Goal: Transaction & Acquisition: Purchase product/service

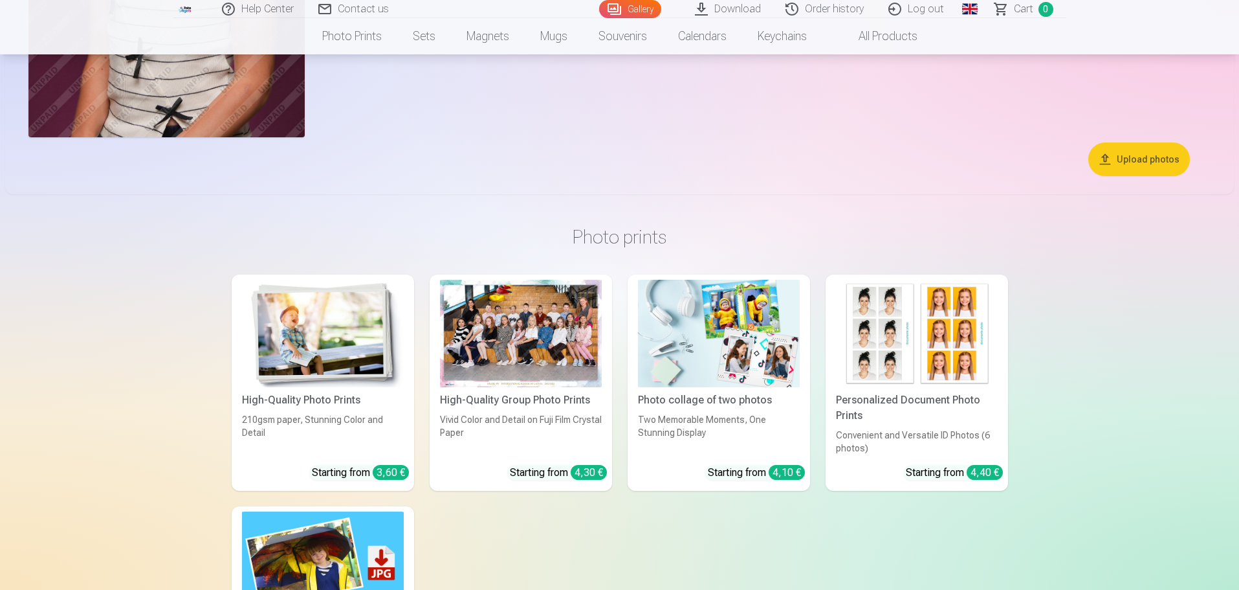
scroll to position [5177, 0]
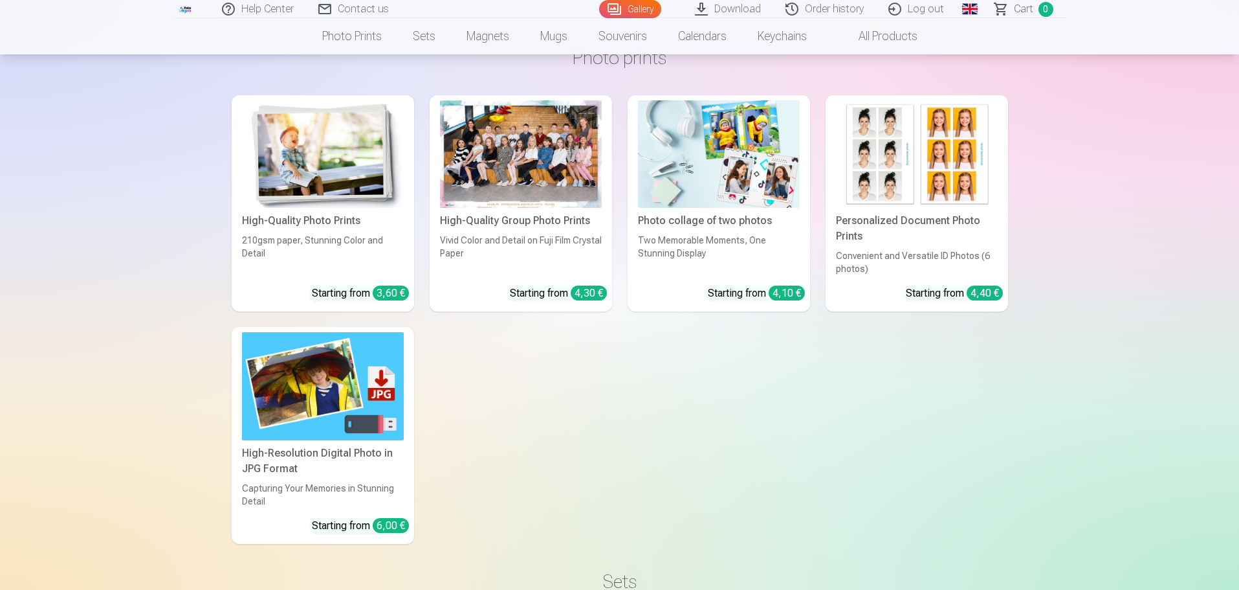
click at [555, 192] on div at bounding box center [521, 154] width 162 height 108
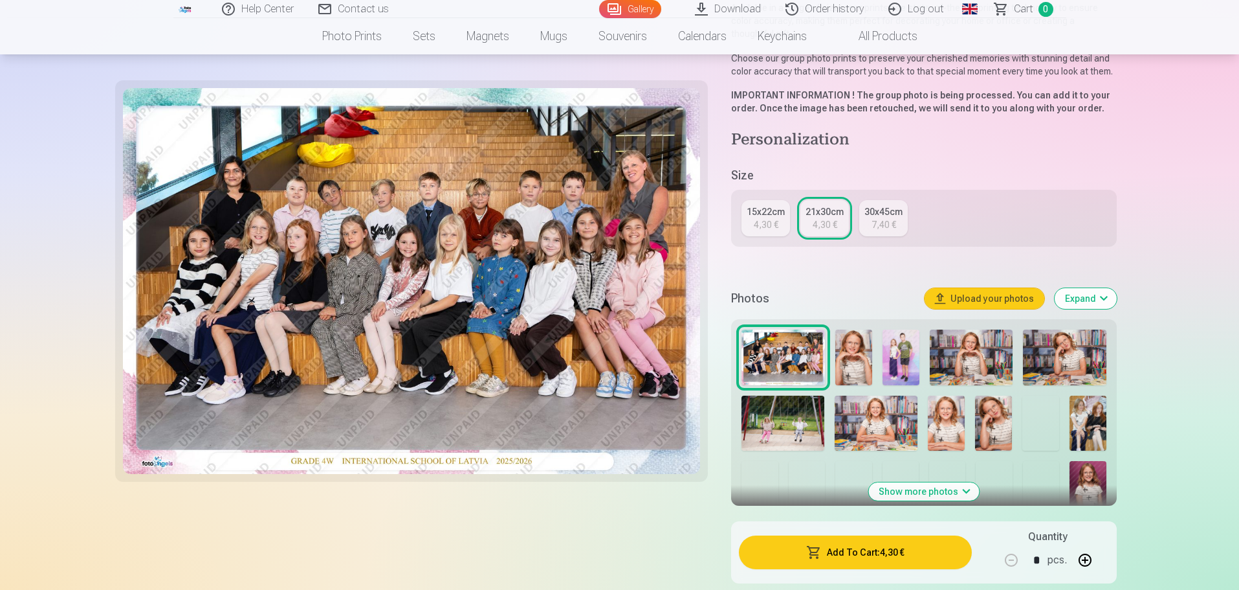
scroll to position [194, 0]
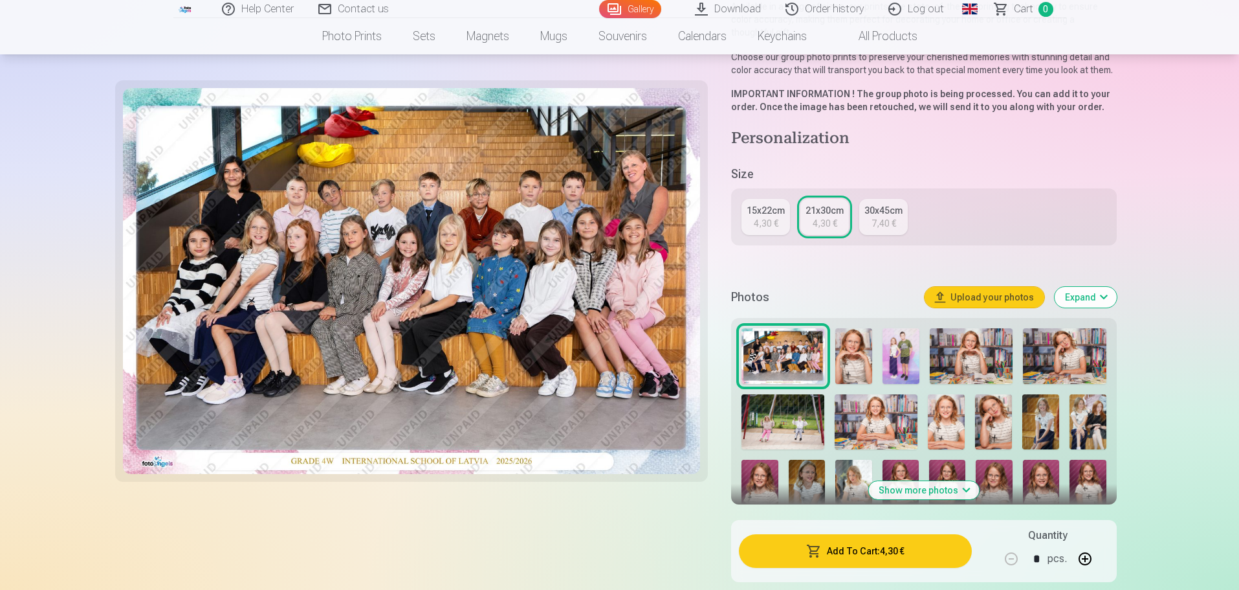
click at [855, 536] on button "Add To Cart : 4,30 €" at bounding box center [855, 551] width 232 height 34
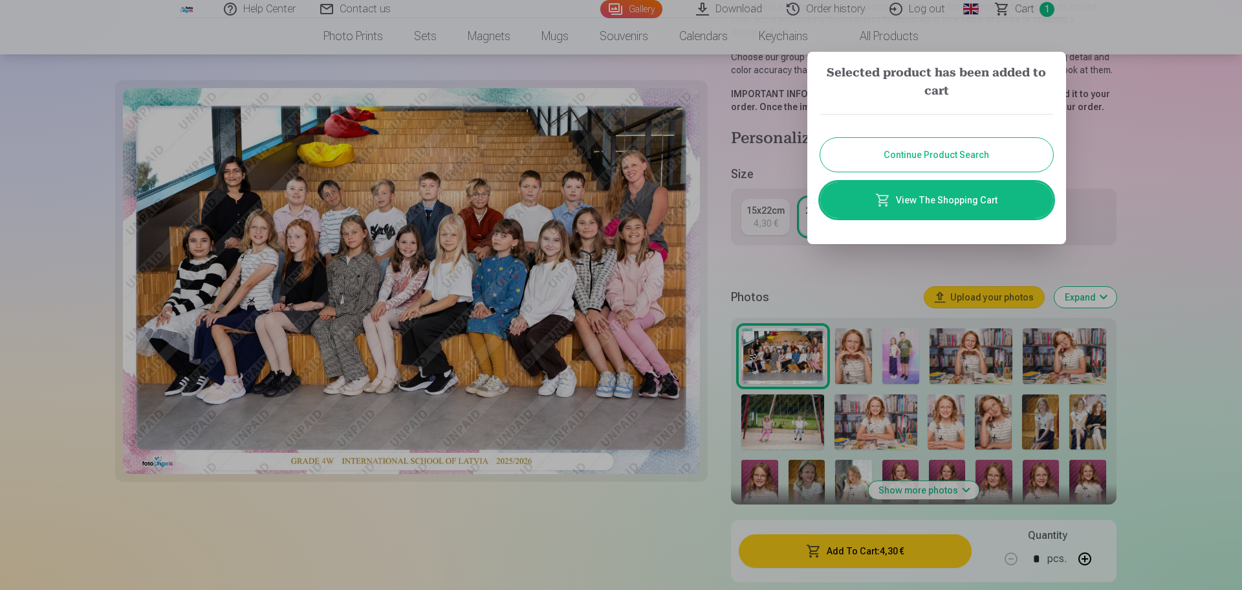
click at [973, 149] on button "Continue Product Search" at bounding box center [937, 155] width 233 height 34
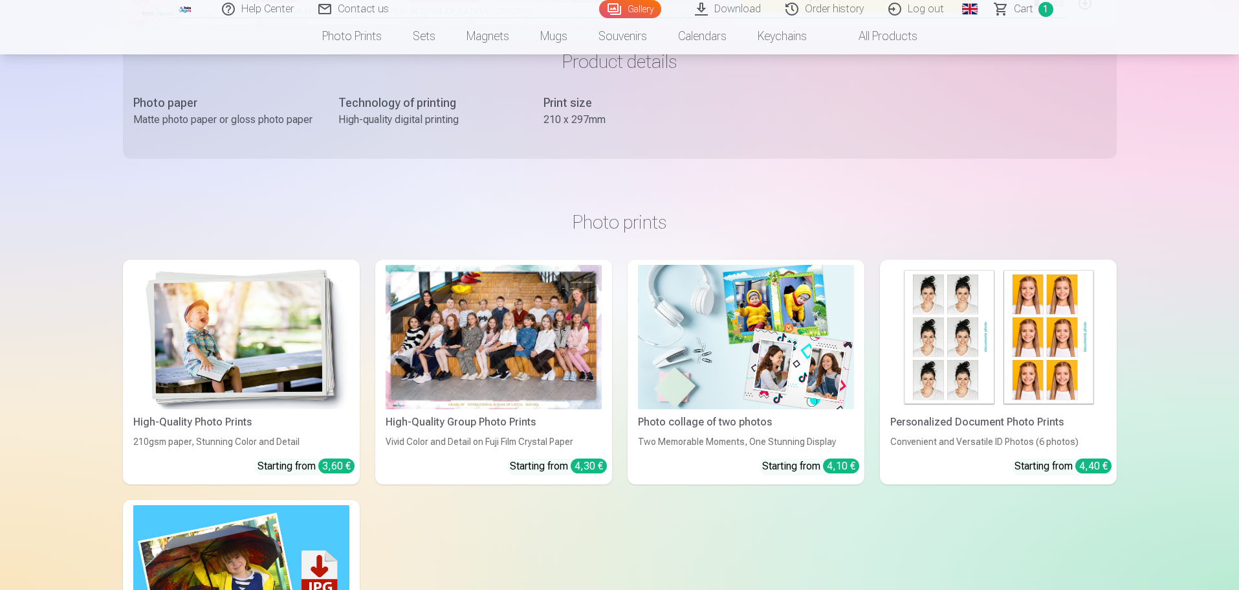
scroll to position [777, 0]
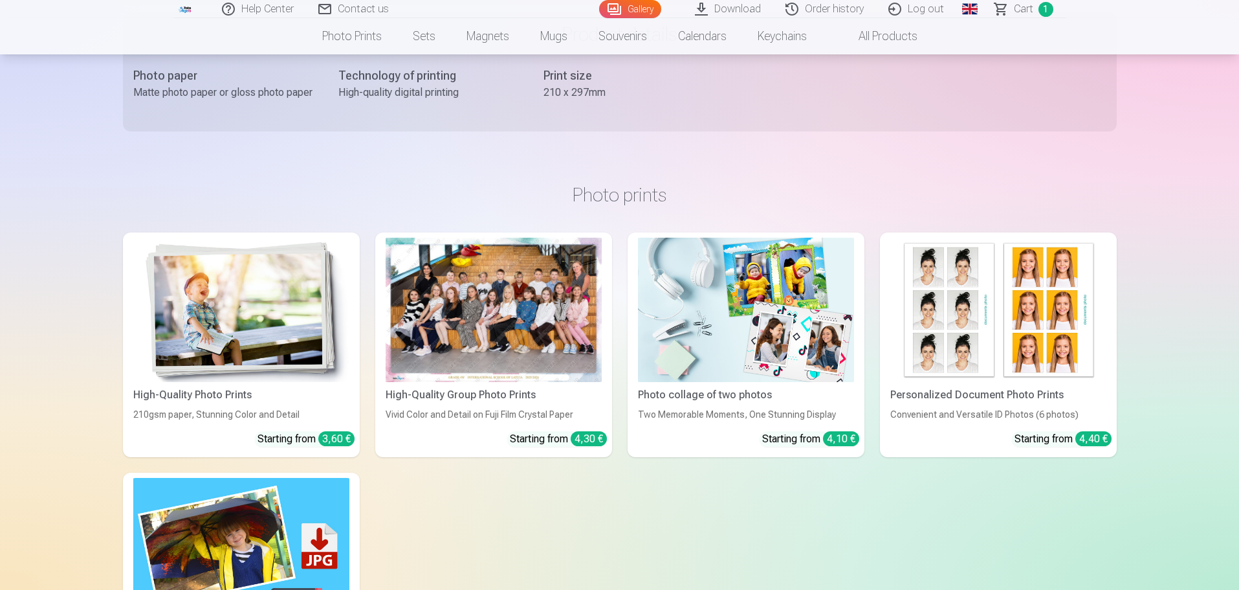
click at [1058, 283] on img at bounding box center [998, 309] width 216 height 144
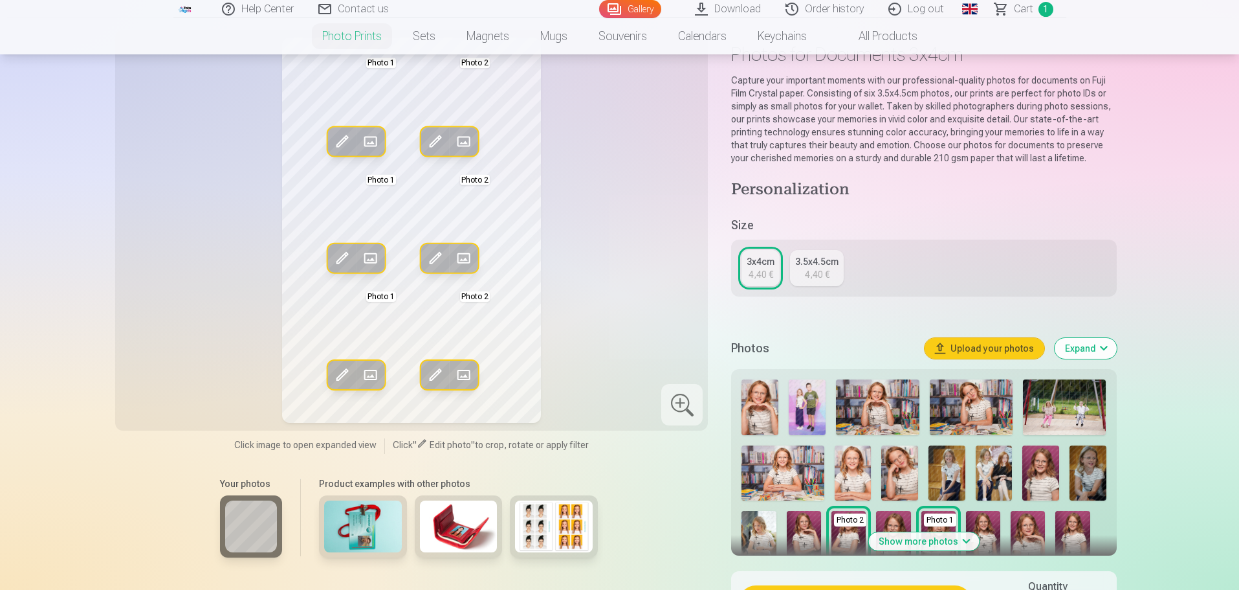
scroll to position [129, 0]
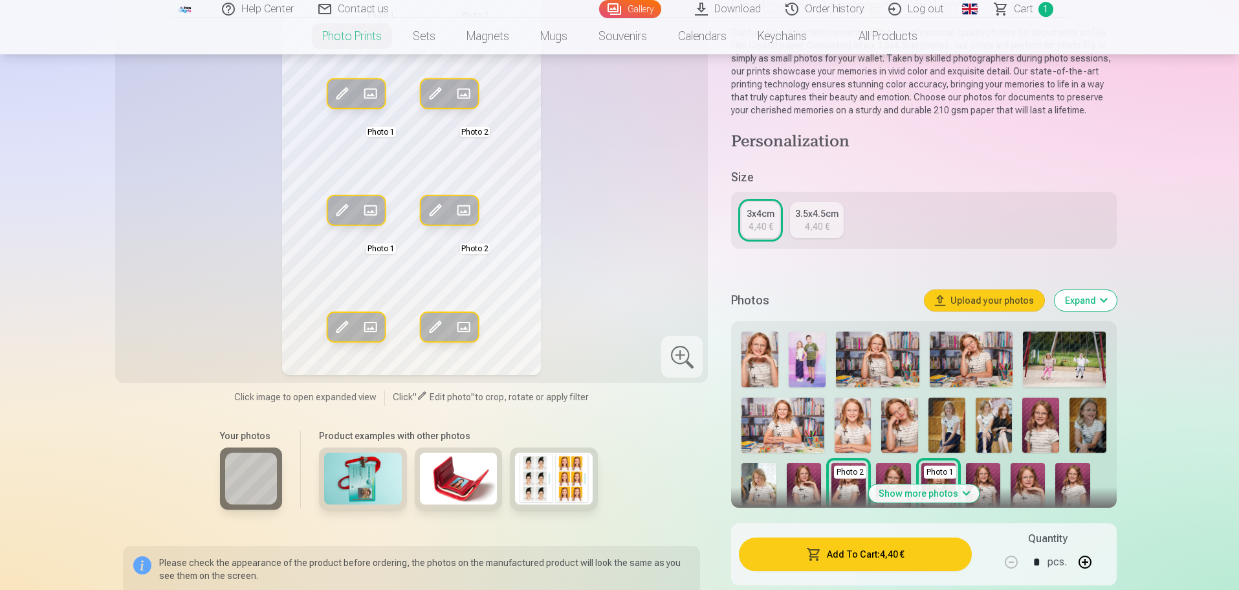
click at [951, 492] on button "Show more photos" at bounding box center [923, 493] width 111 height 18
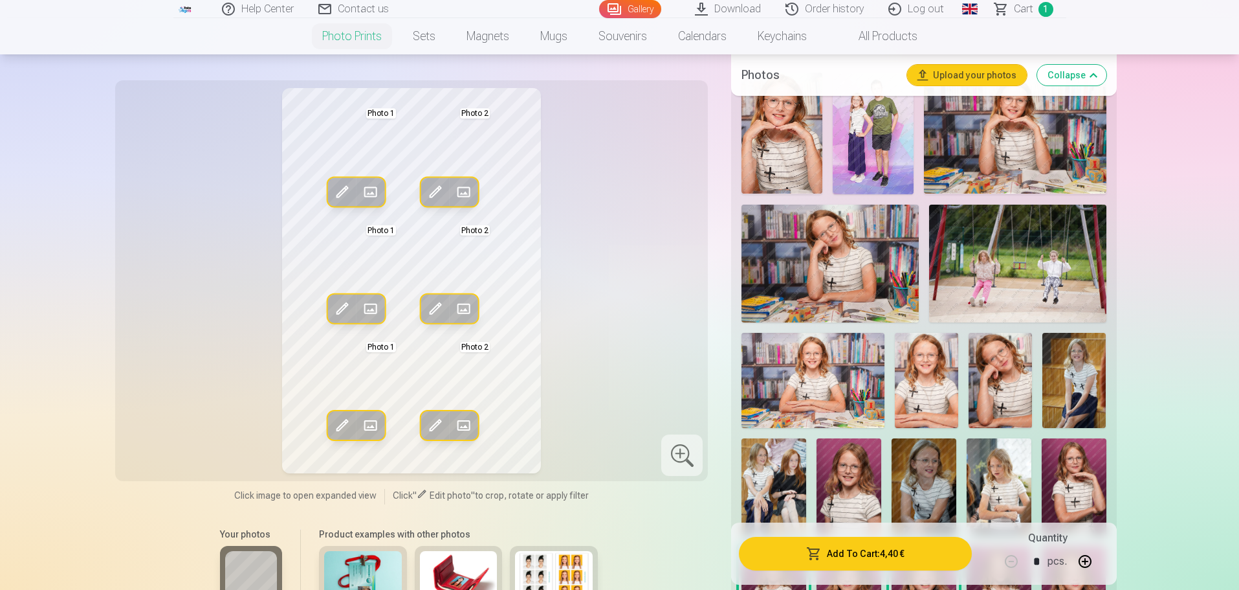
scroll to position [453, 0]
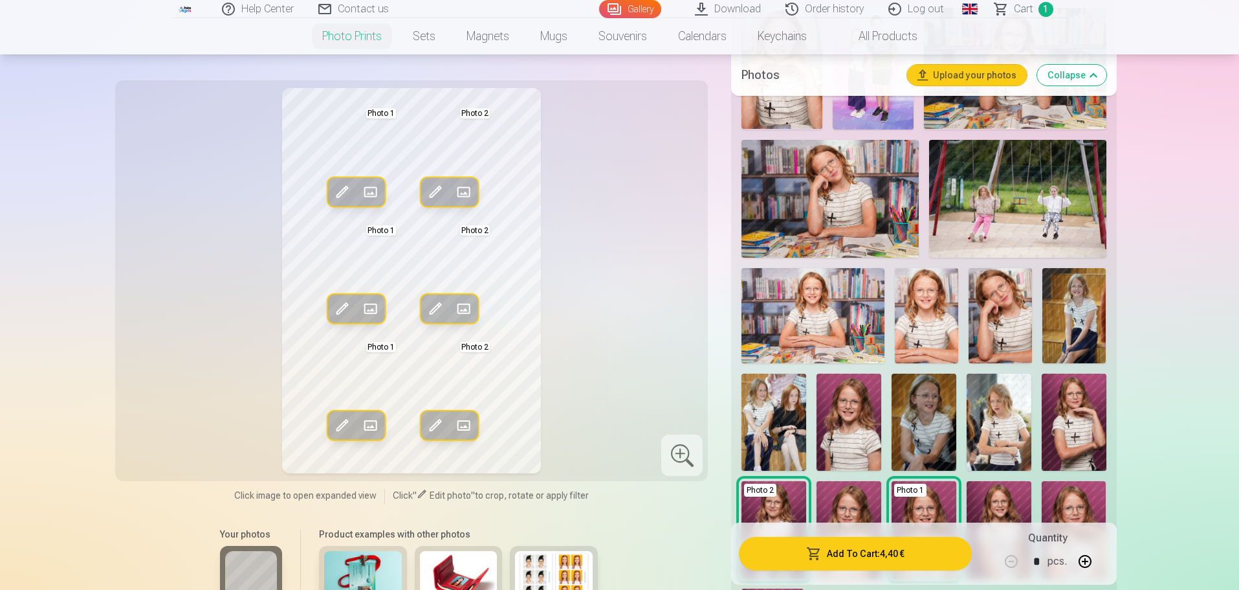
click at [852, 443] on img at bounding box center [849, 421] width 65 height 97
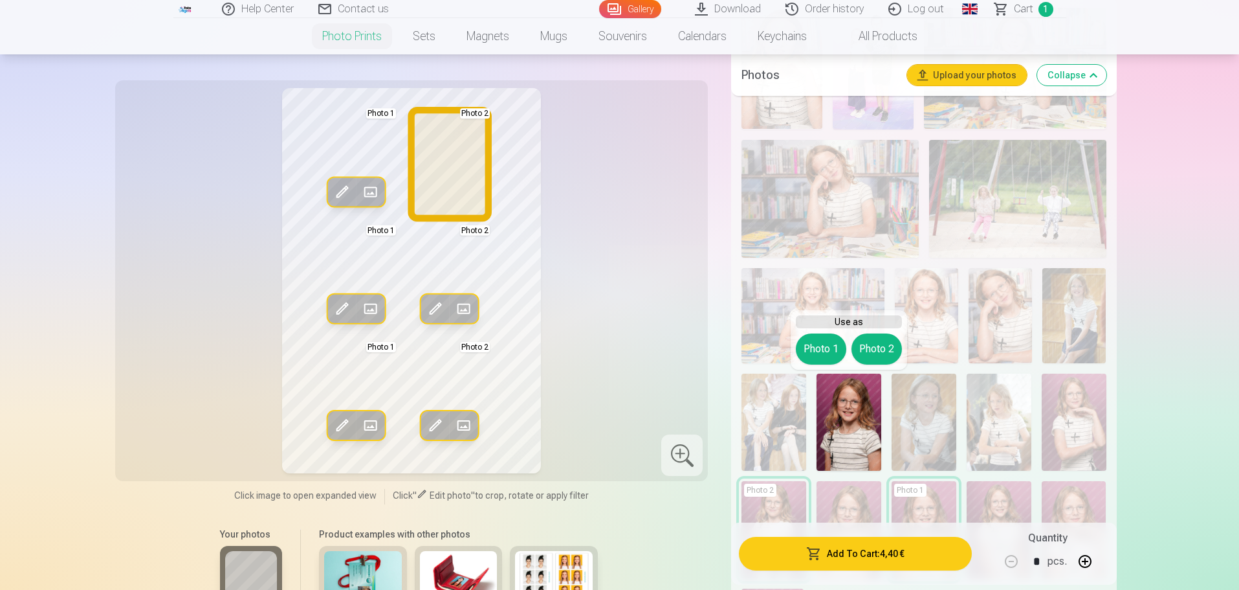
click at [872, 349] on button "Photo 2" at bounding box center [877, 348] width 50 height 31
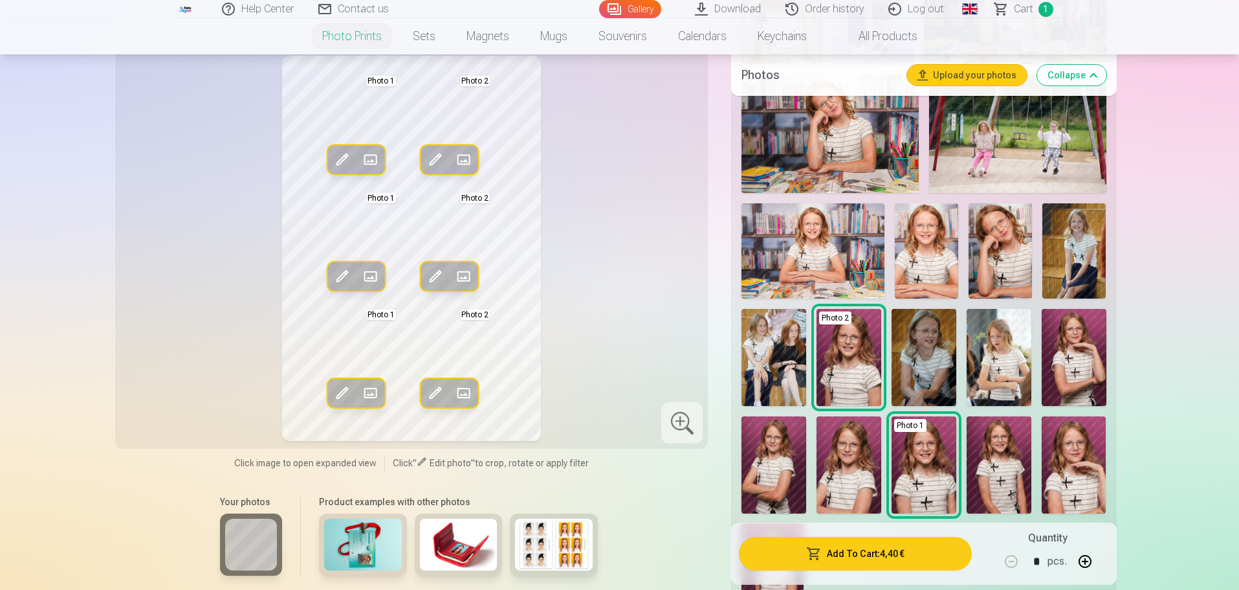
scroll to position [582, 0]
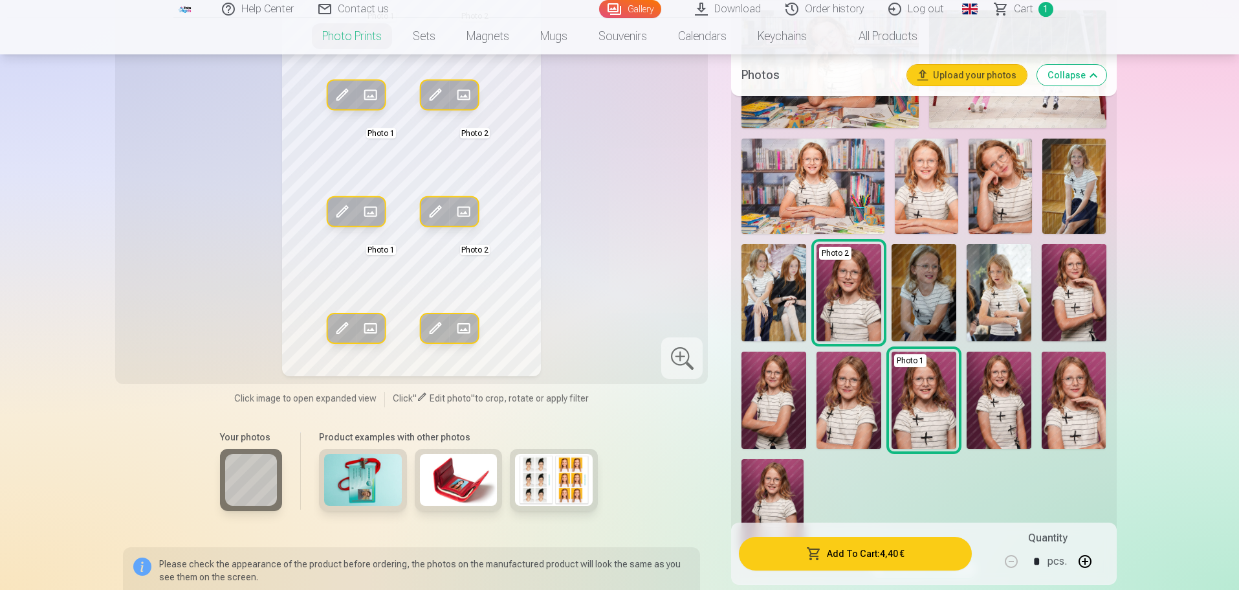
click at [836, 406] on img at bounding box center [849, 399] width 65 height 97
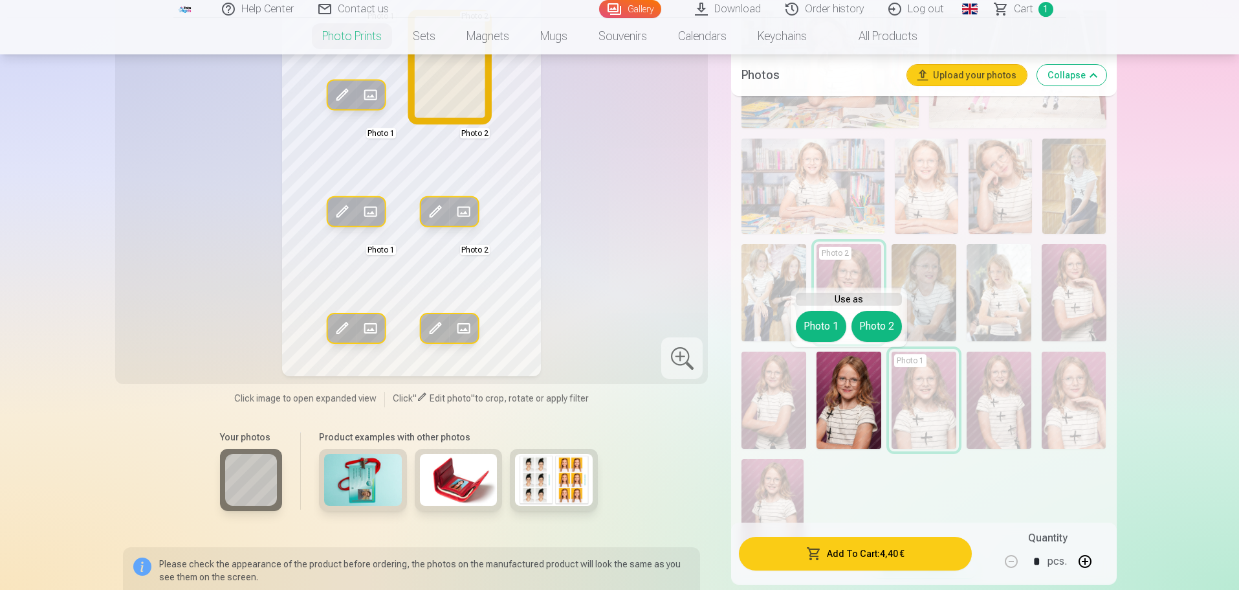
click at [887, 311] on button "Photo 2" at bounding box center [877, 326] width 50 height 31
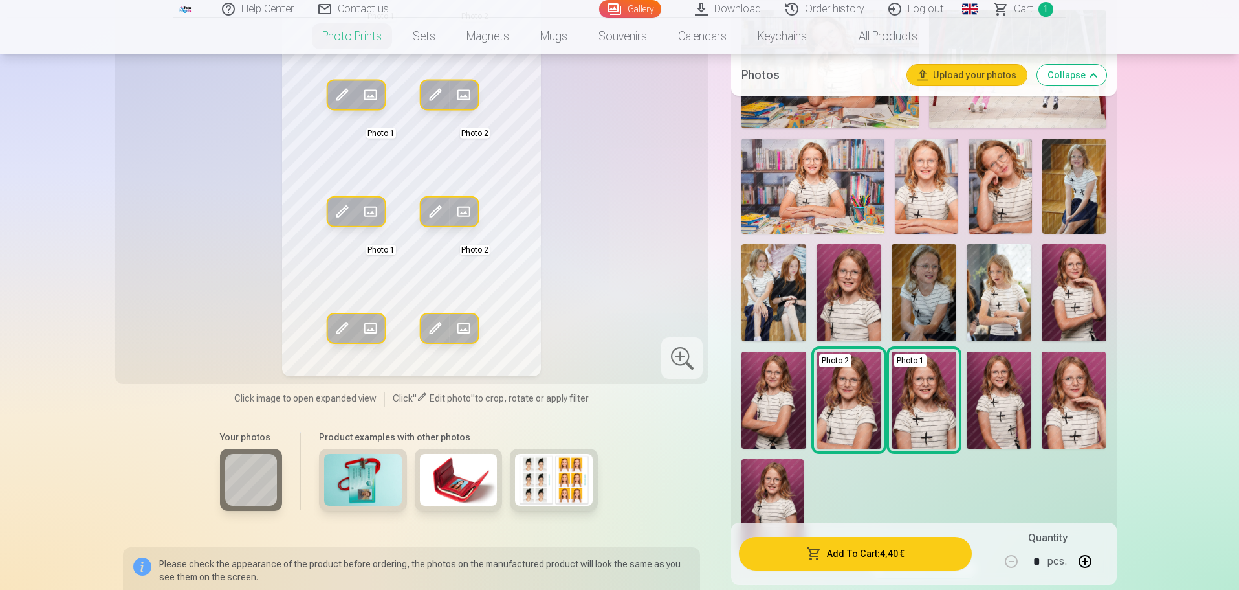
click at [855, 406] on img at bounding box center [849, 399] width 65 height 97
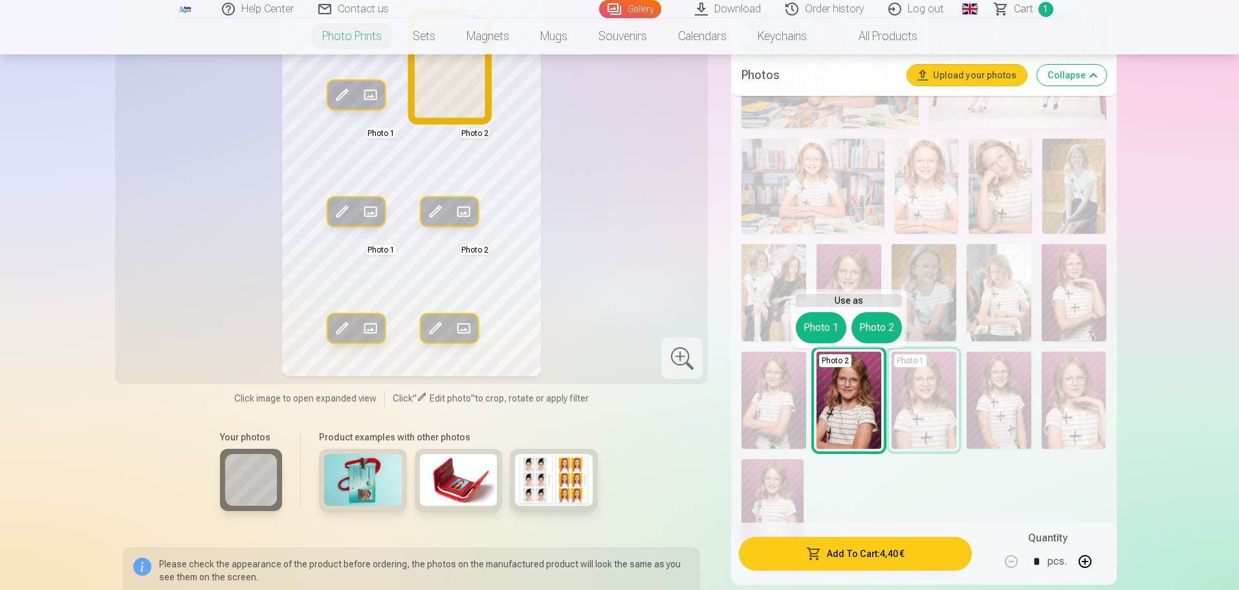
click at [878, 321] on button "Photo 2" at bounding box center [877, 327] width 50 height 31
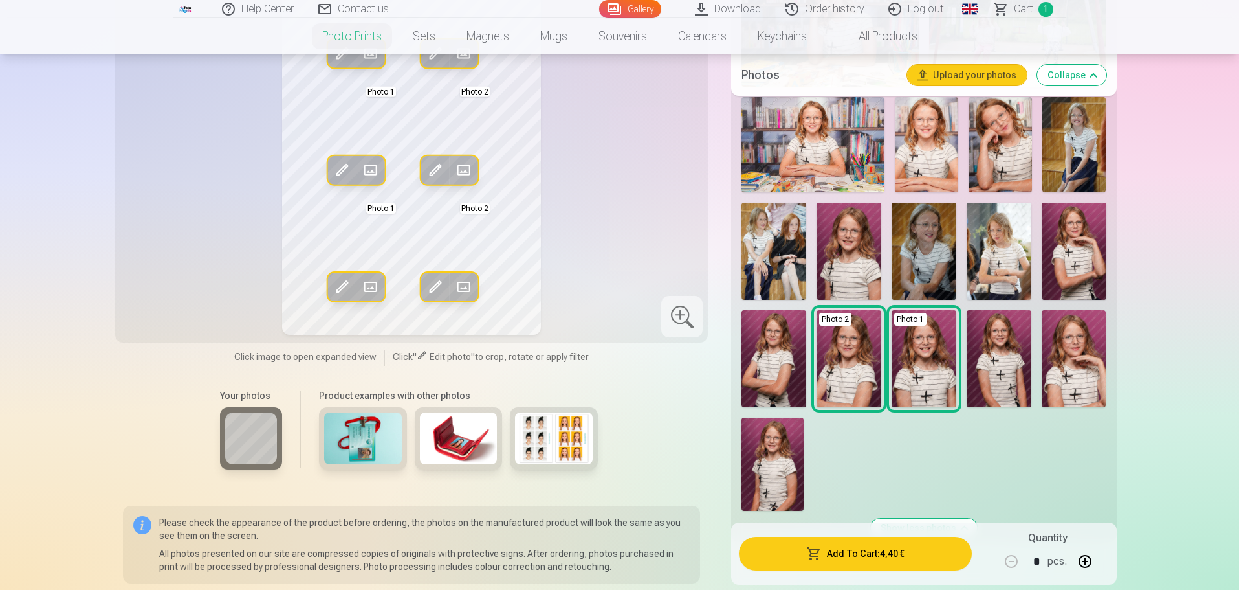
scroll to position [647, 0]
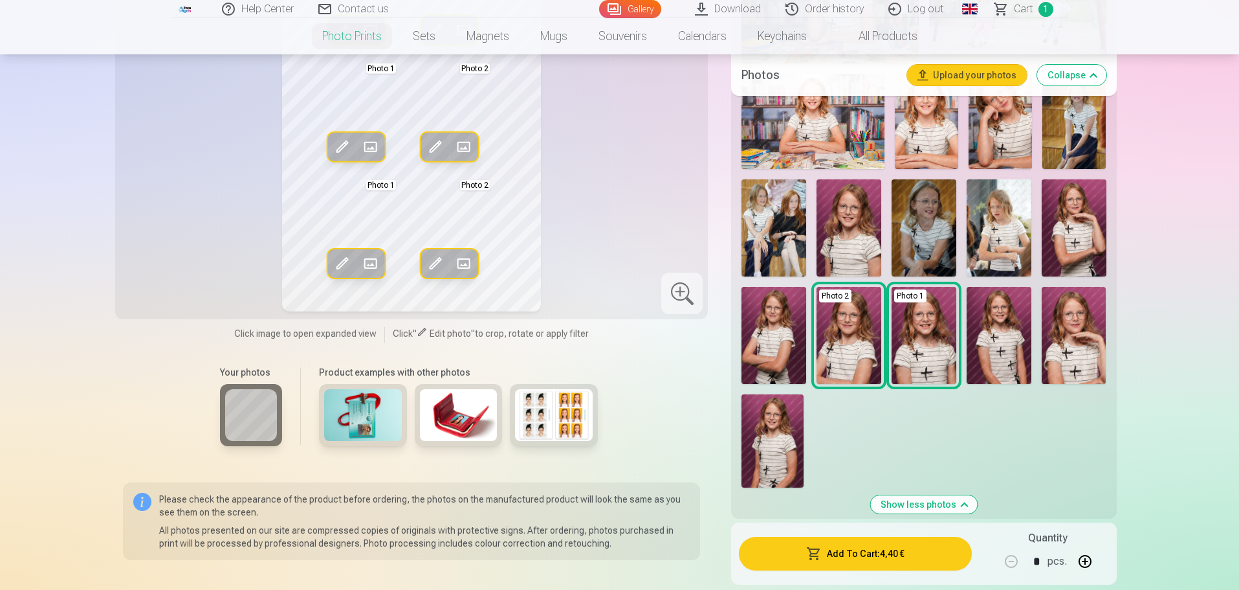
click at [759, 446] on img at bounding box center [773, 440] width 62 height 93
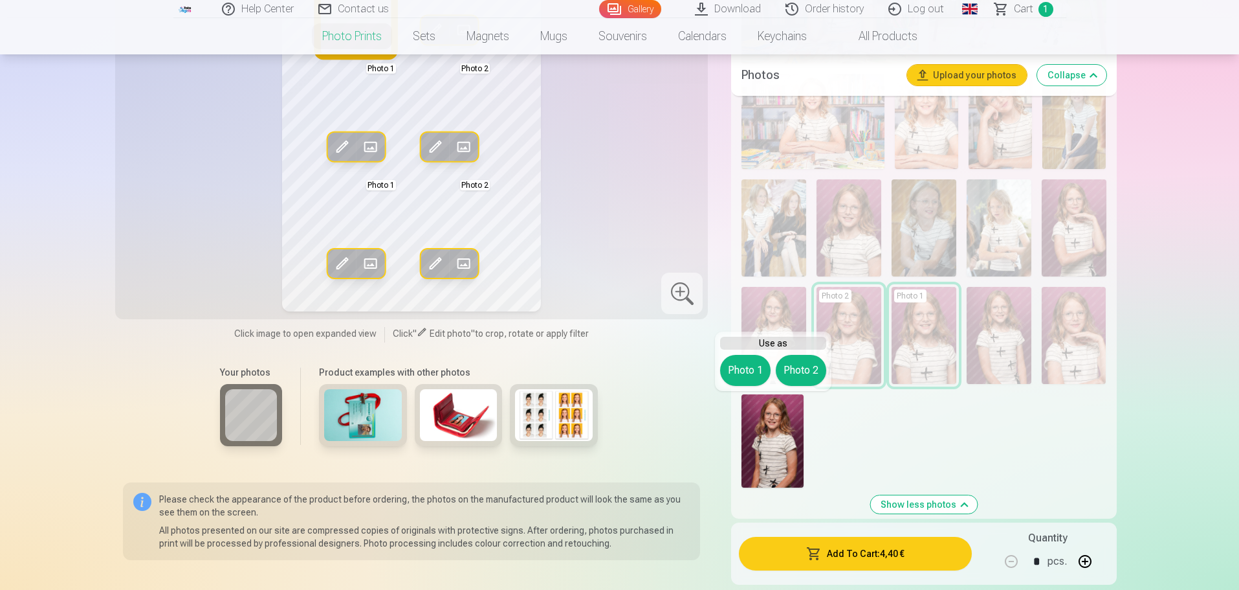
click at [744, 372] on button "Photo 1" at bounding box center [745, 370] width 50 height 31
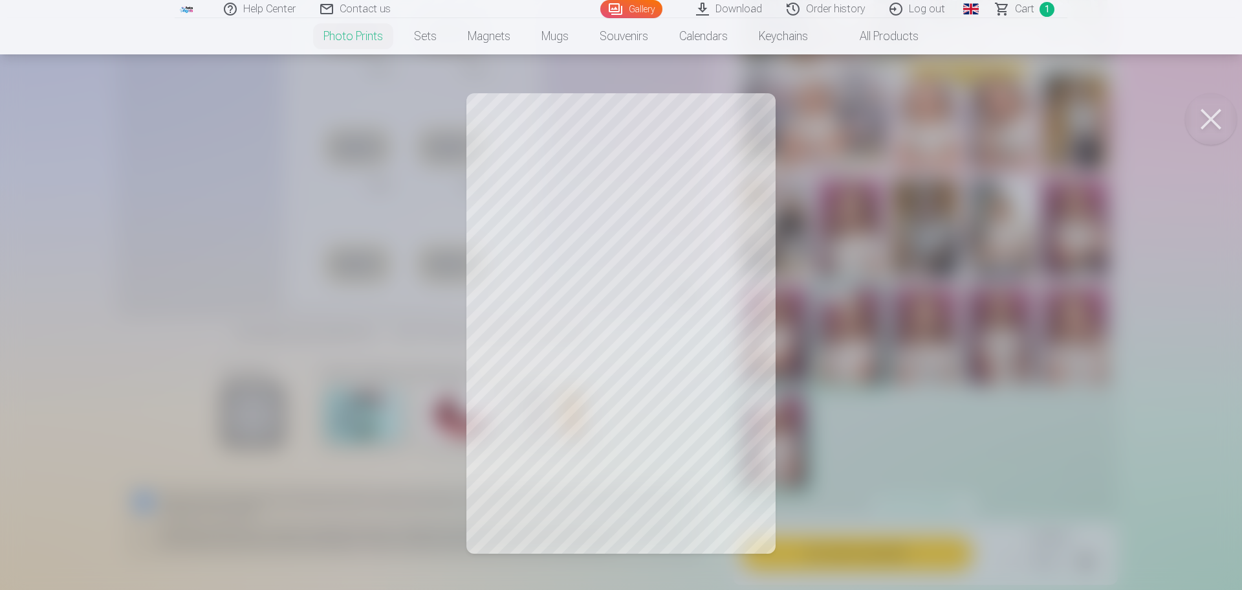
click at [565, 159] on div at bounding box center [621, 295] width 1242 height 590
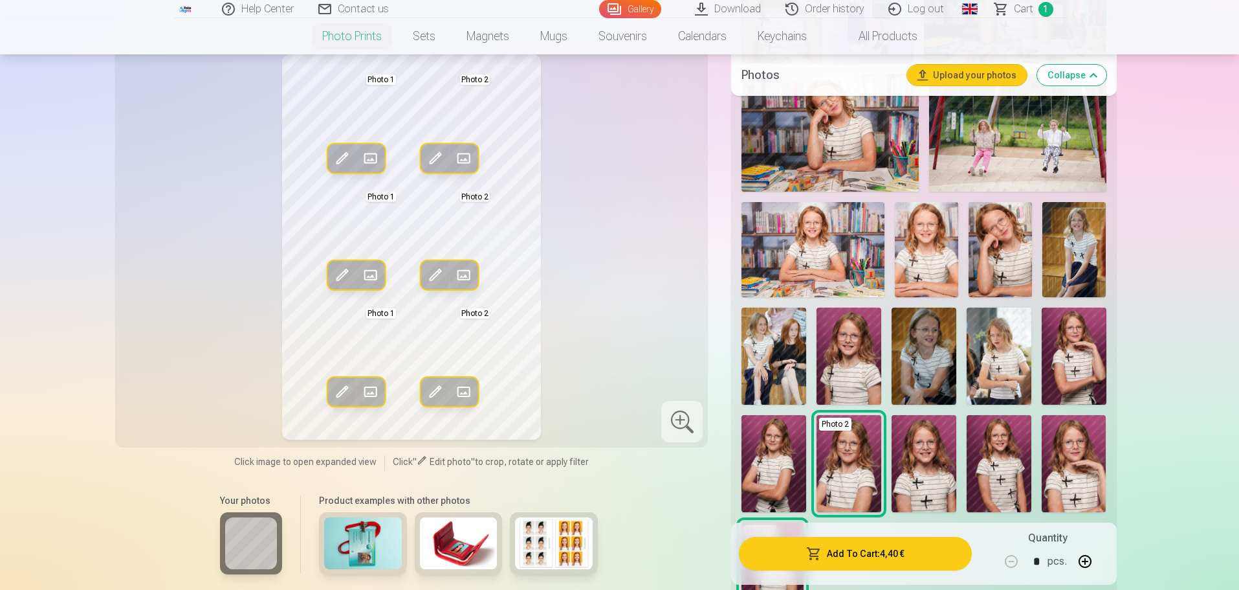
scroll to position [518, 0]
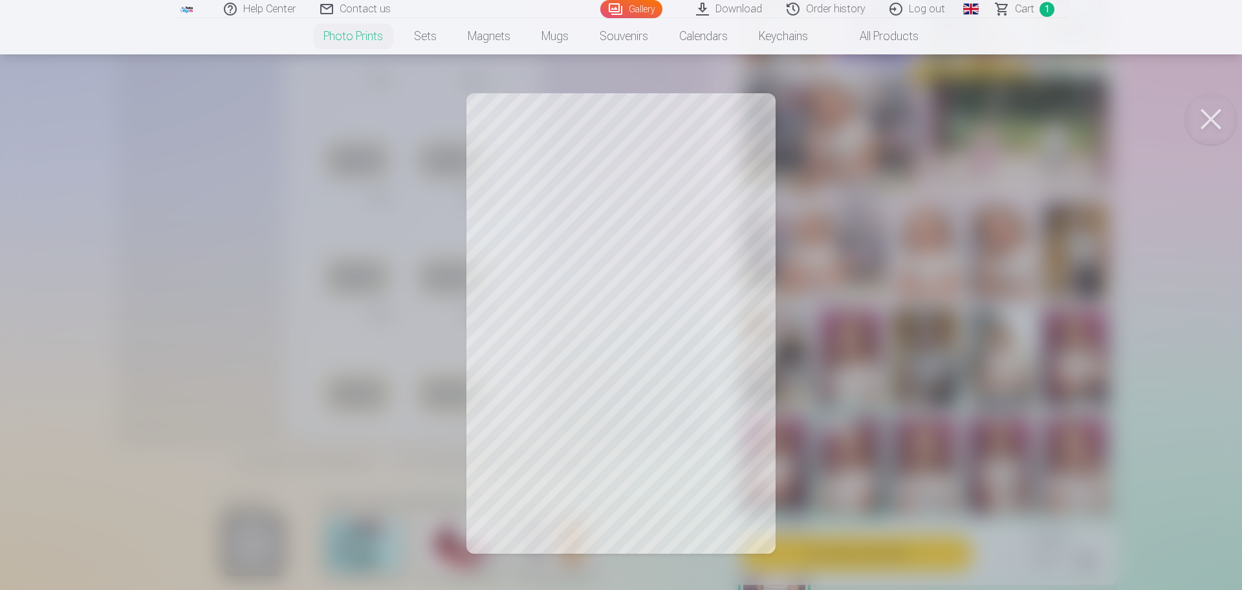
click at [844, 369] on div at bounding box center [621, 295] width 1242 height 590
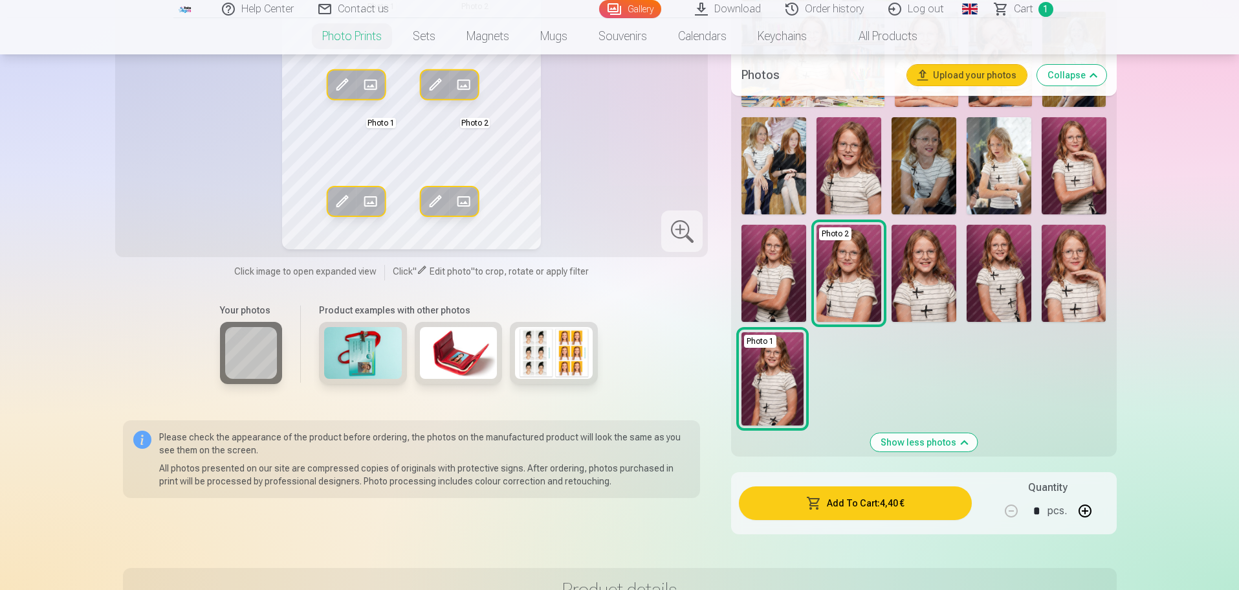
scroll to position [712, 0]
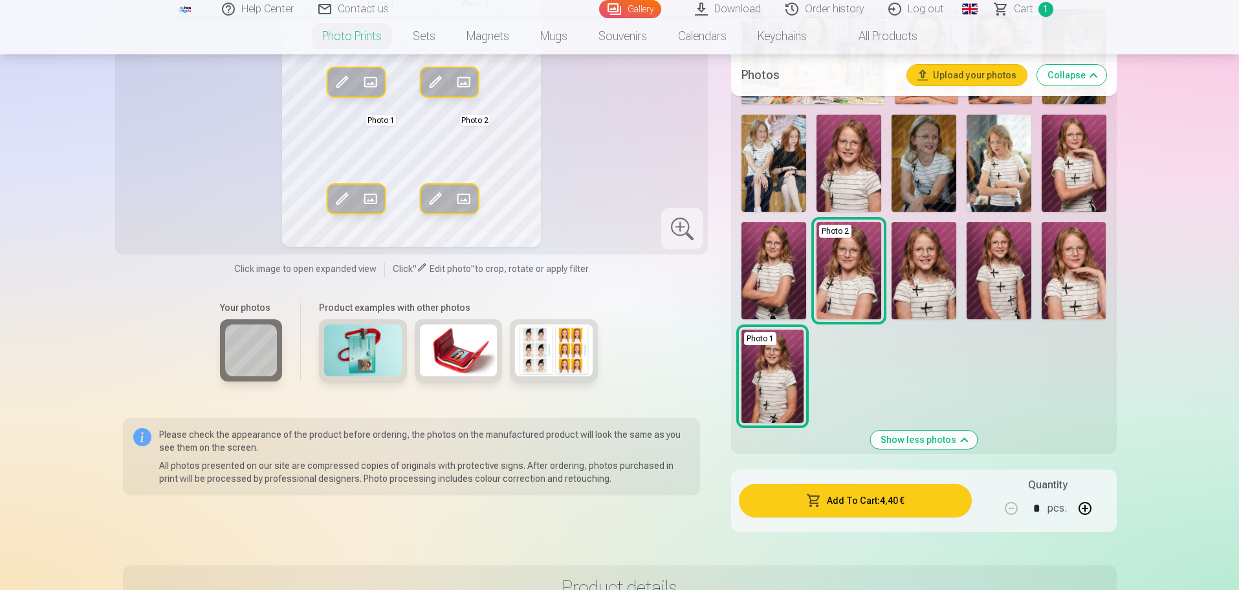
click at [788, 283] on img at bounding box center [774, 270] width 65 height 97
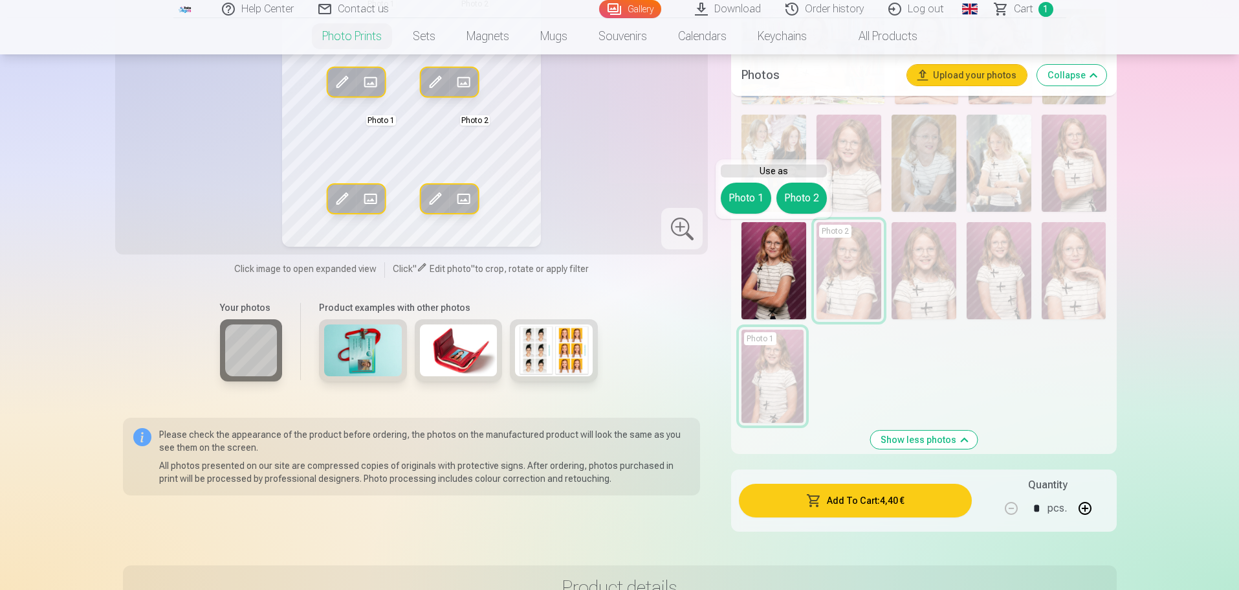
click at [753, 197] on button "Photo 1" at bounding box center [746, 197] width 50 height 31
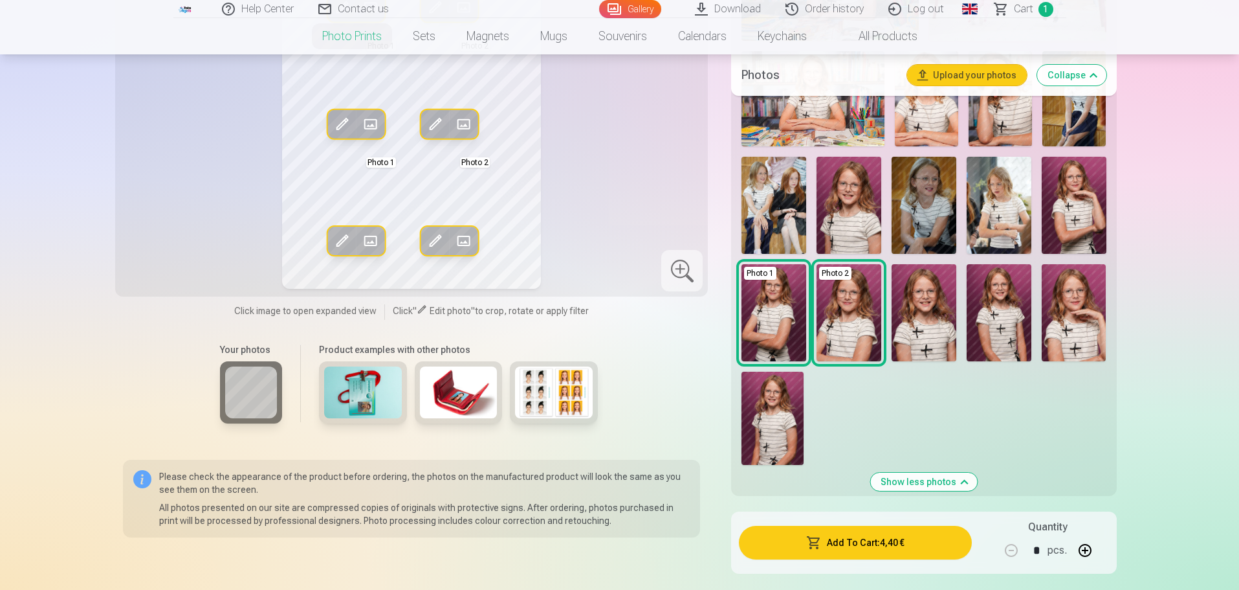
scroll to position [647, 0]
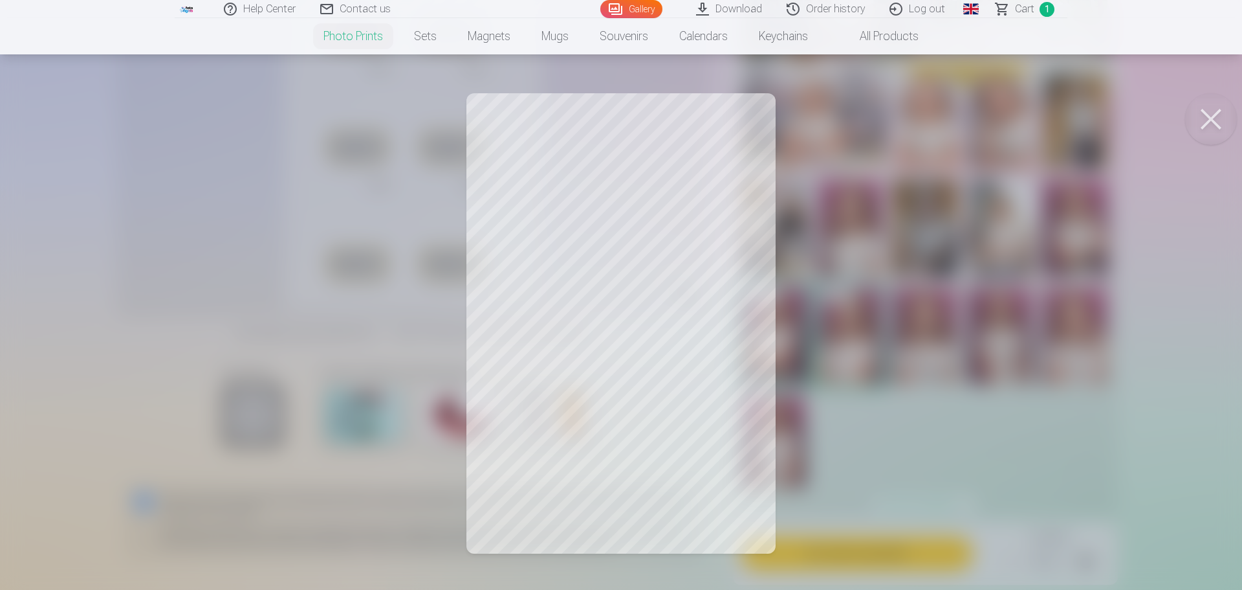
click at [1208, 124] on button at bounding box center [1212, 119] width 52 height 52
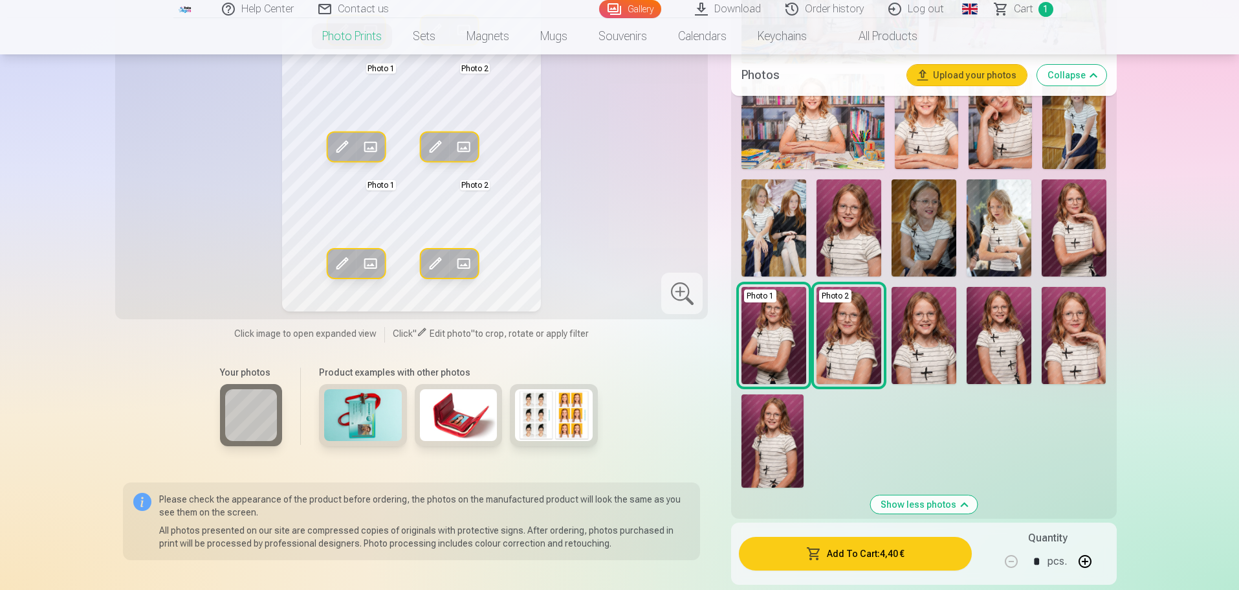
click at [931, 343] on img at bounding box center [924, 335] width 65 height 97
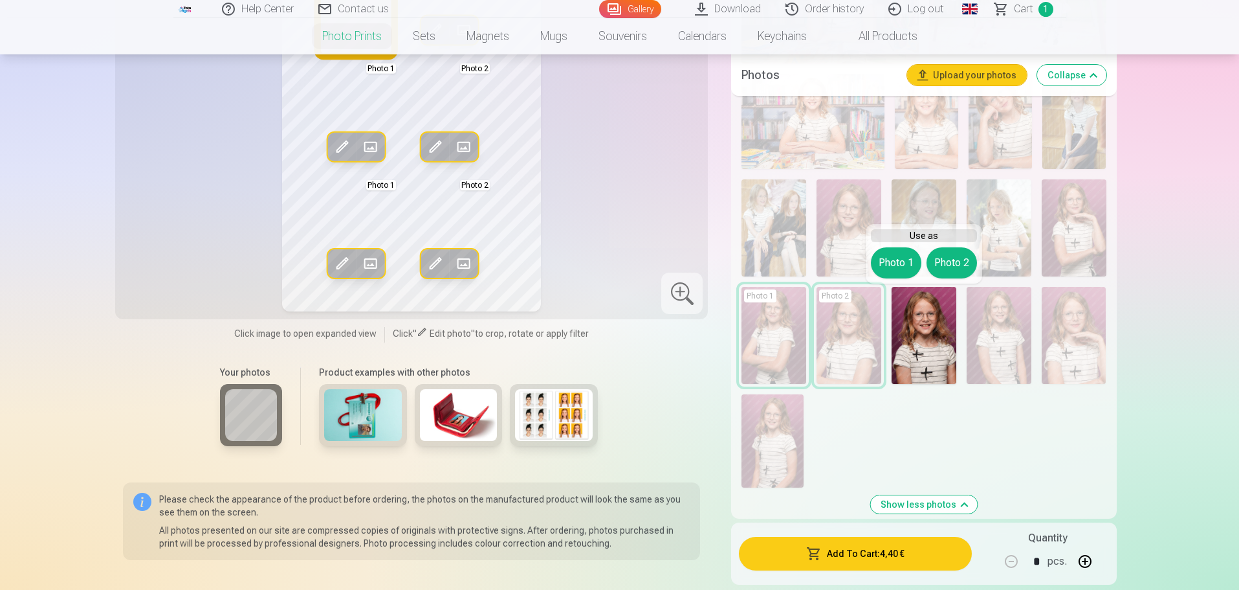
click at [900, 265] on button "Photo 1" at bounding box center [896, 262] width 50 height 31
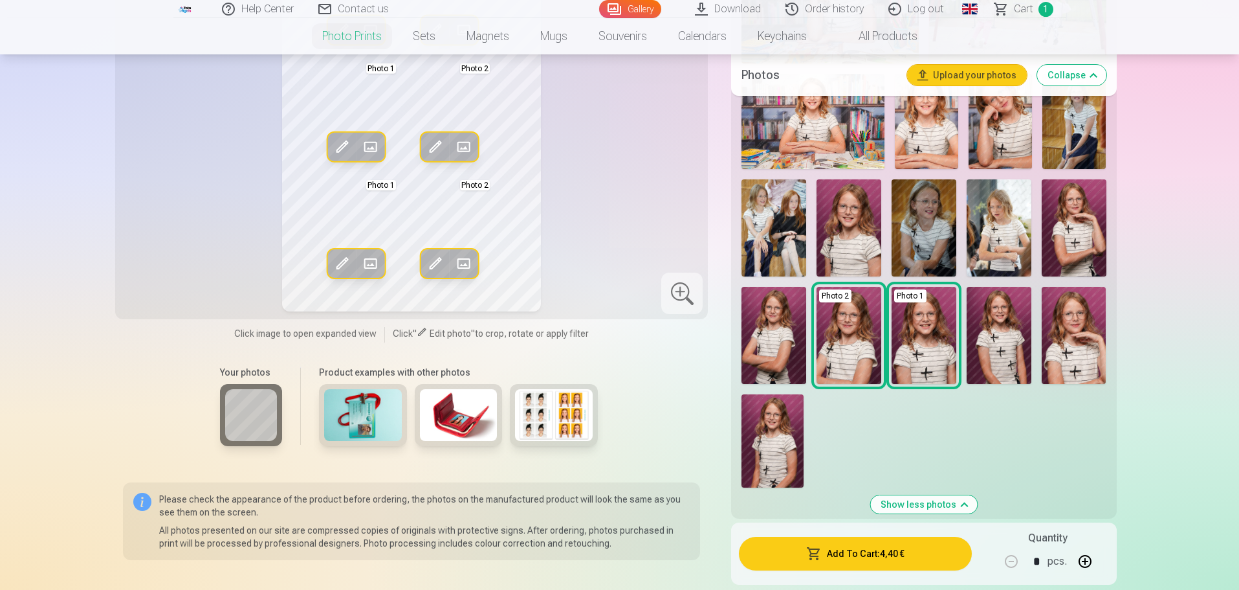
click at [1015, 360] on img at bounding box center [999, 335] width 65 height 97
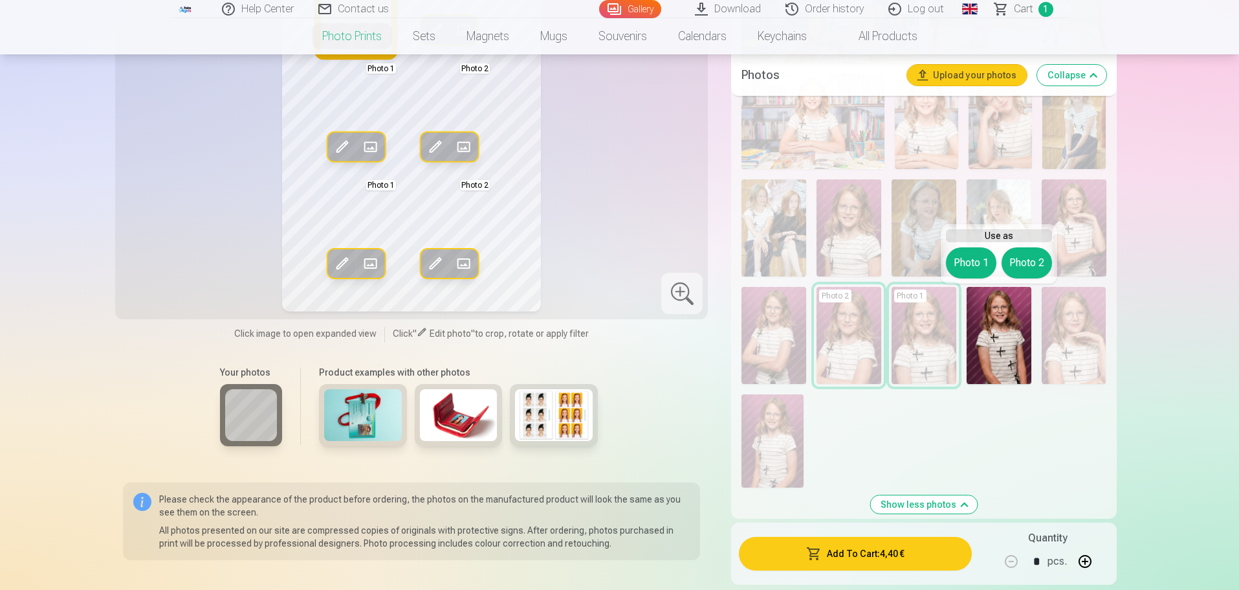
click at [969, 266] on button "Photo 1" at bounding box center [971, 262] width 50 height 31
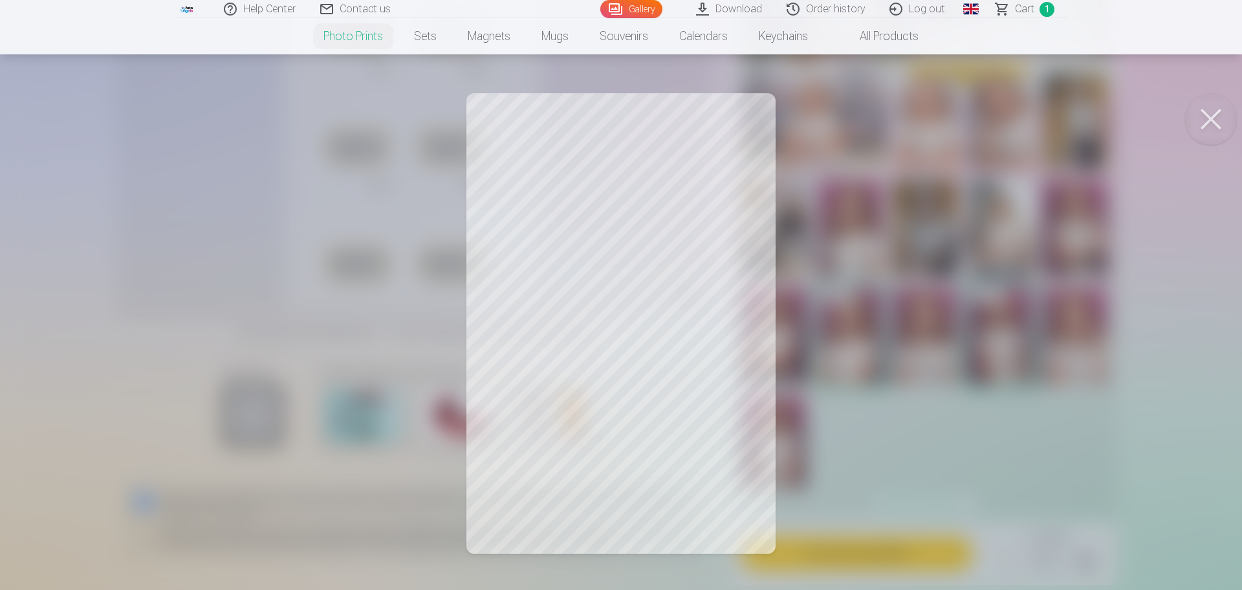
click at [1211, 124] on button at bounding box center [1212, 119] width 52 height 52
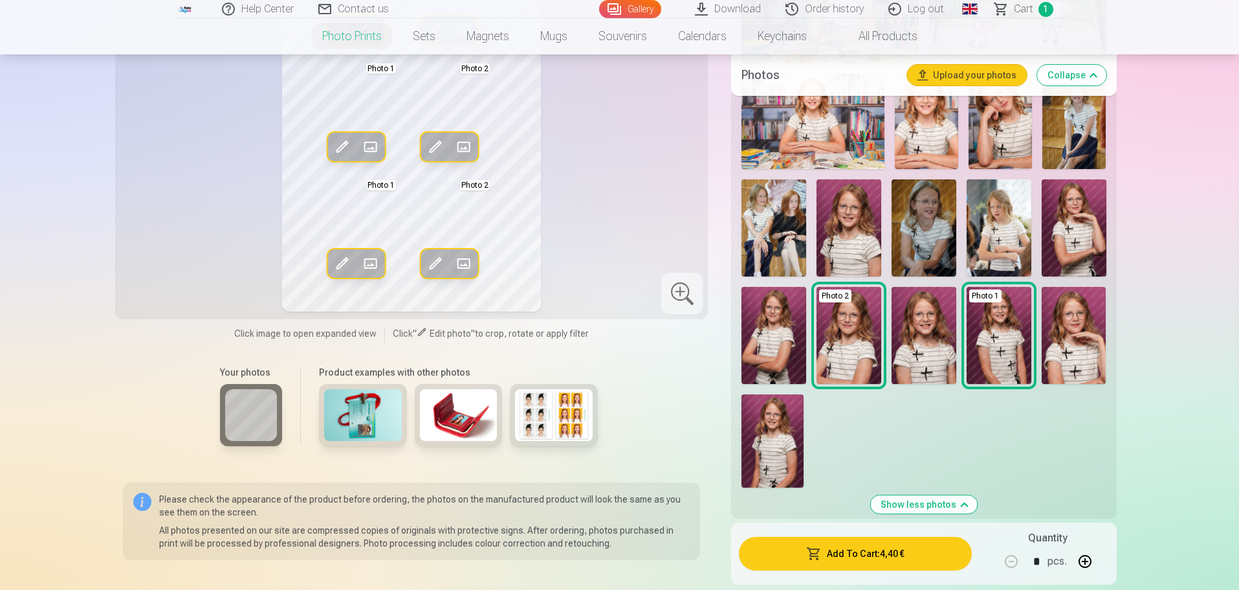
click at [936, 346] on img at bounding box center [924, 335] width 65 height 97
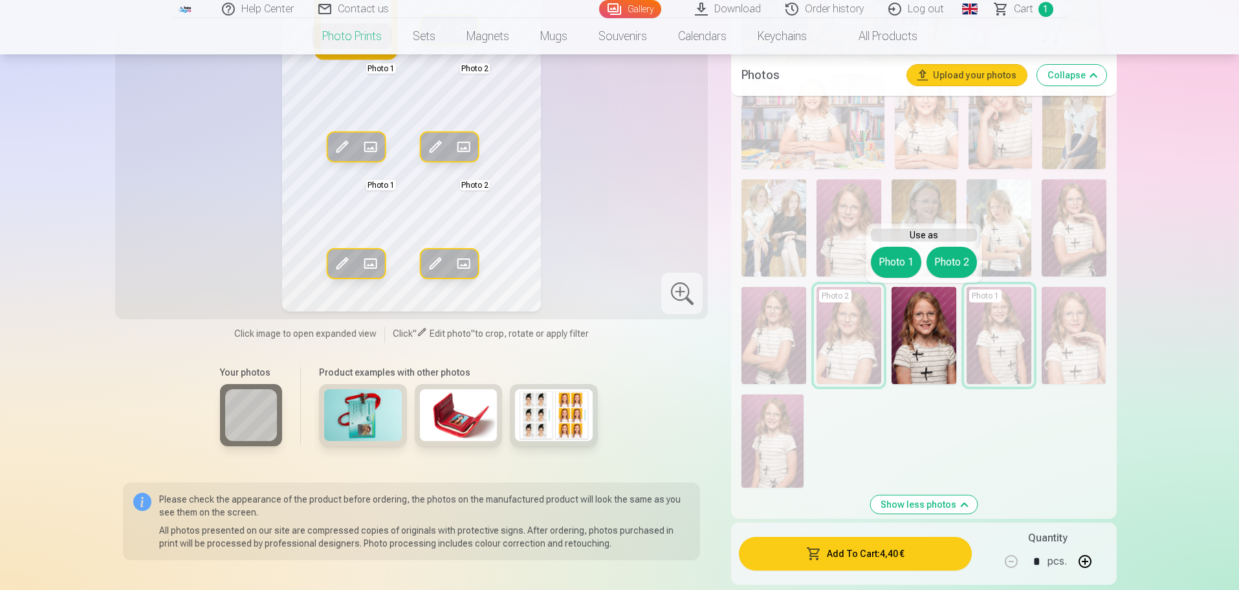
click at [899, 263] on button "Photo 1" at bounding box center [896, 262] width 50 height 31
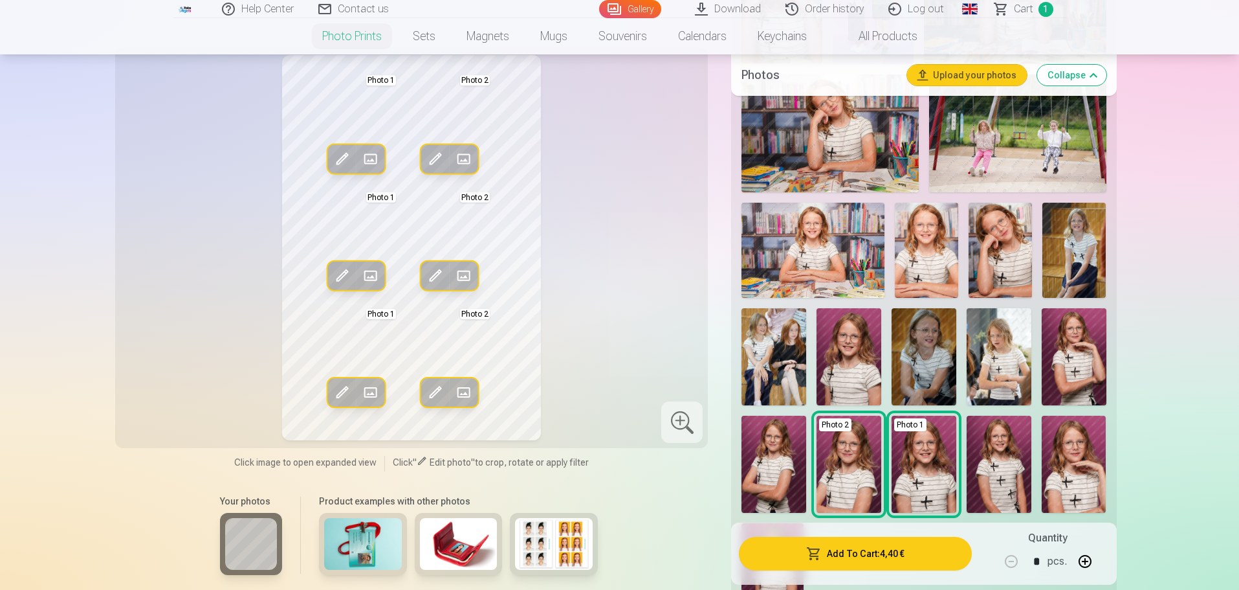
scroll to position [582, 0]
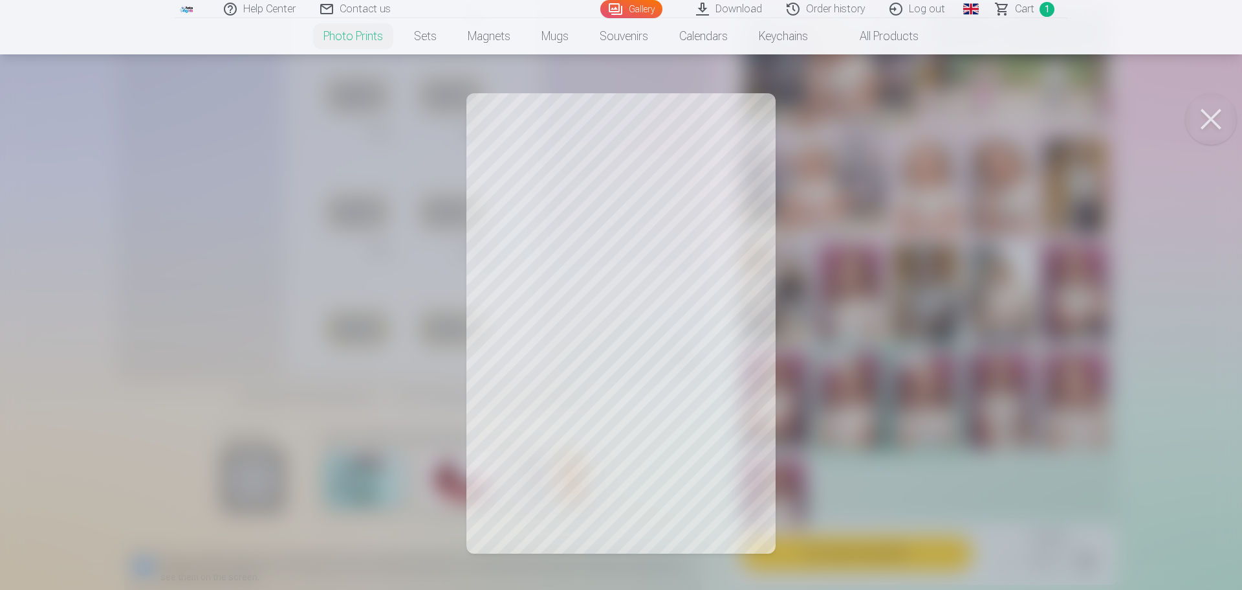
click at [1212, 117] on button at bounding box center [1212, 119] width 52 height 52
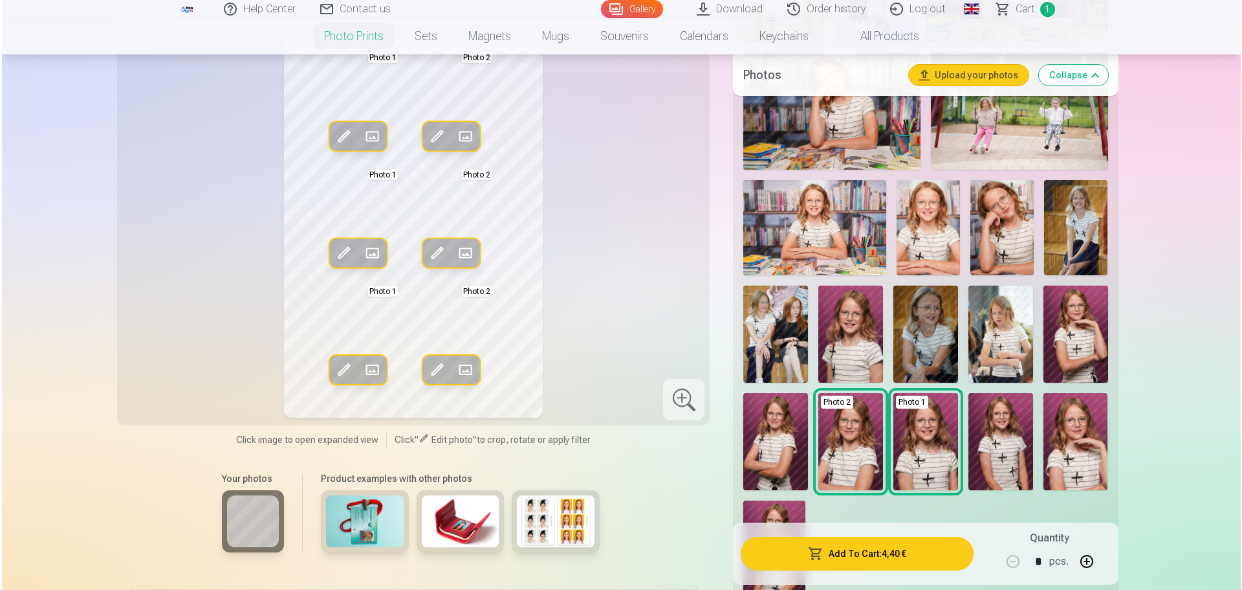
scroll to position [518, 0]
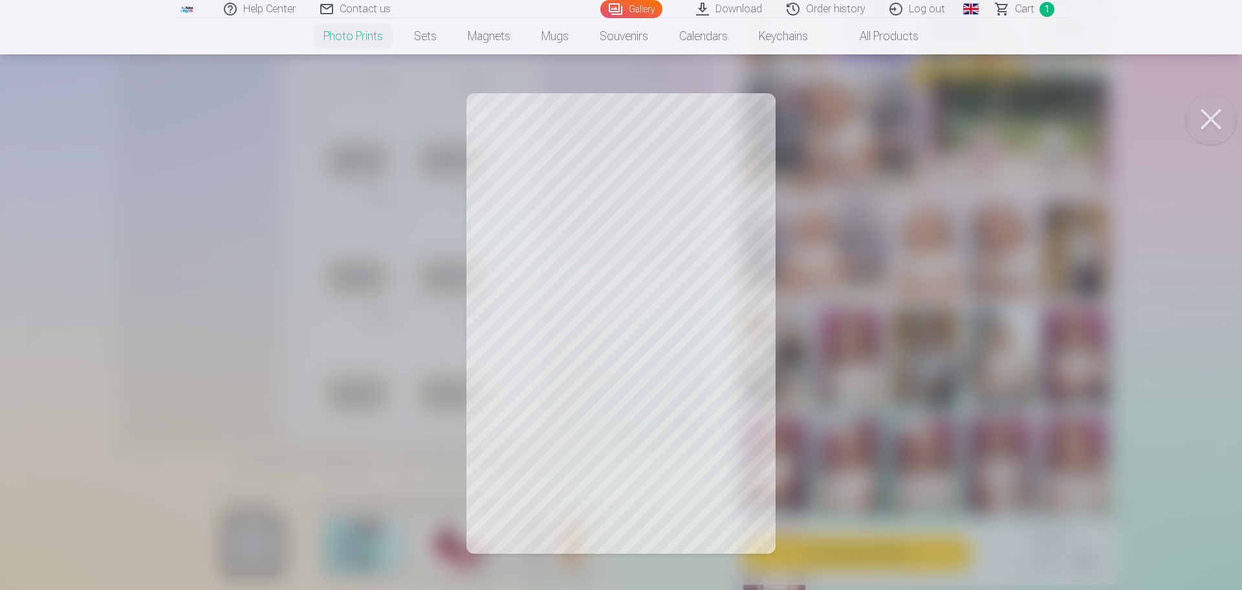
click at [1213, 120] on button at bounding box center [1212, 119] width 52 height 52
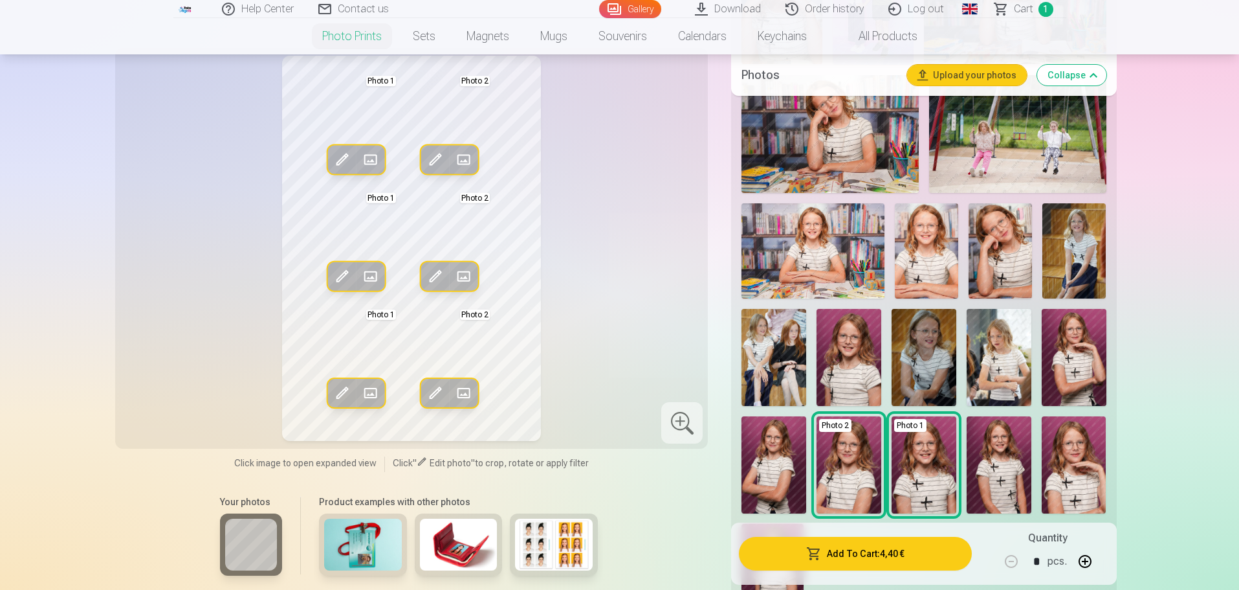
click at [872, 556] on button "Add To Cart : 4,40 €" at bounding box center [855, 553] width 232 height 34
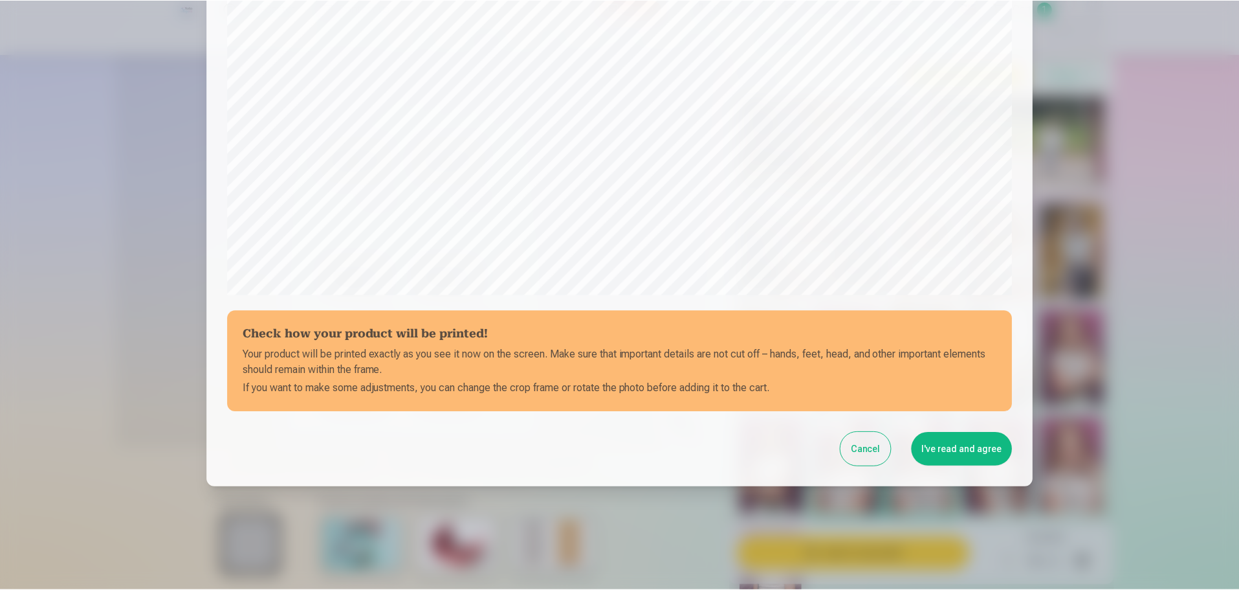
scroll to position [342, 0]
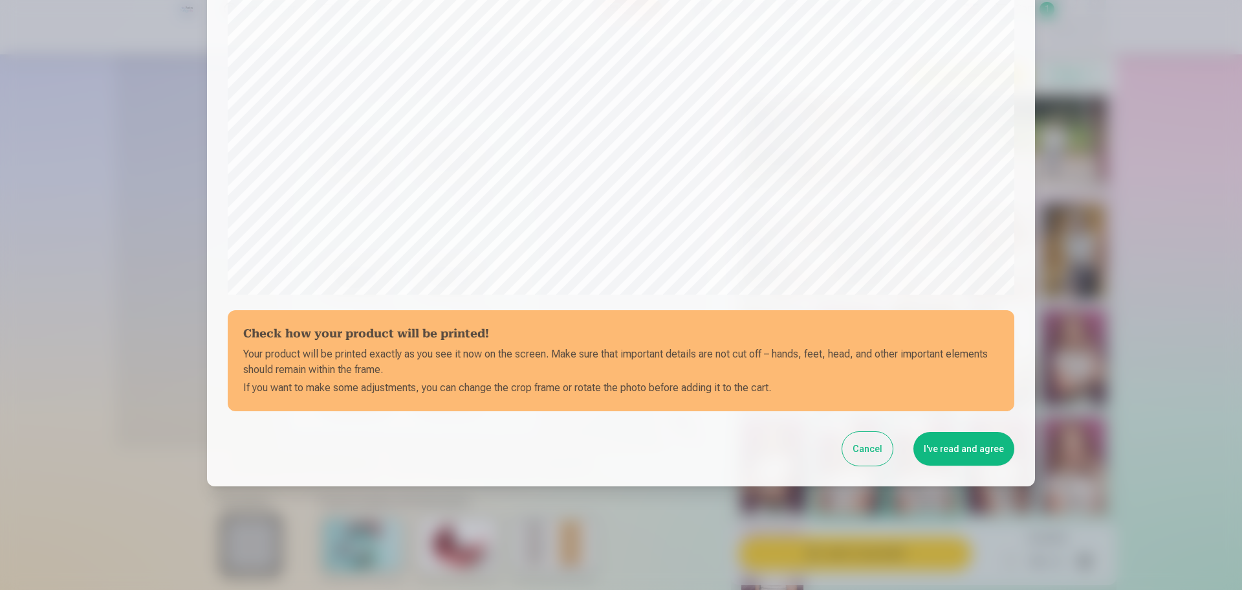
click at [960, 447] on button "I've read and agree" at bounding box center [964, 449] width 101 height 34
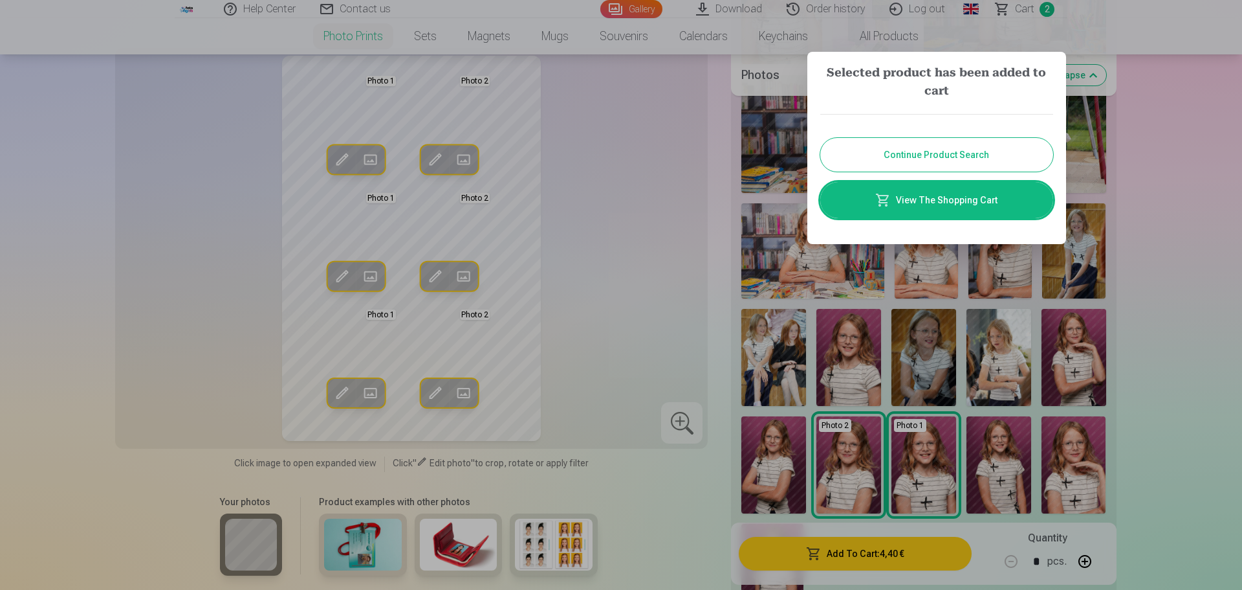
click at [934, 155] on button "Continue Product Search" at bounding box center [937, 155] width 233 height 34
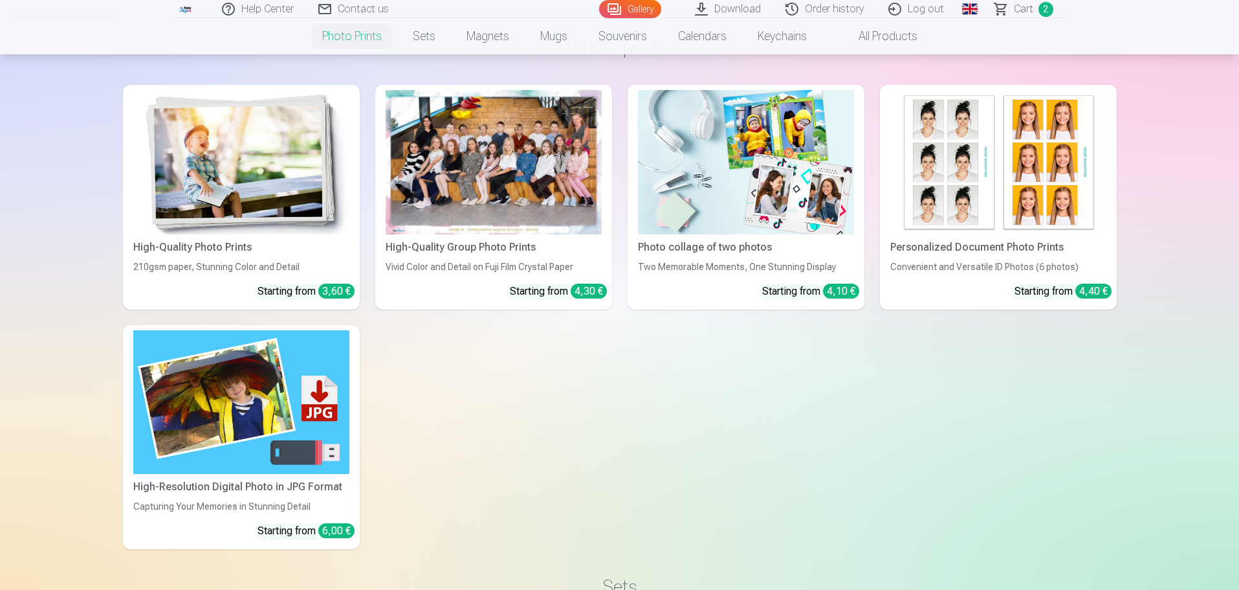
scroll to position [1424, 0]
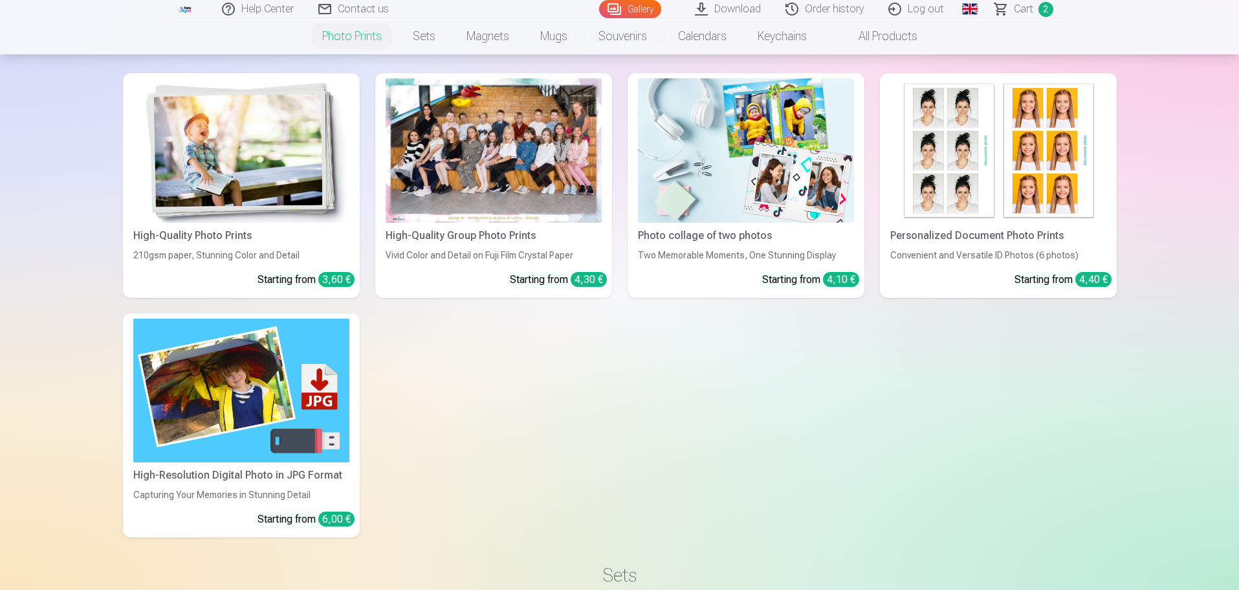
click at [267, 417] on img at bounding box center [241, 390] width 216 height 144
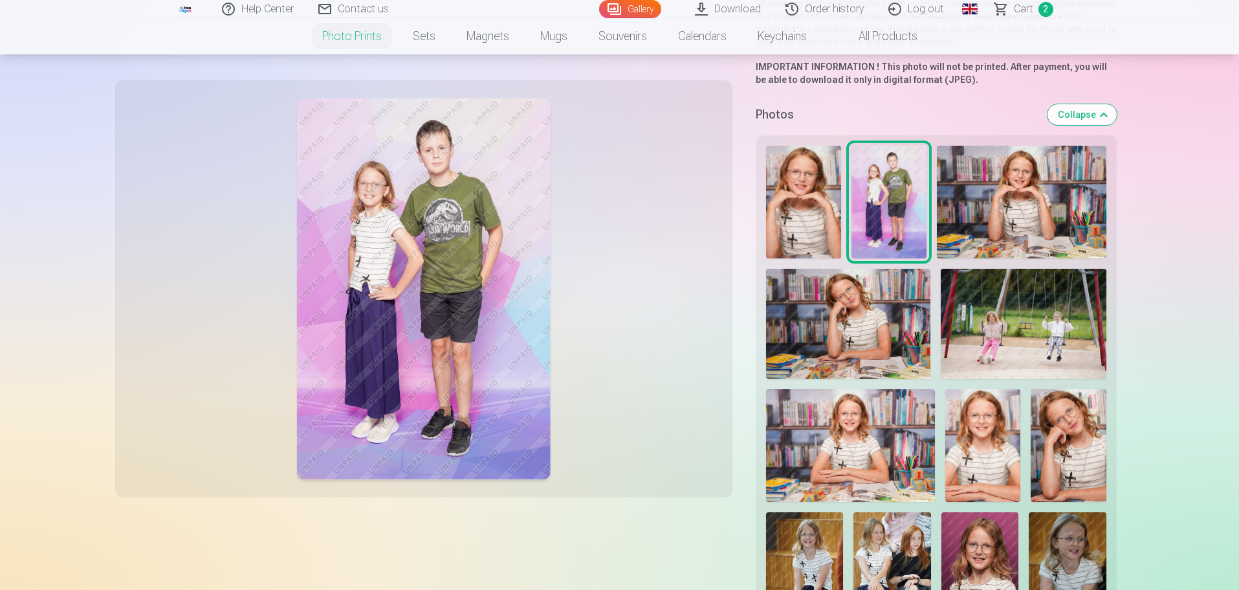
scroll to position [324, 0]
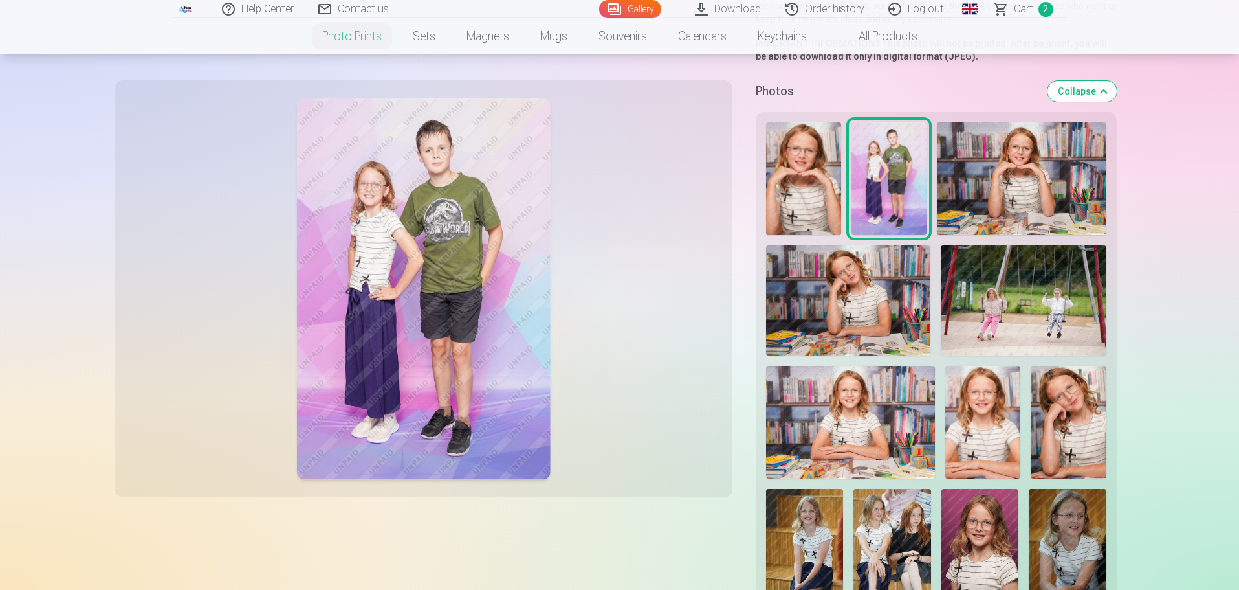
click at [819, 196] on img at bounding box center [803, 178] width 75 height 113
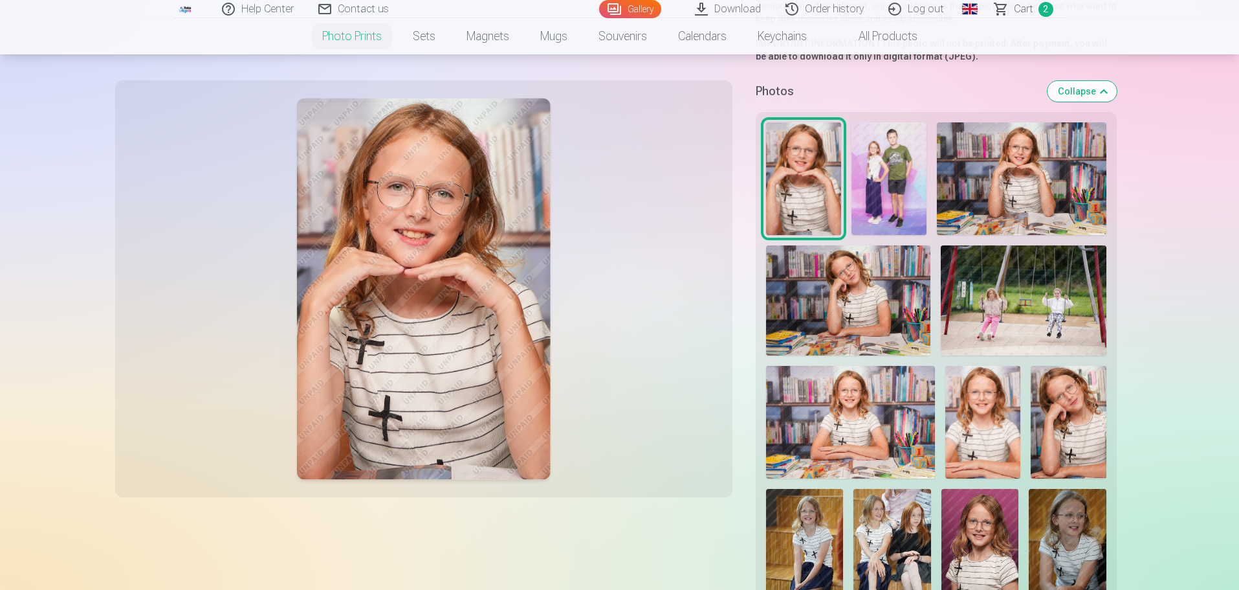
click at [874, 320] on img at bounding box center [848, 300] width 165 height 110
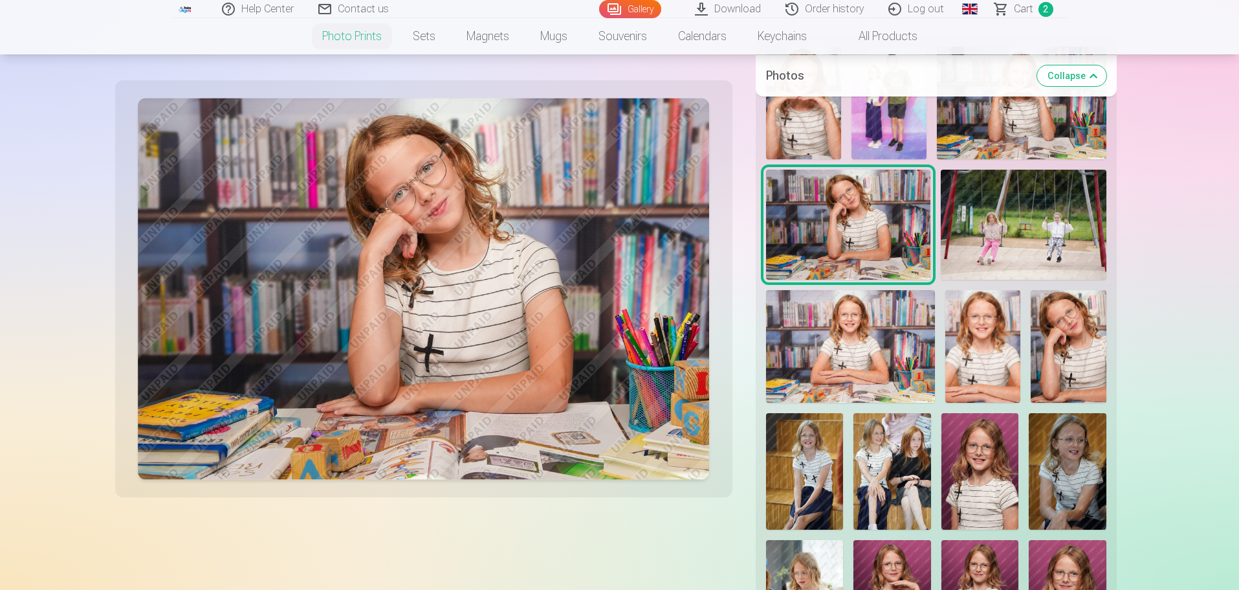
scroll to position [388, 0]
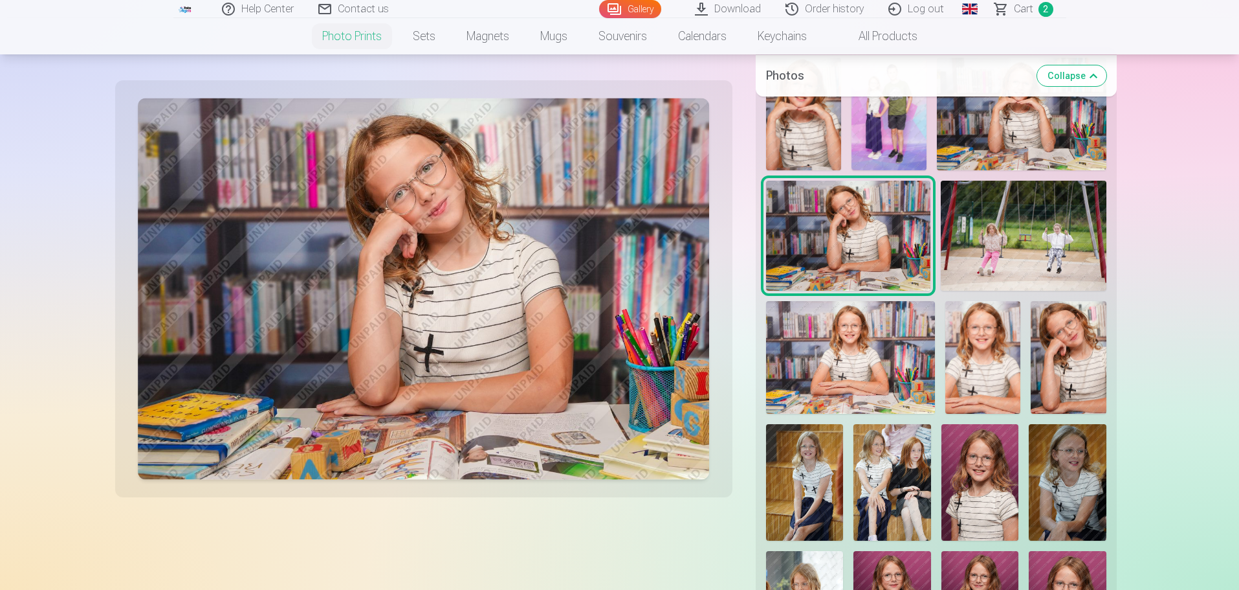
click at [856, 338] on img at bounding box center [851, 357] width 170 height 113
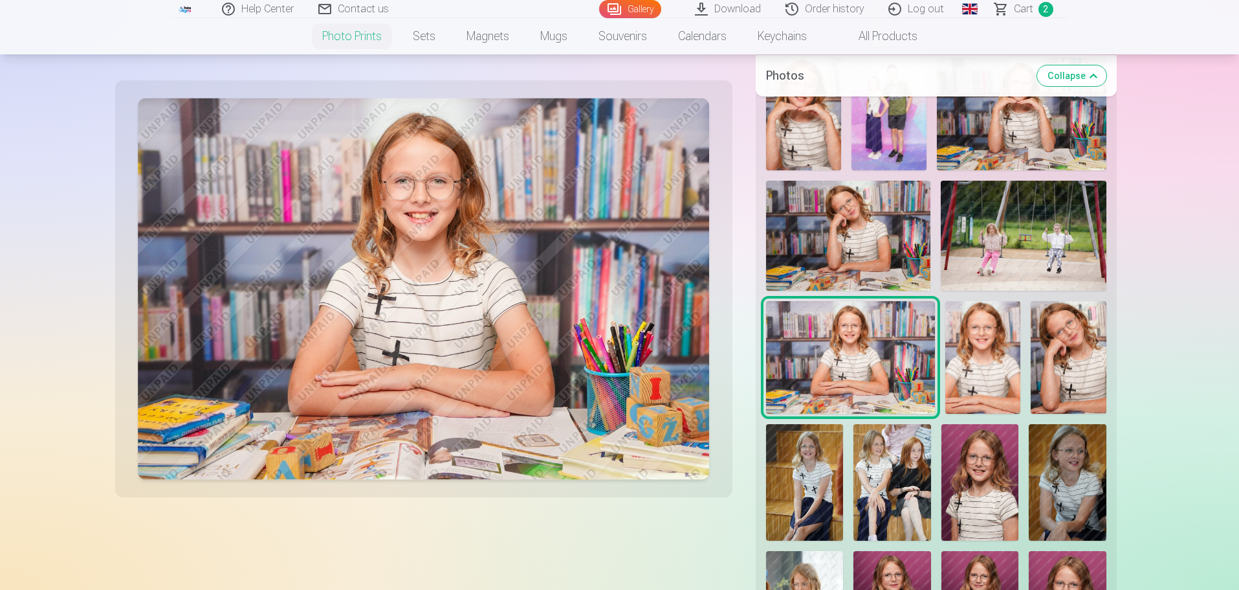
click at [983, 376] on img at bounding box center [982, 357] width 75 height 113
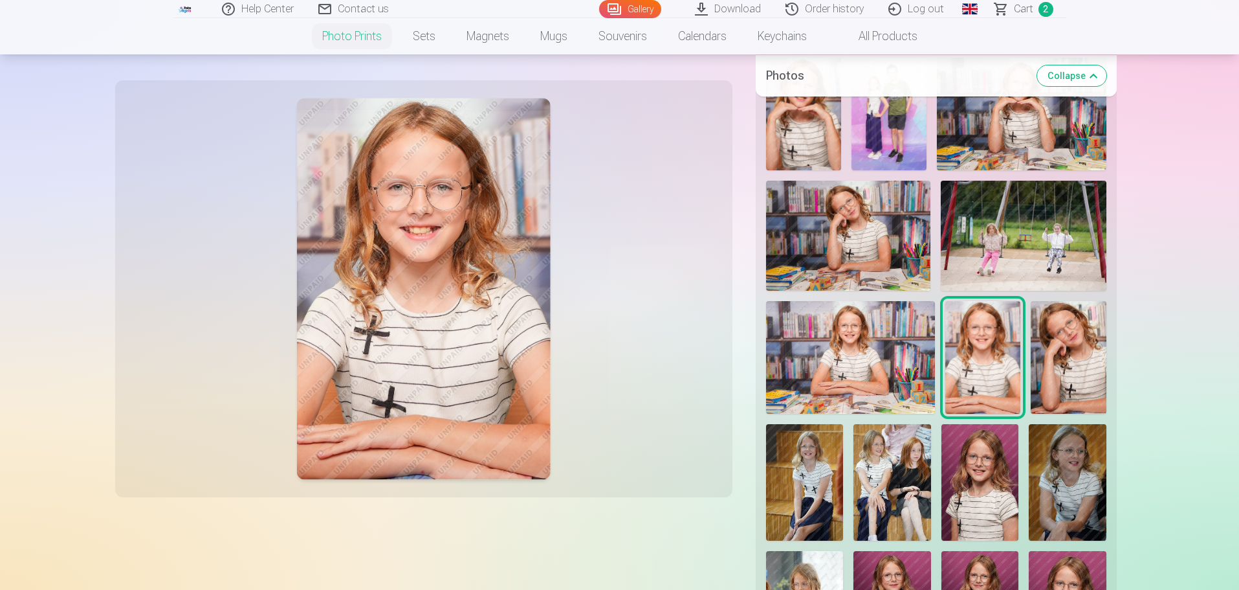
click at [1069, 369] on img at bounding box center [1068, 357] width 75 height 113
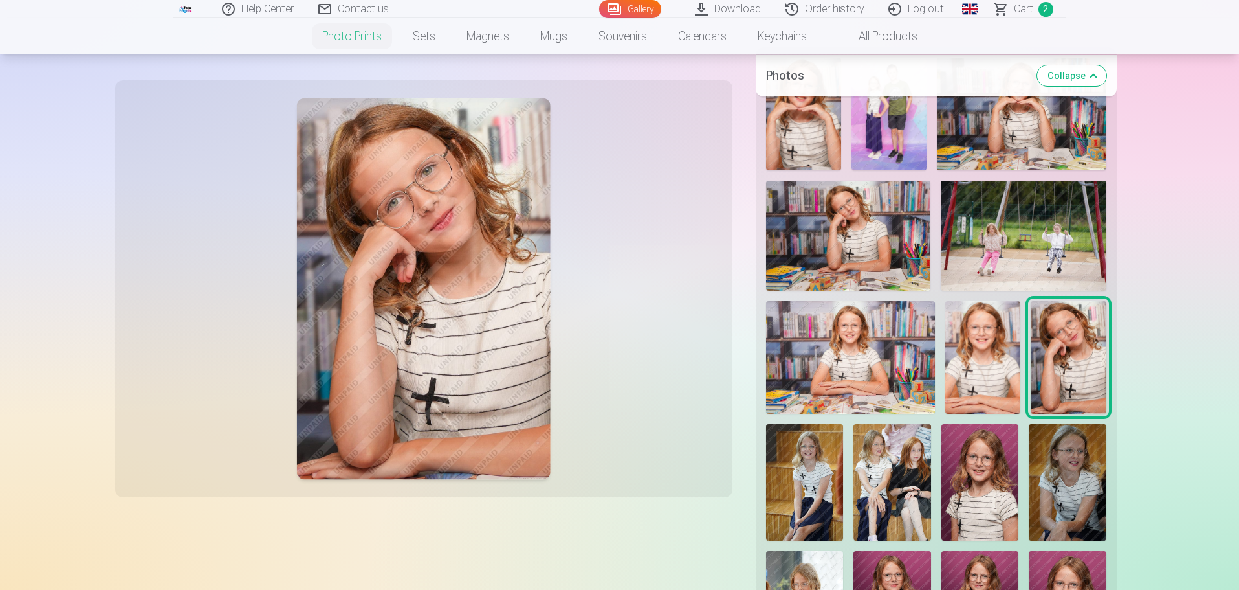
click at [823, 503] on img at bounding box center [805, 482] width 78 height 116
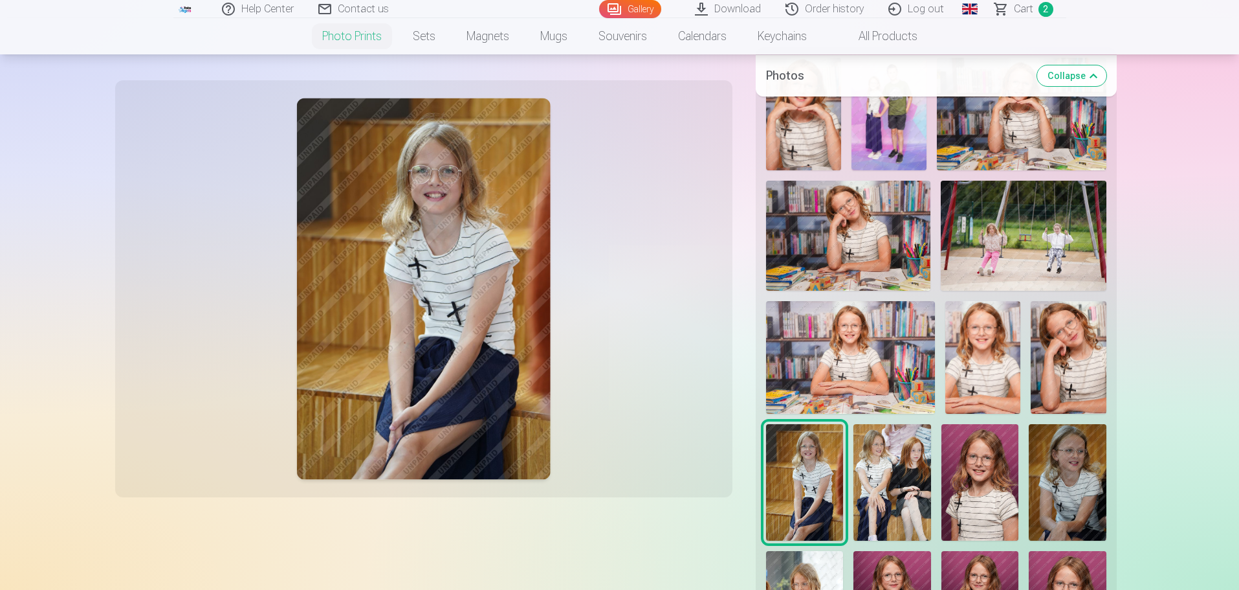
click at [868, 256] on img at bounding box center [848, 236] width 165 height 110
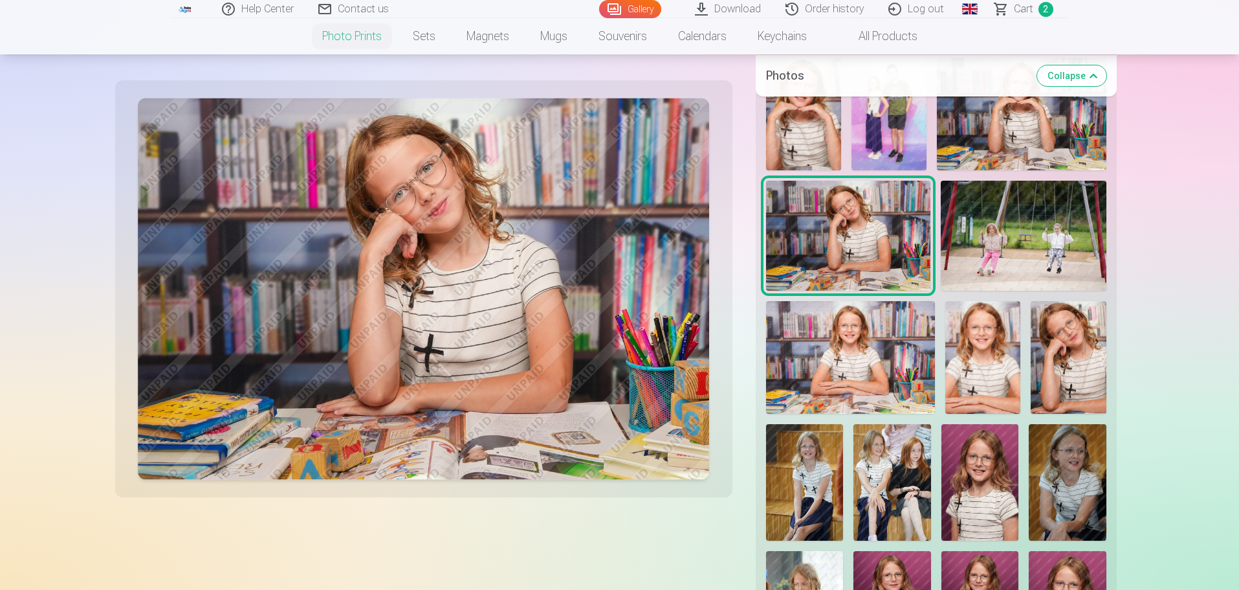
click at [819, 477] on img at bounding box center [805, 482] width 78 height 116
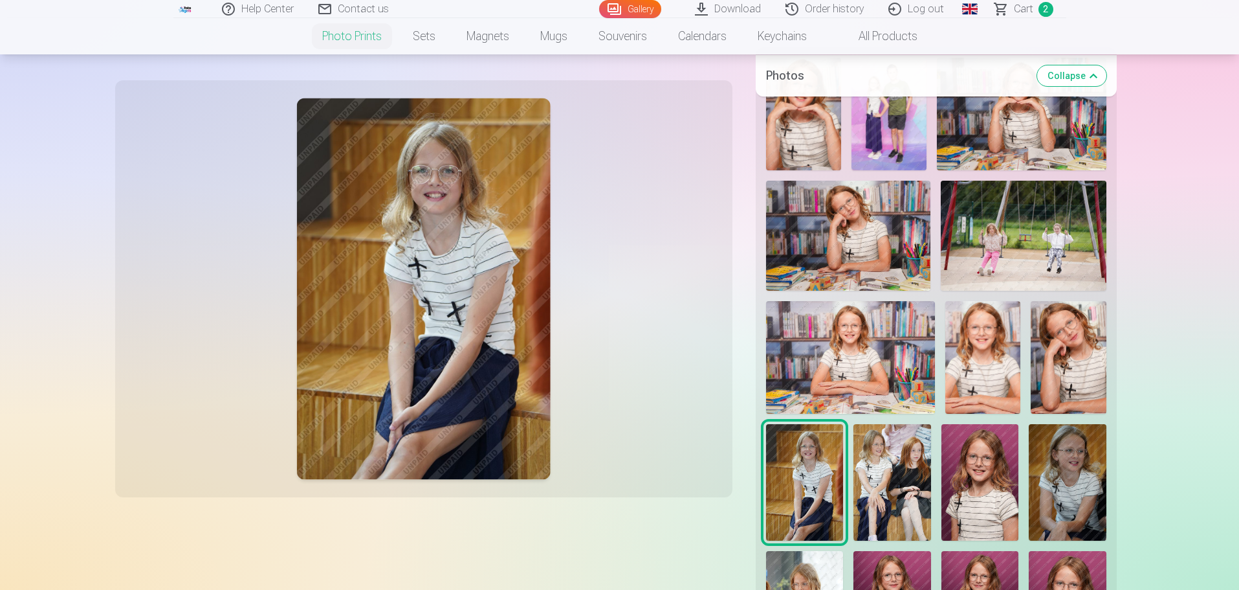
click at [889, 492] on img at bounding box center [893, 482] width 78 height 116
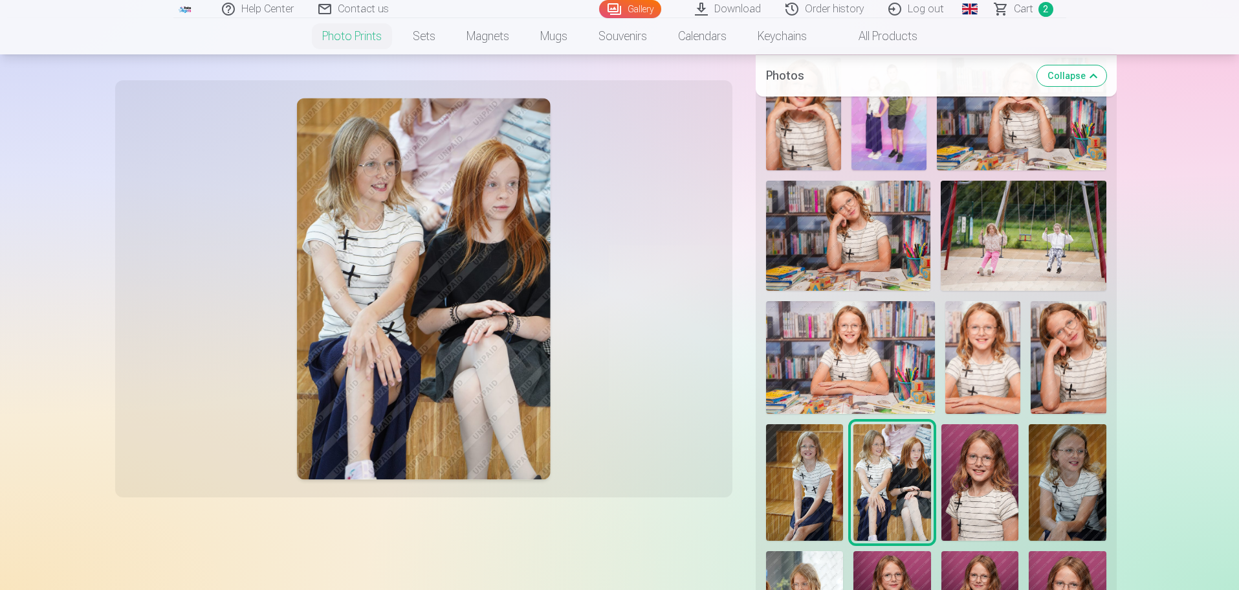
click at [977, 502] on img at bounding box center [980, 482] width 77 height 116
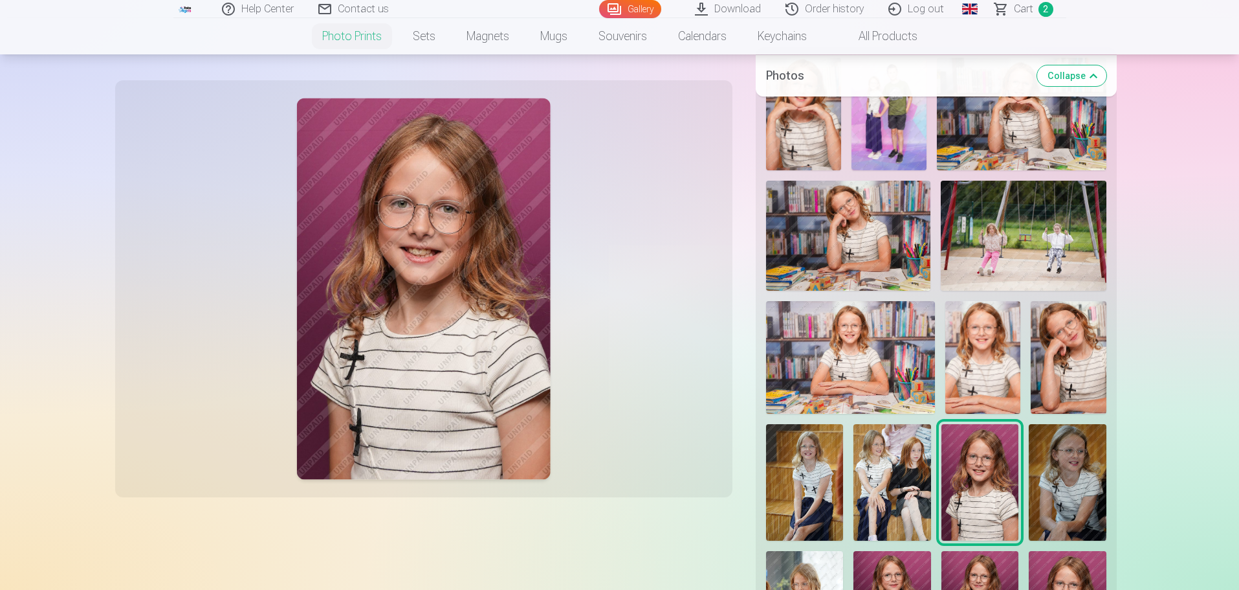
click at [1057, 510] on img at bounding box center [1068, 482] width 78 height 116
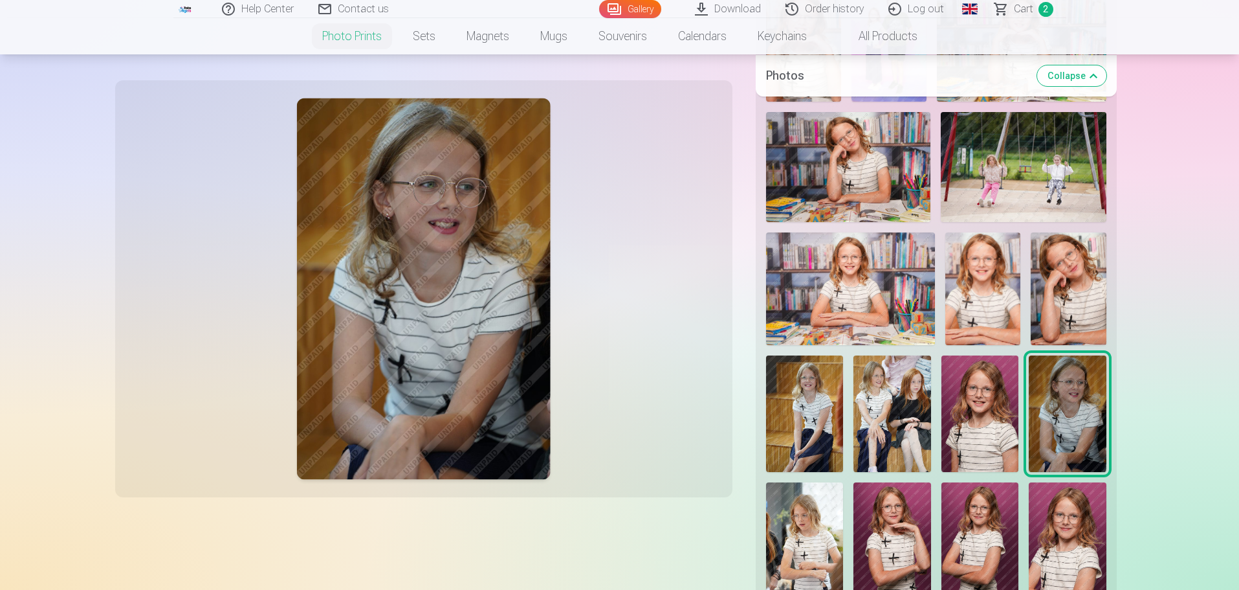
scroll to position [518, 0]
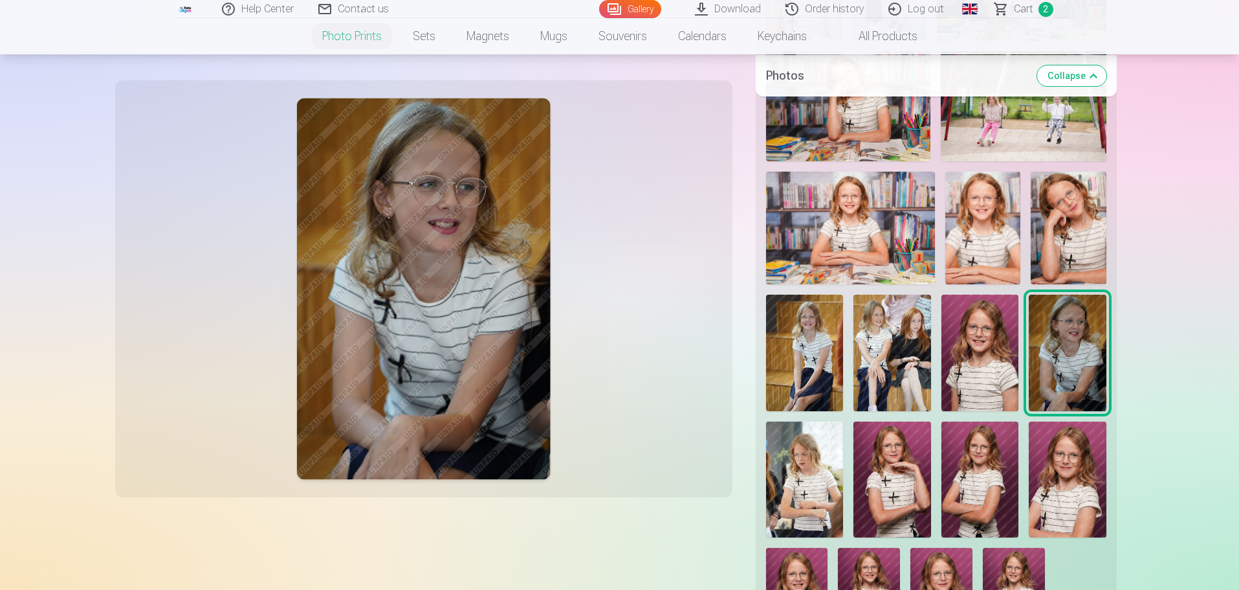
click at [810, 480] on img at bounding box center [805, 479] width 78 height 116
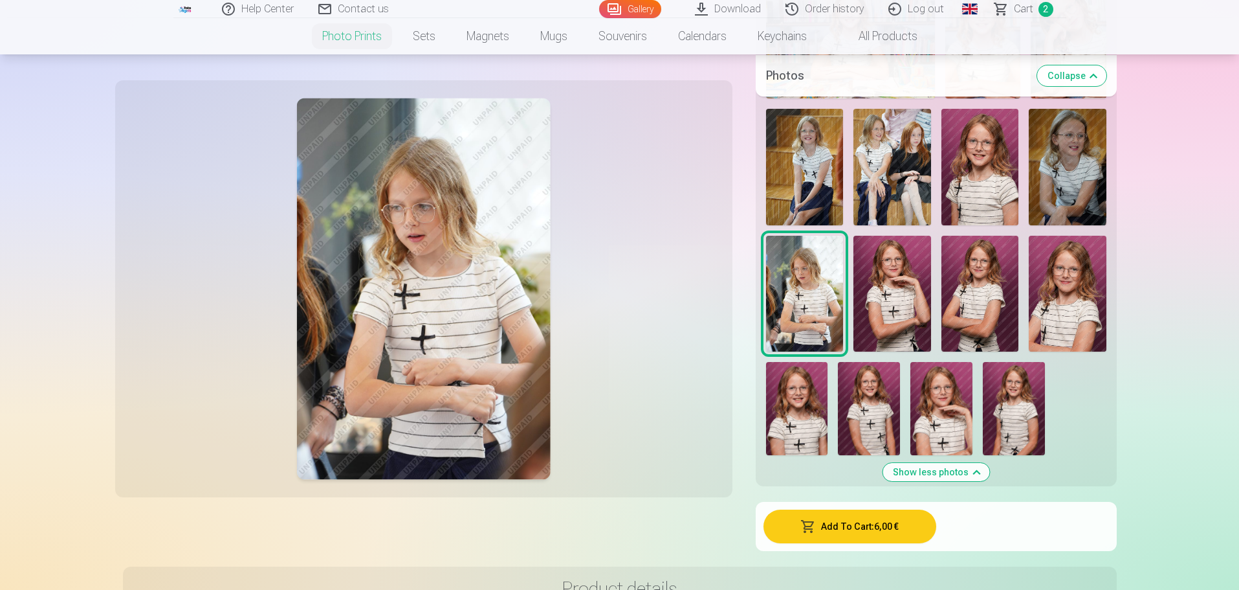
scroll to position [777, 0]
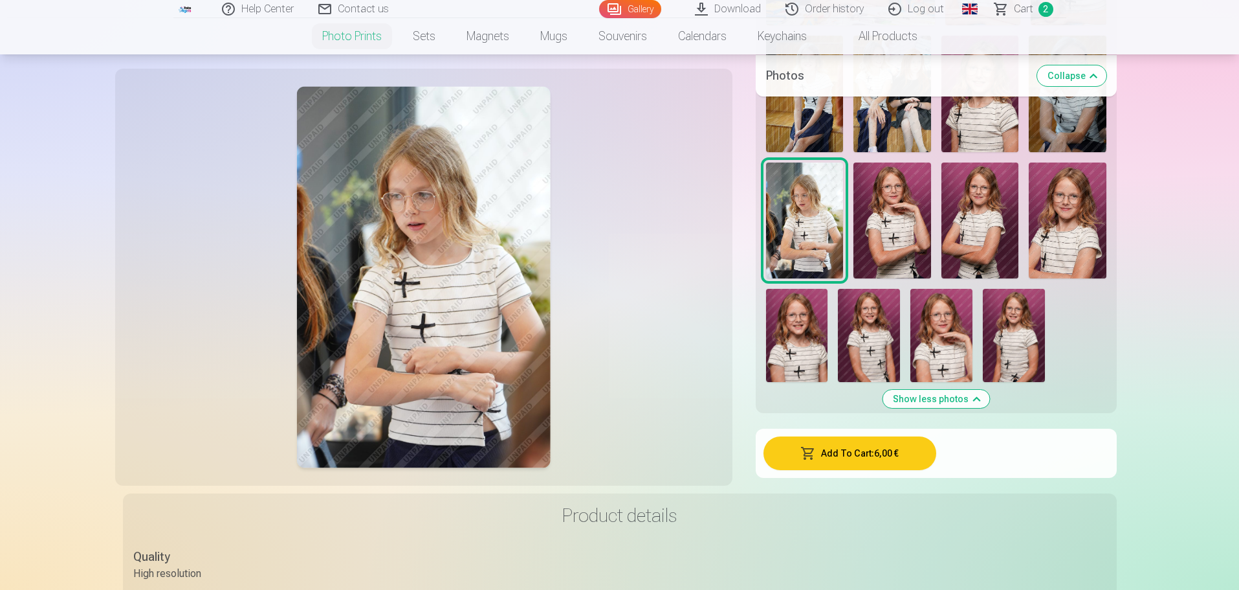
click at [925, 400] on button "Show less photos" at bounding box center [936, 399] width 107 height 18
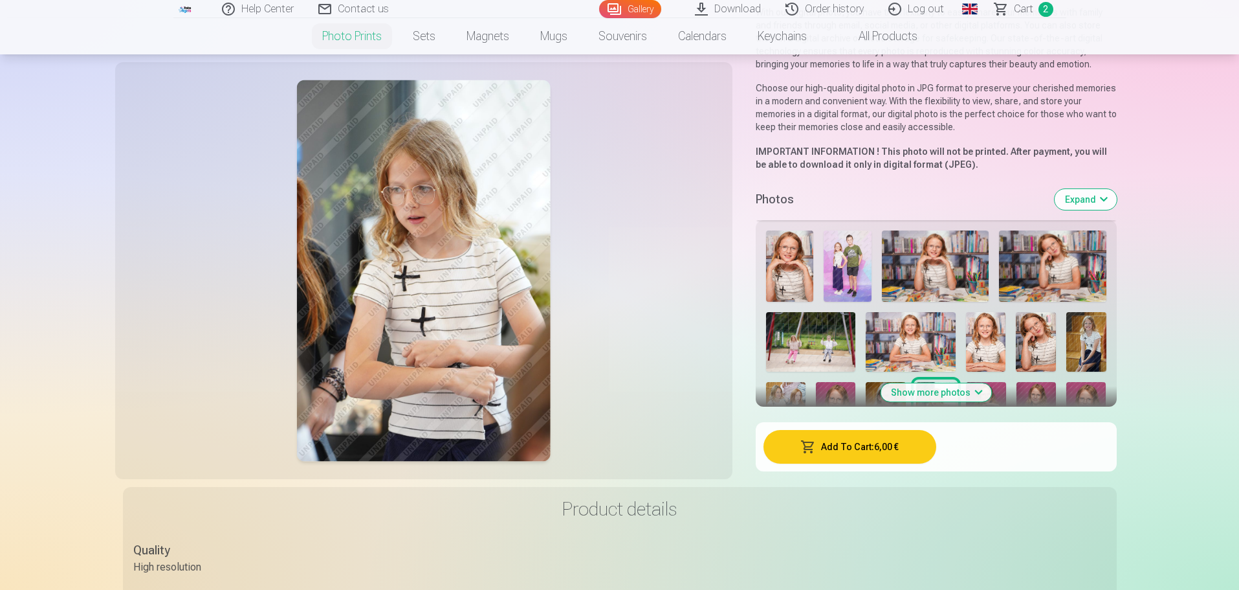
scroll to position [213, 0]
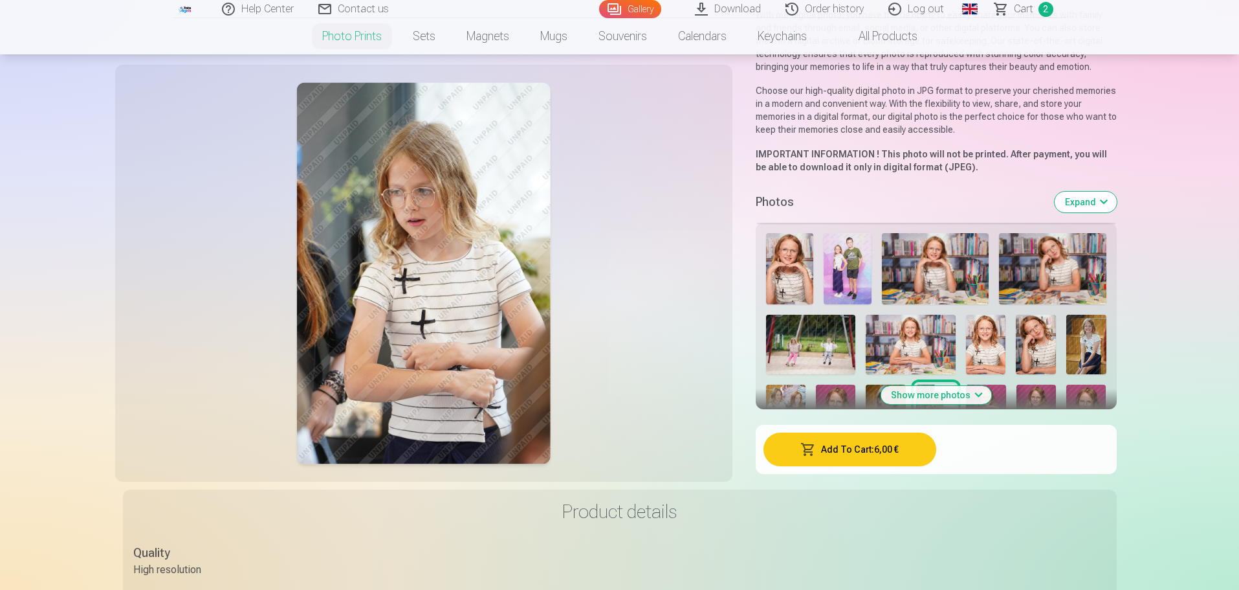
click at [965, 397] on button "Show more photos" at bounding box center [936, 395] width 111 height 18
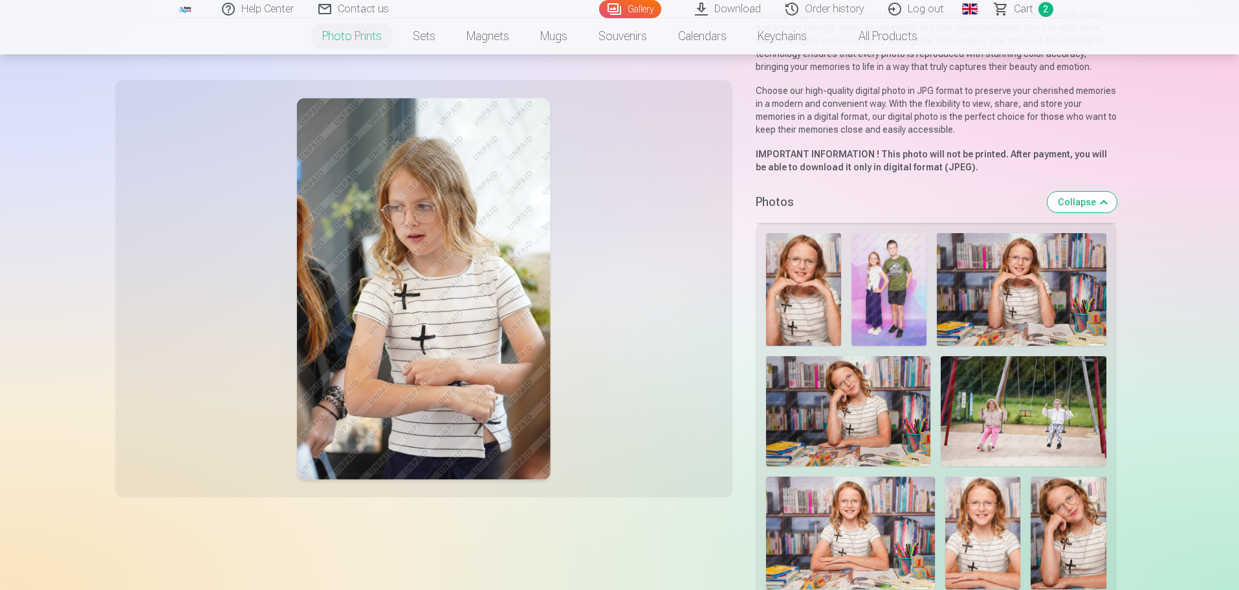
click at [869, 421] on img at bounding box center [848, 411] width 165 height 110
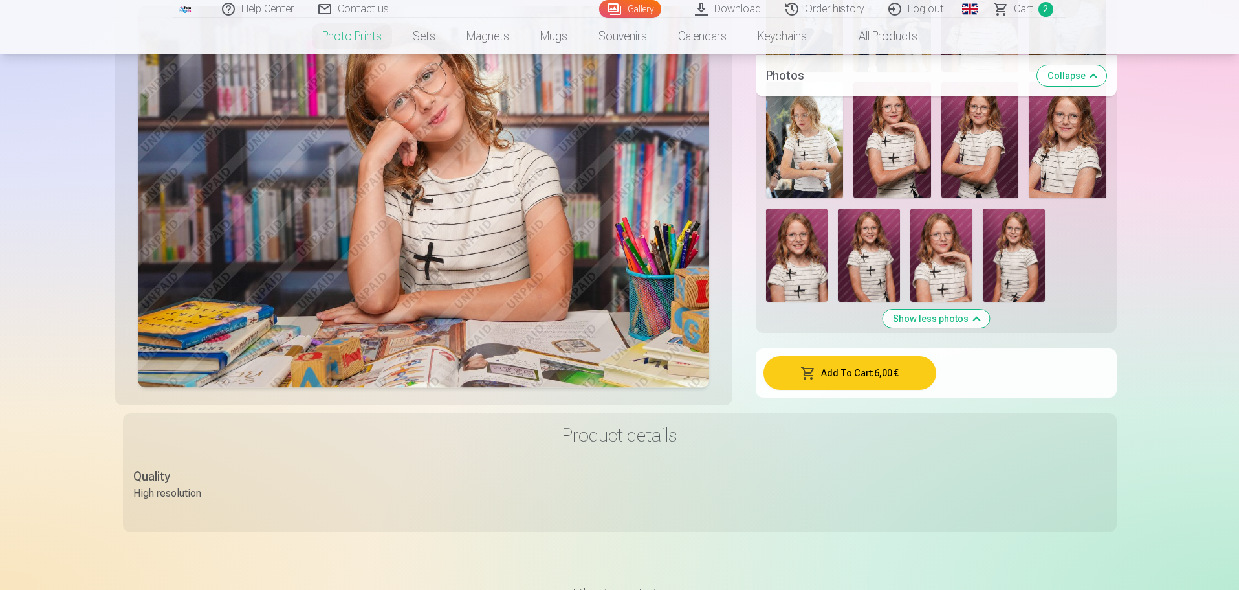
scroll to position [860, 0]
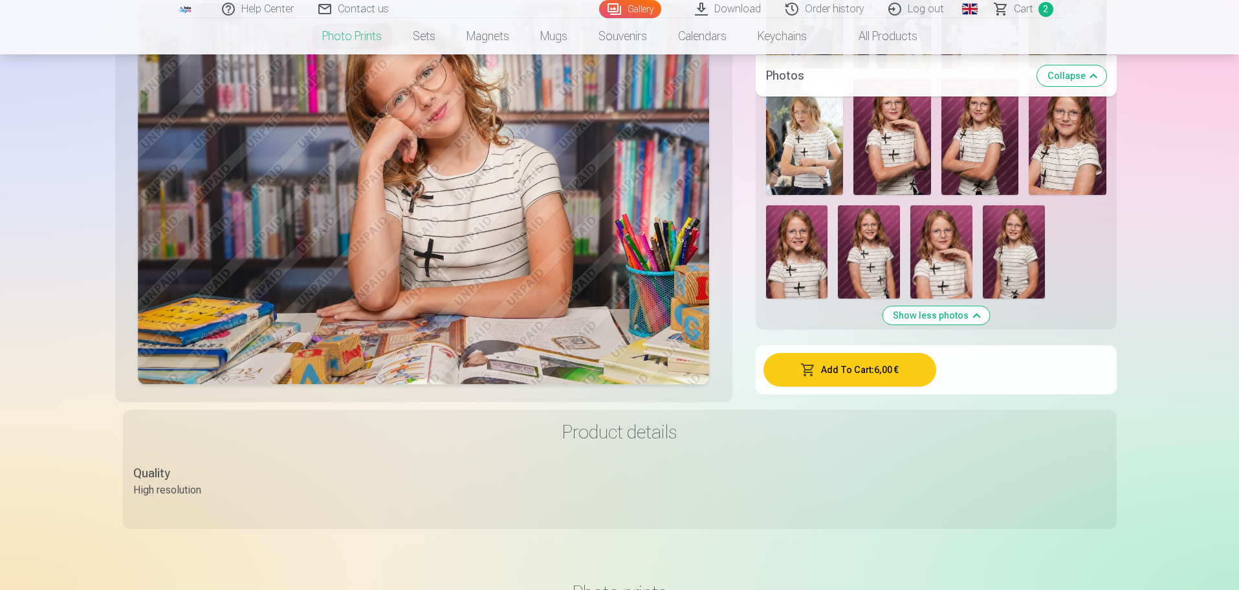
click at [892, 375] on button "Add To Cart : 6,00 €" at bounding box center [850, 370] width 173 height 34
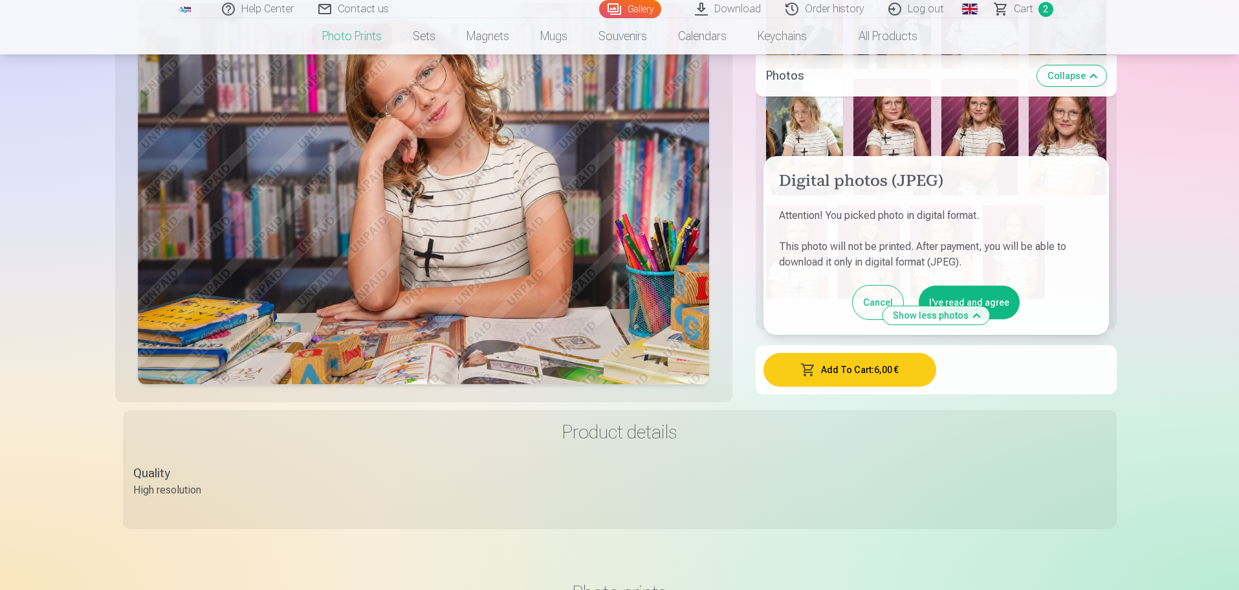
click at [966, 298] on button "I've read and agree" at bounding box center [969, 302] width 101 height 34
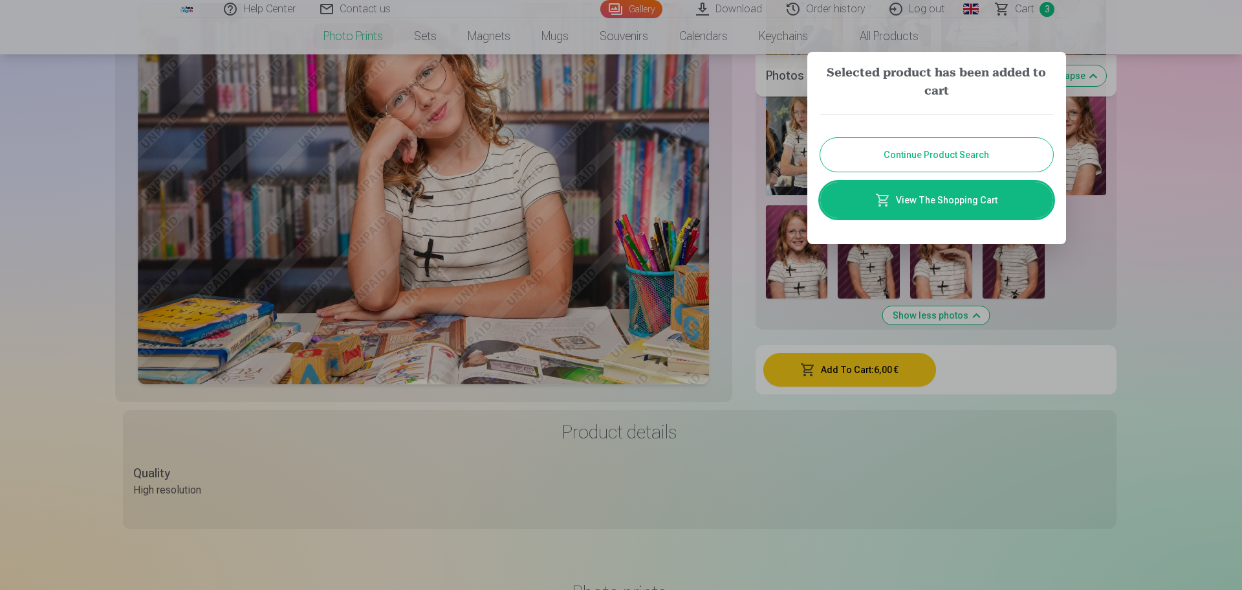
click at [971, 158] on button "Continue Product Search" at bounding box center [937, 155] width 233 height 34
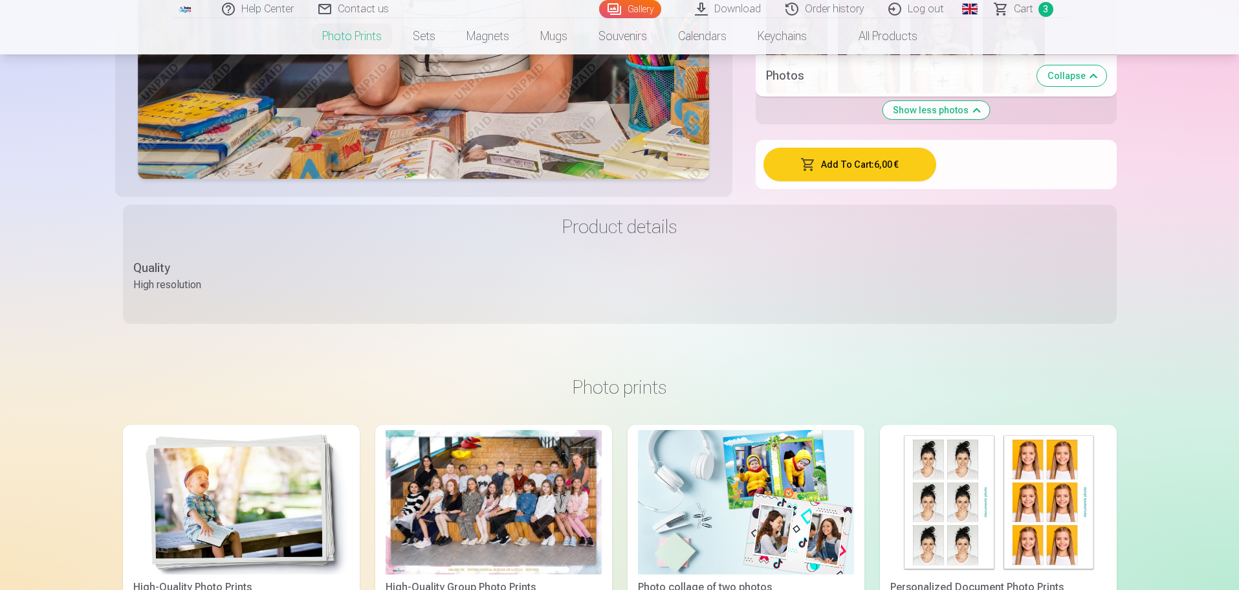
scroll to position [1184, 0]
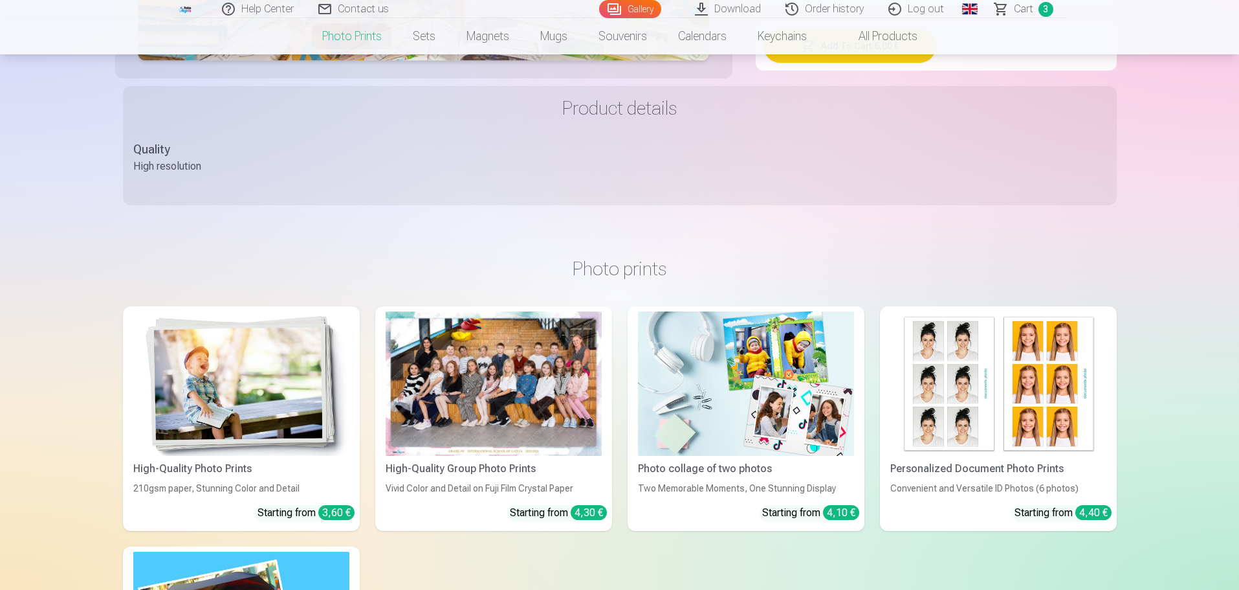
click at [281, 380] on img at bounding box center [241, 383] width 216 height 144
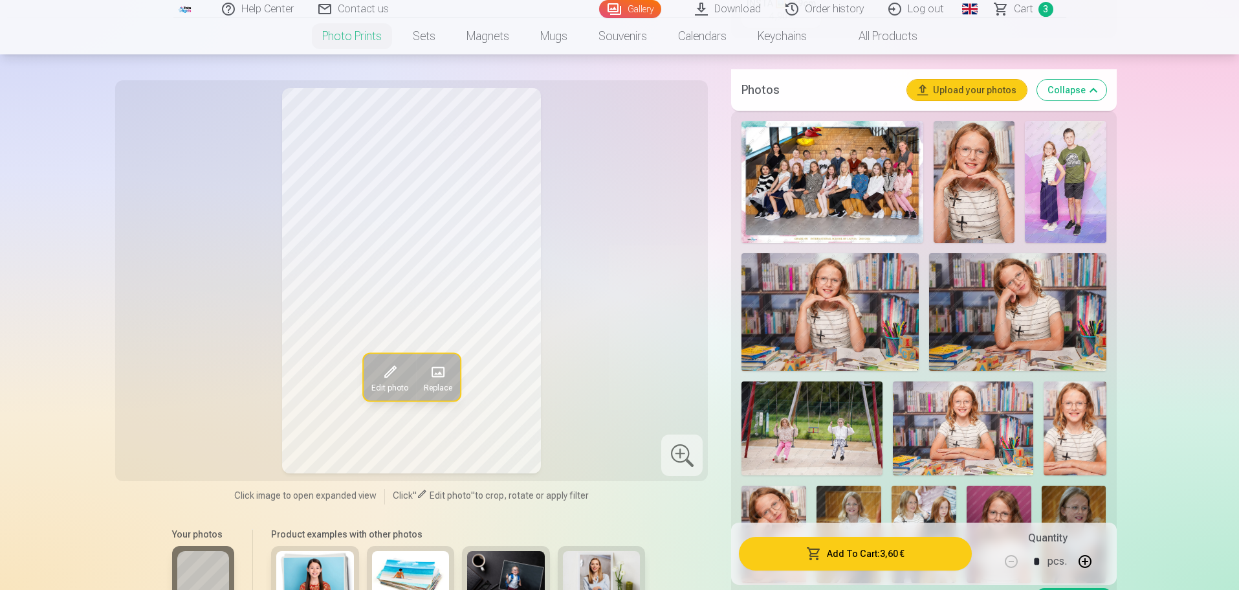
scroll to position [453, 0]
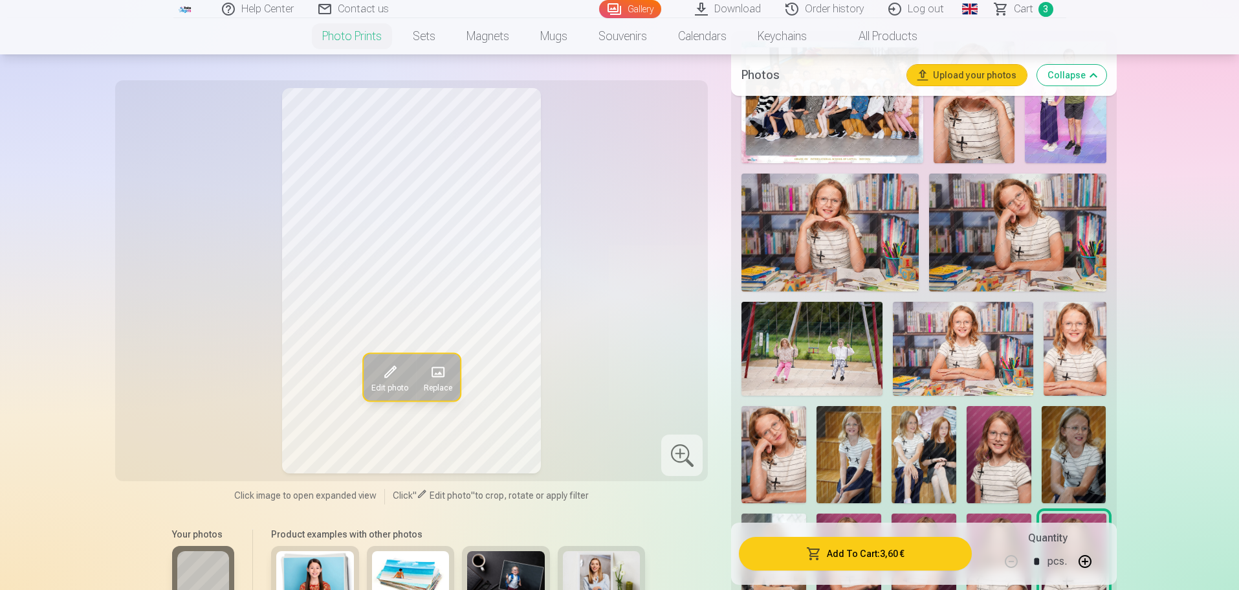
click at [863, 437] on img at bounding box center [849, 454] width 65 height 97
click at [1086, 439] on img at bounding box center [1074, 454] width 65 height 97
click at [860, 454] on img at bounding box center [849, 454] width 65 height 97
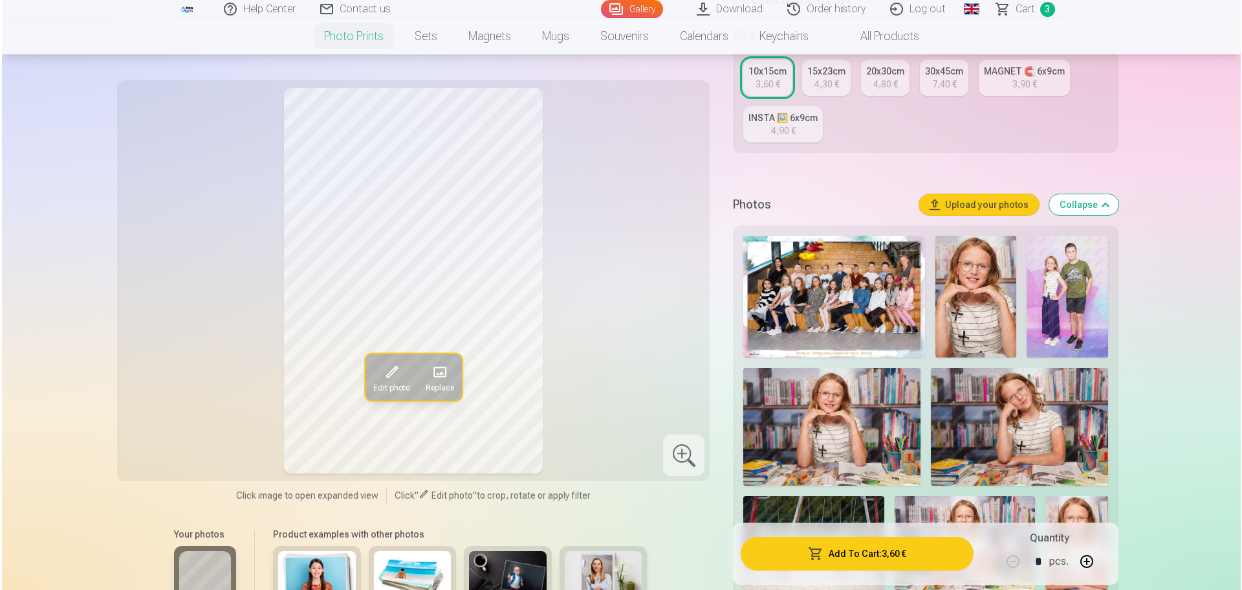
scroll to position [194, 0]
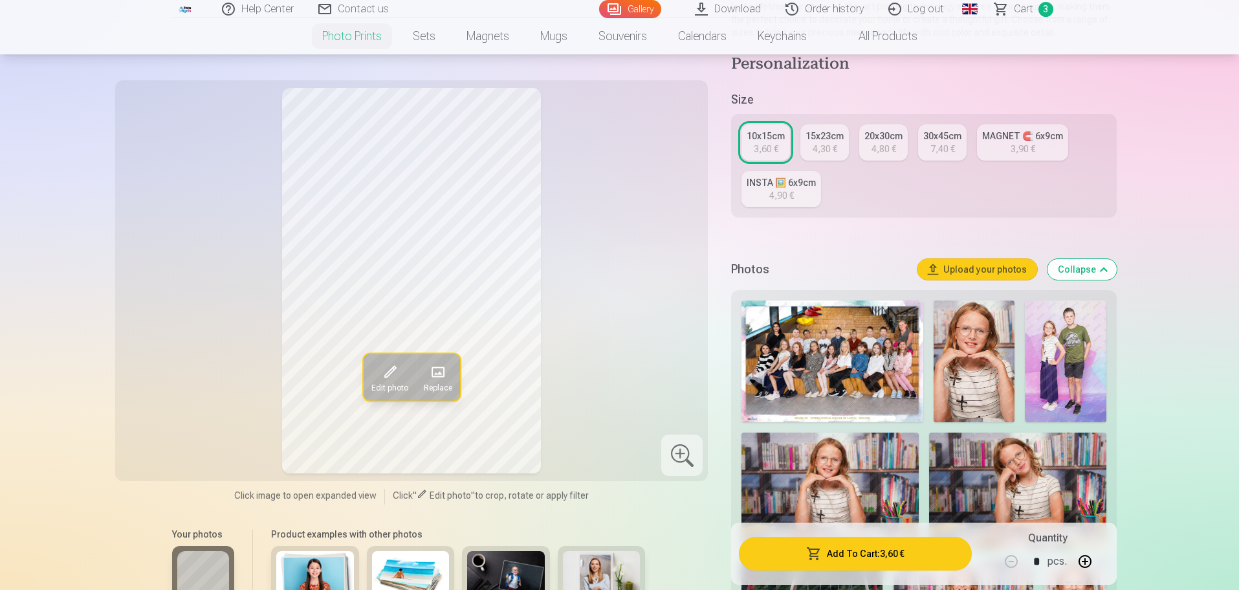
click at [867, 547] on button "Add To Cart : 3,60 €" at bounding box center [855, 553] width 232 height 34
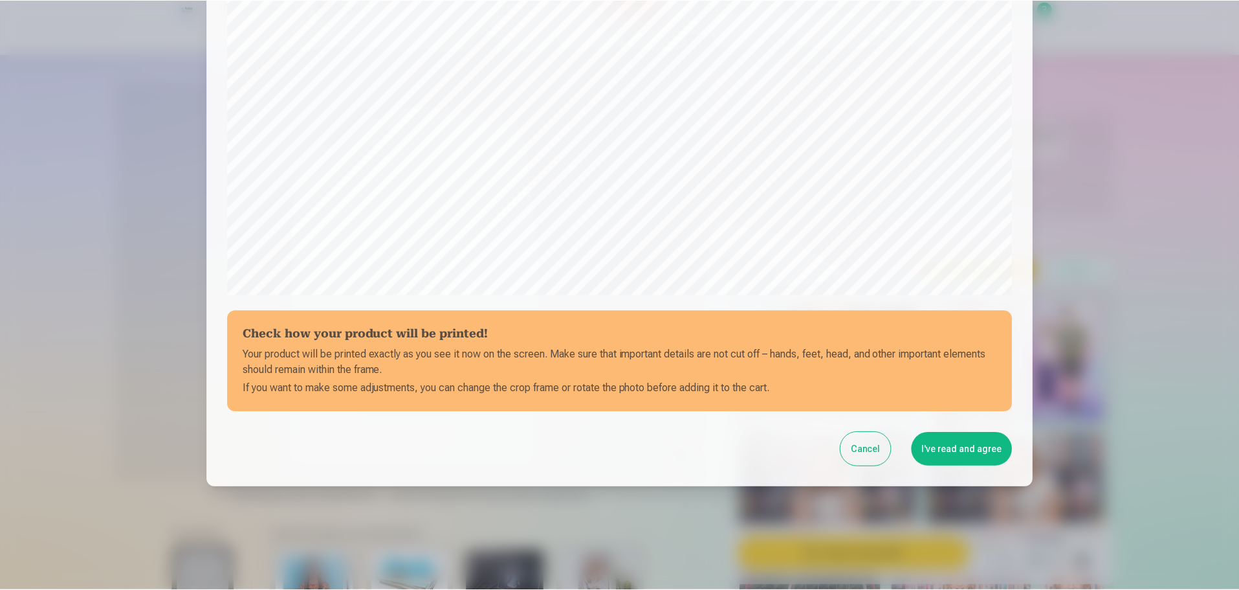
scroll to position [342, 0]
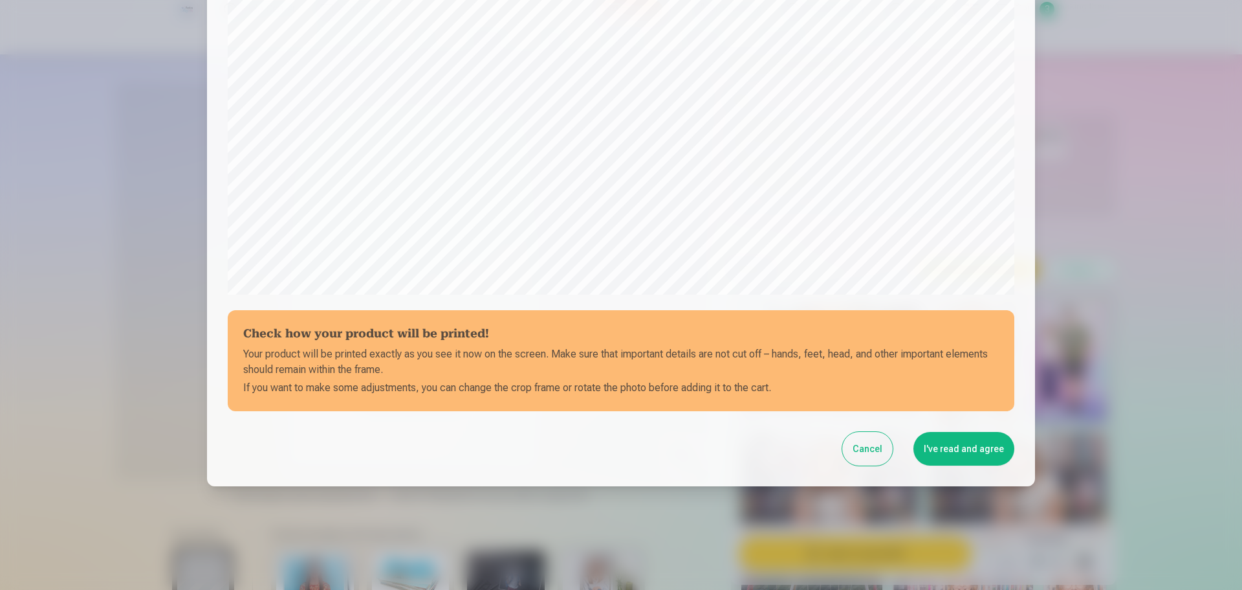
click at [960, 448] on button "I've read and agree" at bounding box center [964, 449] width 101 height 34
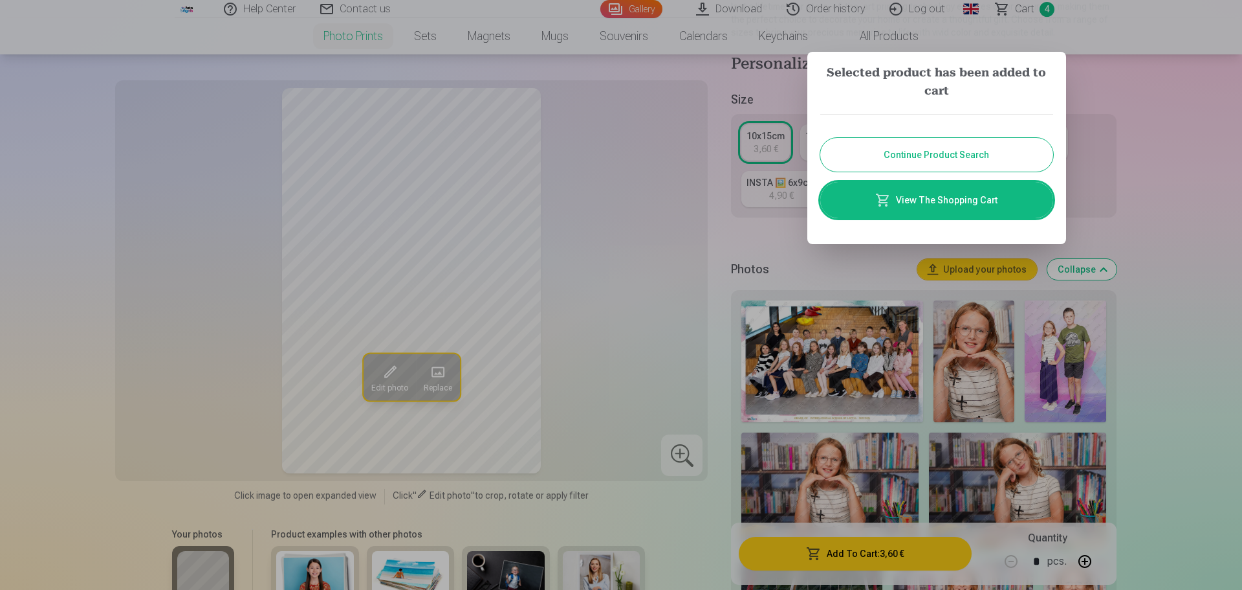
click at [970, 154] on button "Continue Product Search" at bounding box center [937, 155] width 233 height 34
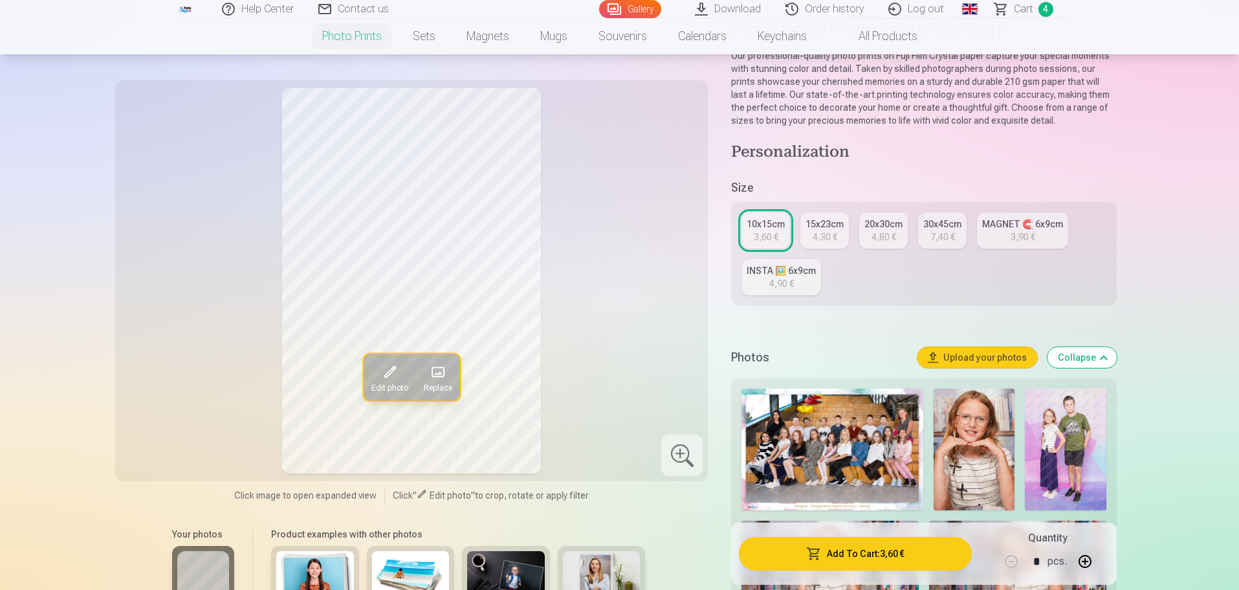
scroll to position [65, 0]
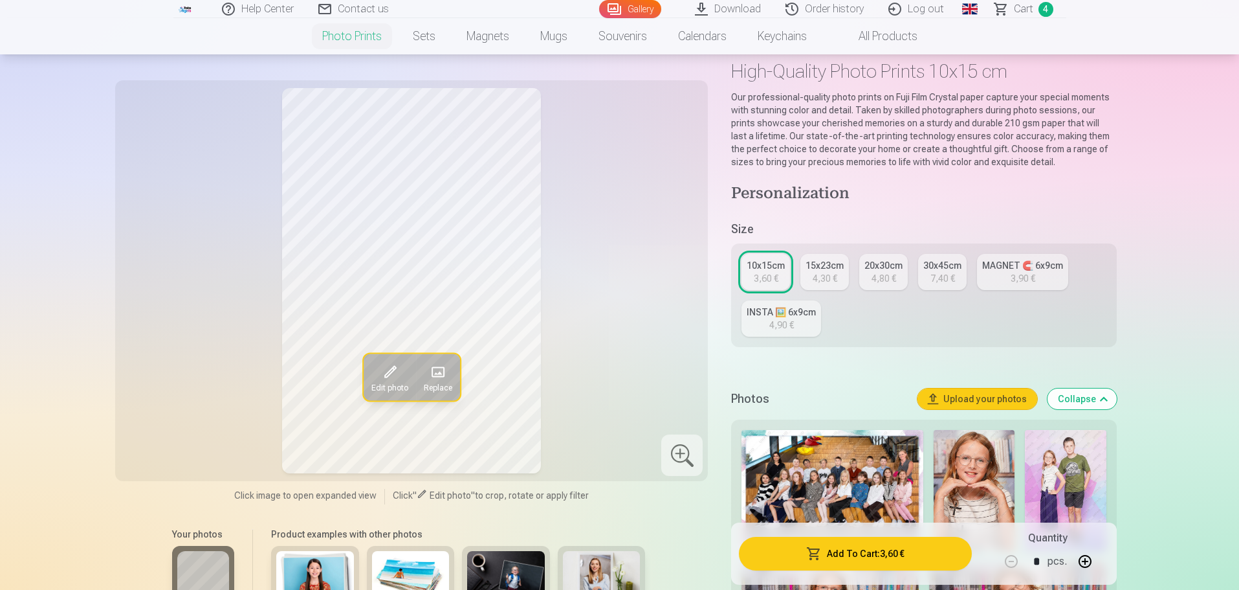
click at [1033, 12] on span "Сart" at bounding box center [1023, 9] width 19 height 16
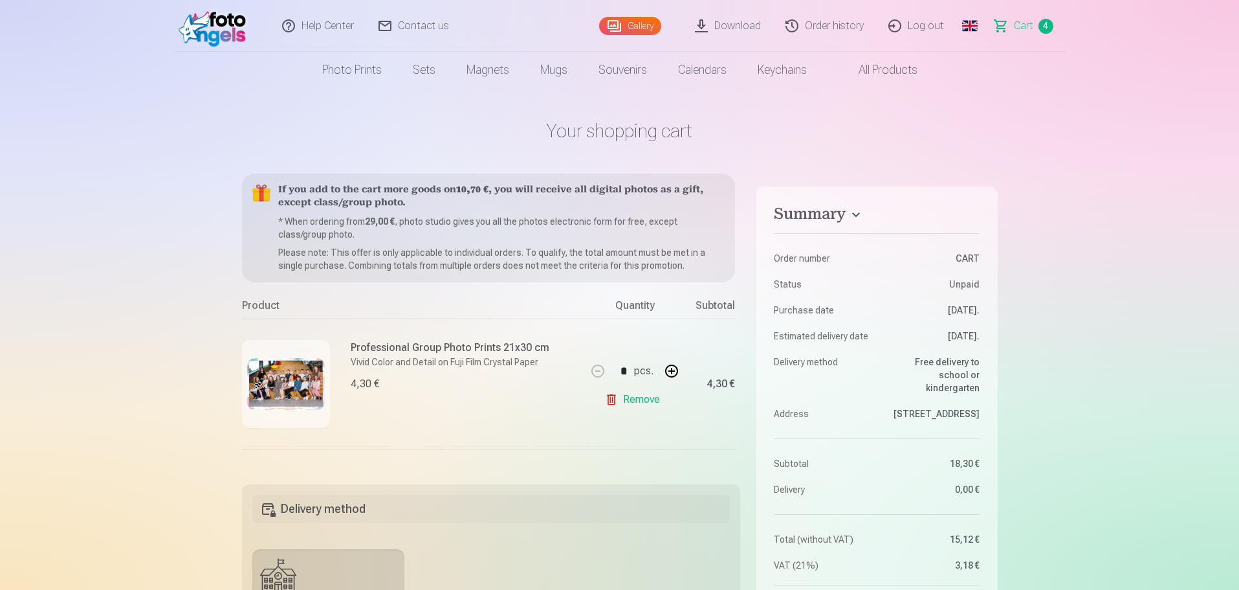
click at [283, 378] on img at bounding box center [286, 384] width 78 height 52
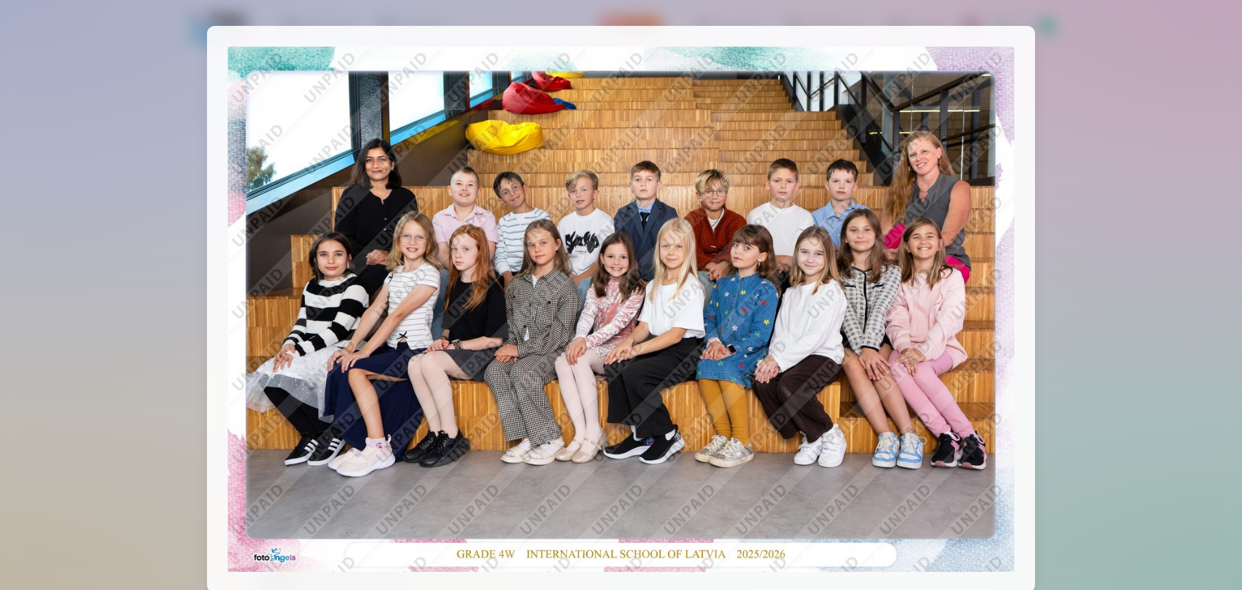
click at [1137, 149] on div at bounding box center [621, 295] width 1242 height 590
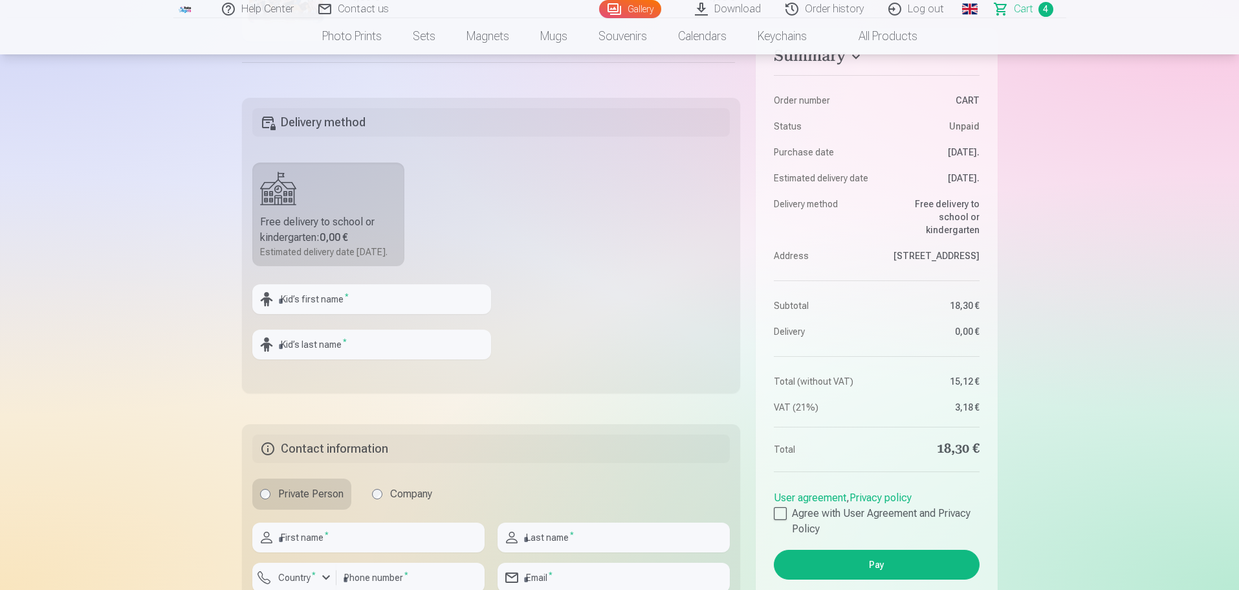
scroll to position [194, 0]
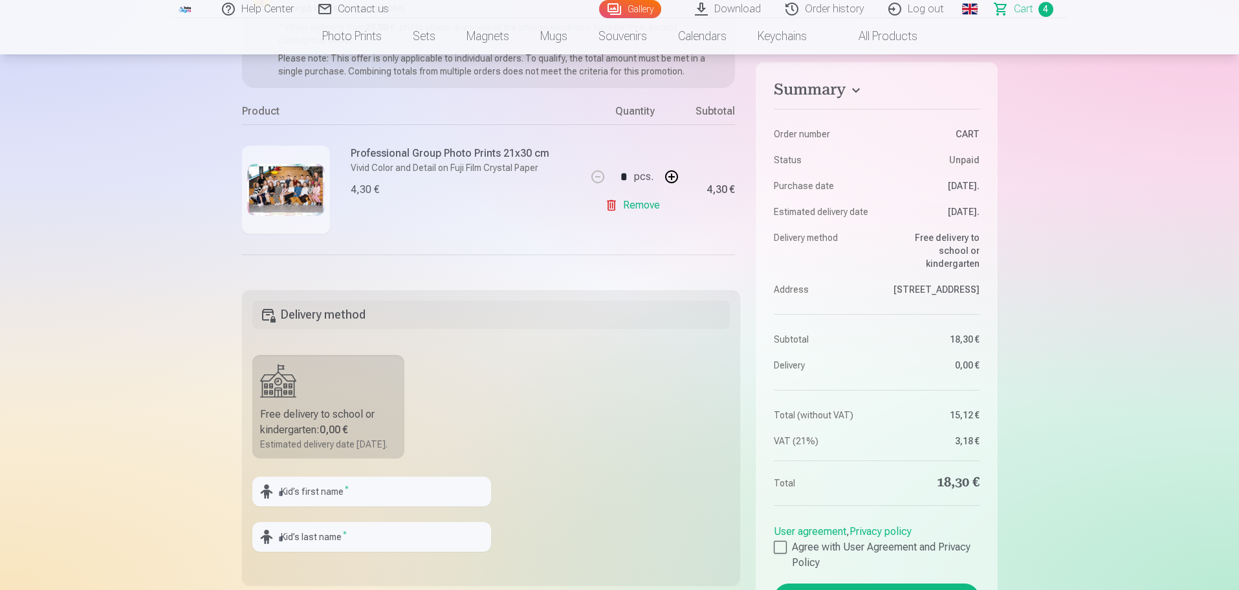
click at [1045, 13] on span "4" at bounding box center [1046, 9] width 15 height 15
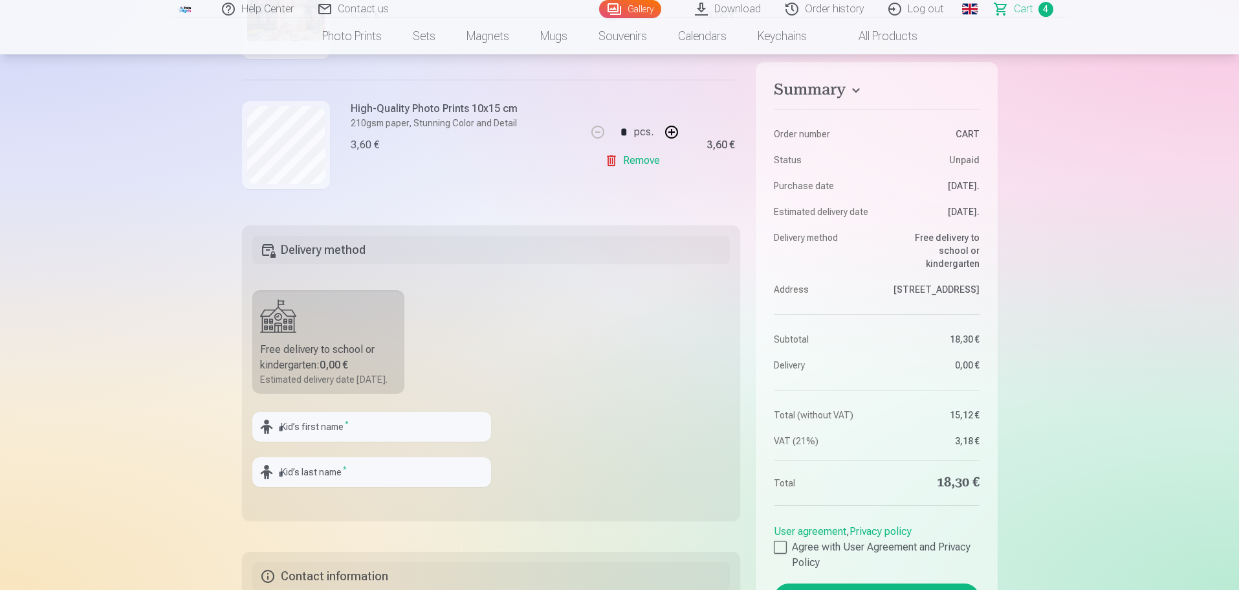
scroll to position [388, 0]
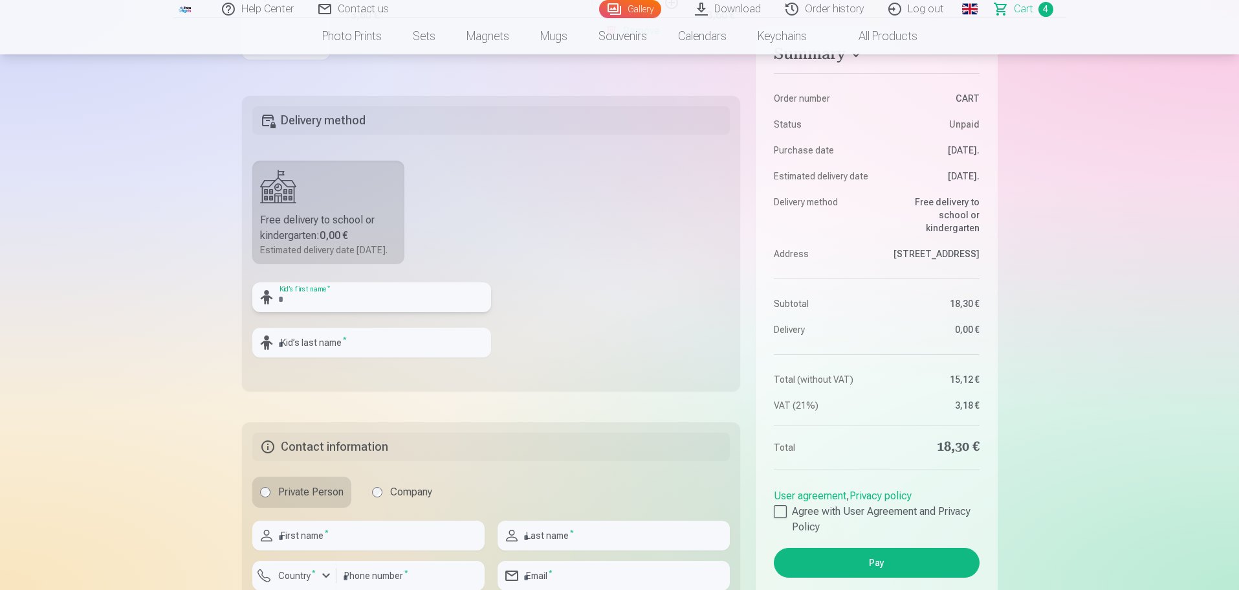
click at [409, 303] on input "text" at bounding box center [371, 297] width 239 height 30
type input "******"
click at [384, 357] on input "text" at bounding box center [371, 342] width 239 height 30
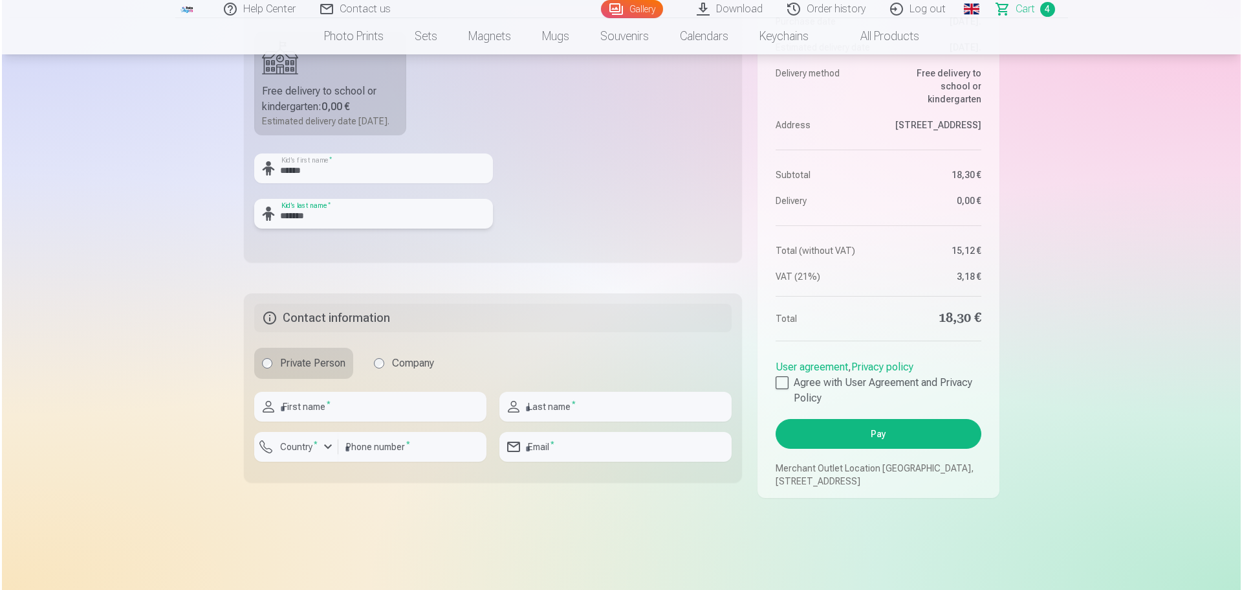
scroll to position [518, 0]
type input "*******"
click at [292, 421] on input "text" at bounding box center [368, 406] width 232 height 30
type input "********"
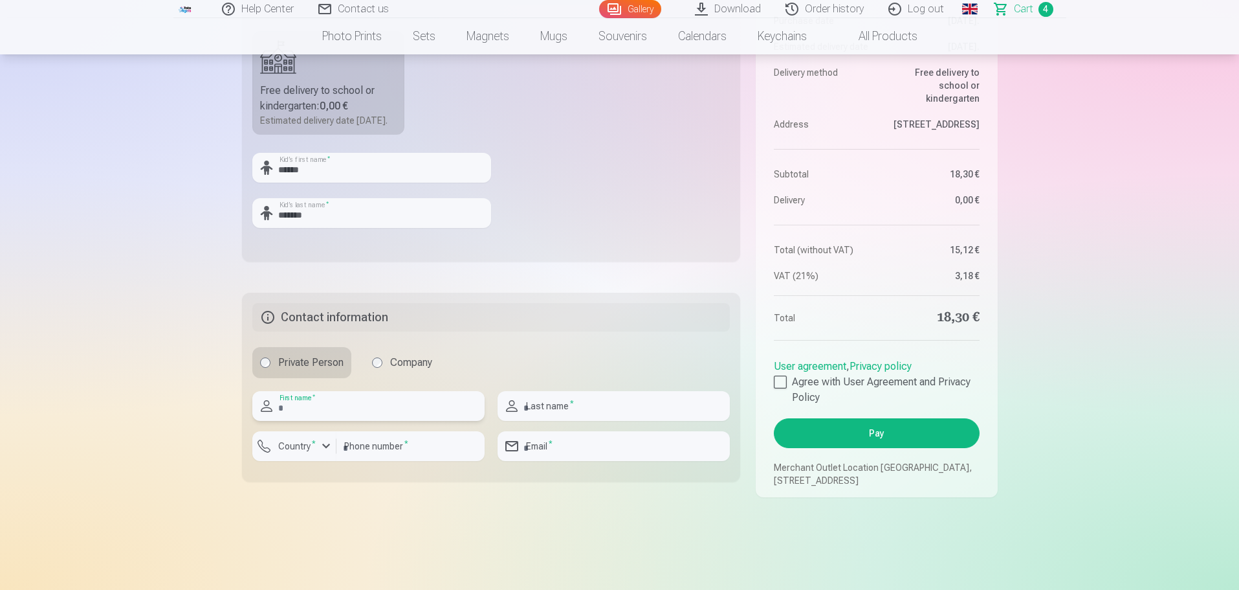
type input "*********"
click at [395, 461] on input "*********" at bounding box center [410, 446] width 148 height 30
drag, startPoint x: 396, startPoint y: 467, endPoint x: 332, endPoint y: 453, distance: 65.6
click at [332, 453] on div "Country * ********* Phone number *" at bounding box center [368, 451] width 232 height 40
click at [325, 454] on div "button" at bounding box center [326, 446] width 16 height 16
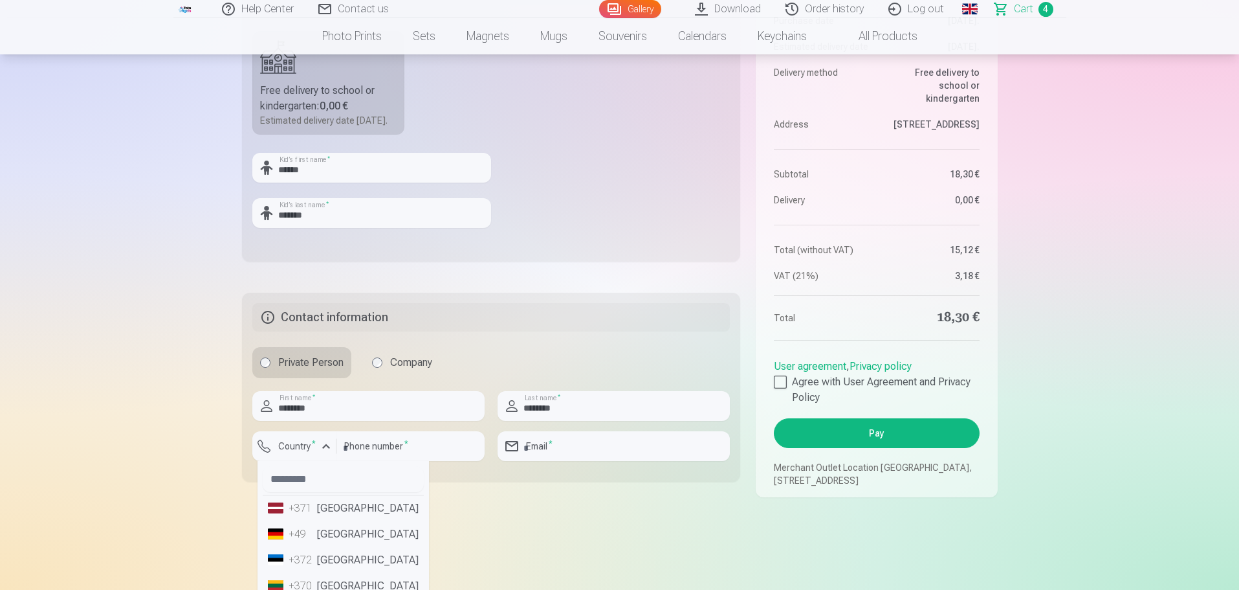
click at [336, 517] on li "+371 [GEOGRAPHIC_DATA]" at bounding box center [343, 508] width 161 height 26
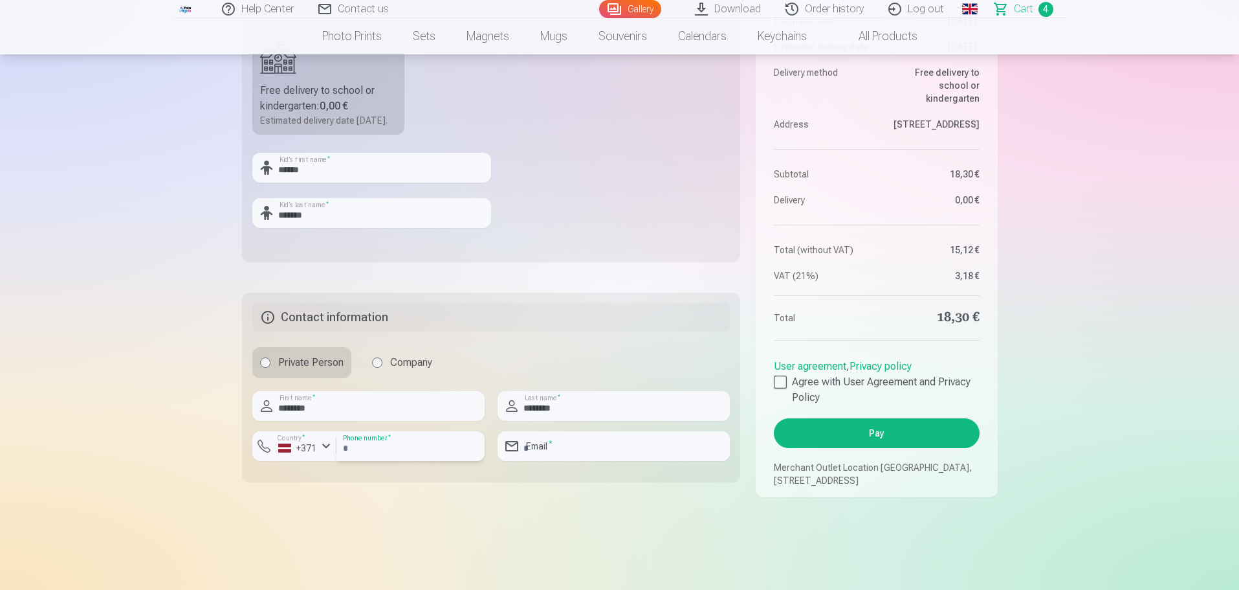
click at [375, 461] on input "number" at bounding box center [410, 446] width 148 height 30
paste input "********"
type input "********"
click at [361, 497] on div "Summary Order number CART Status Unpaid Purchase date [DATE]. Estimated deliver…" at bounding box center [620, 76] width 756 height 841
click at [595, 461] on input "email" at bounding box center [614, 446] width 232 height 30
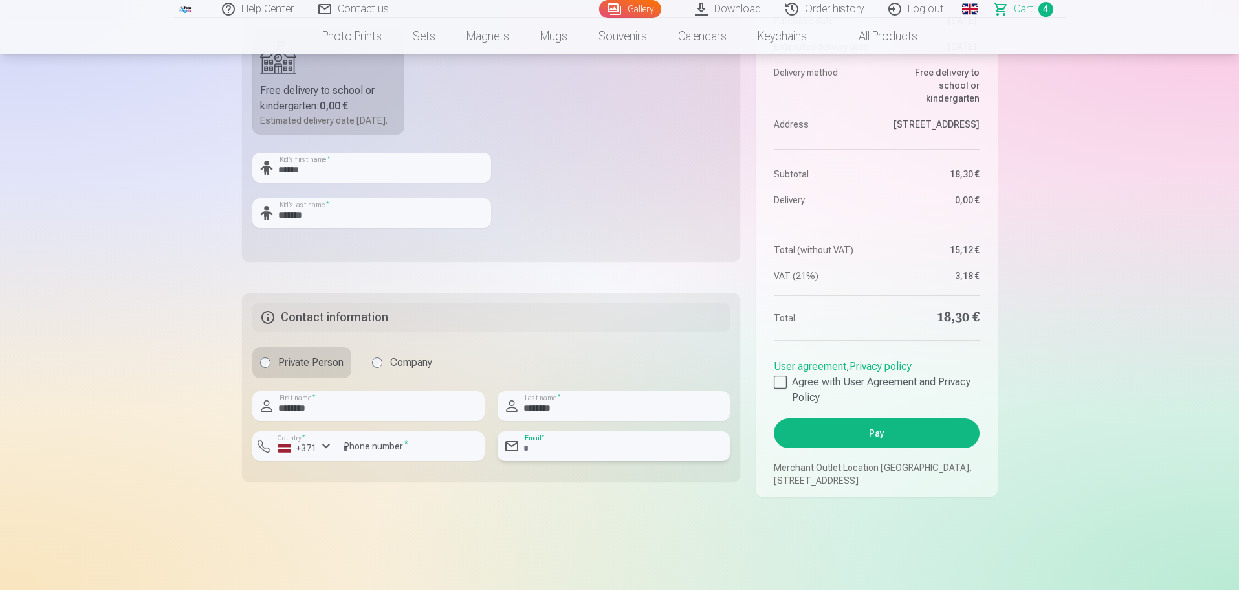
type input "**********"
click at [780, 388] on div at bounding box center [780, 381] width 13 height 13
click at [911, 440] on button "Pay" at bounding box center [876, 433] width 205 height 30
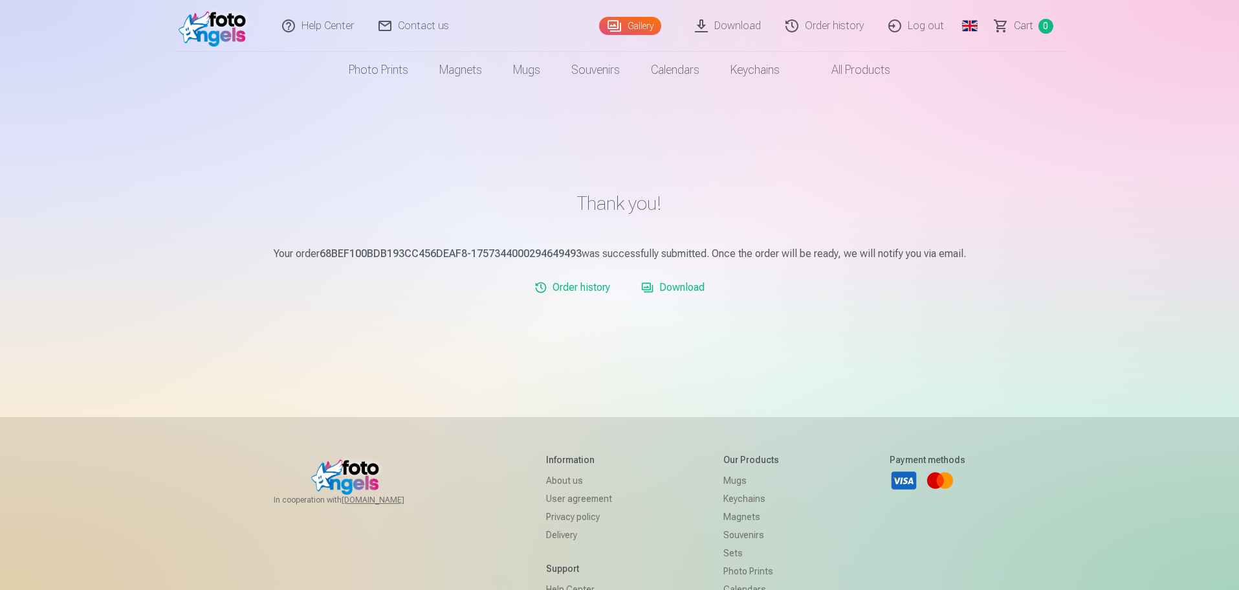
click at [927, 25] on link "Log out" at bounding box center [917, 26] width 80 height 52
